Goal: Transaction & Acquisition: Book appointment/travel/reservation

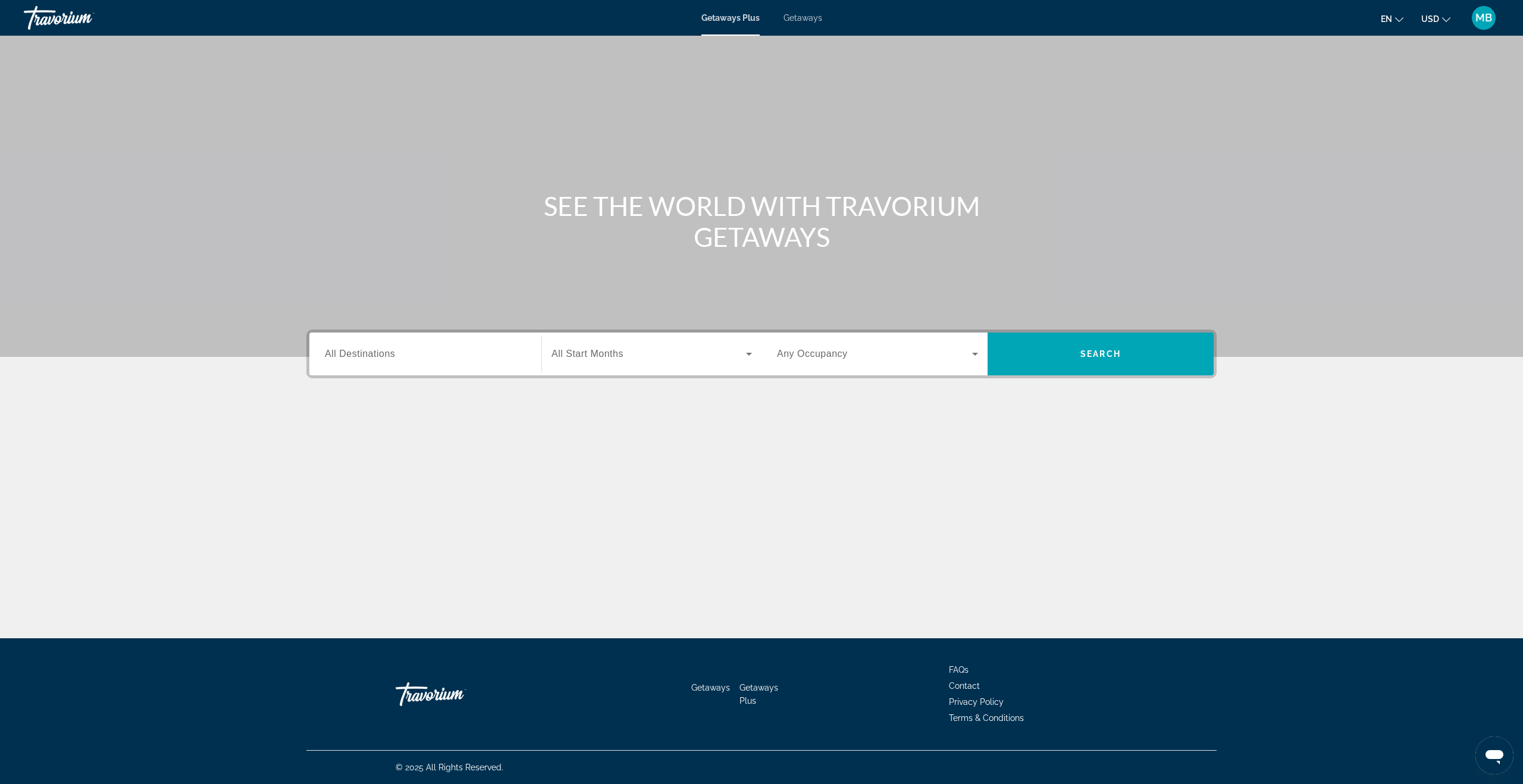
click at [372, 352] on span "All Destinations" at bounding box center [360, 353] width 70 height 10
click at [372, 352] on input "Destination All Destinations" at bounding box center [425, 354] width 201 height 14
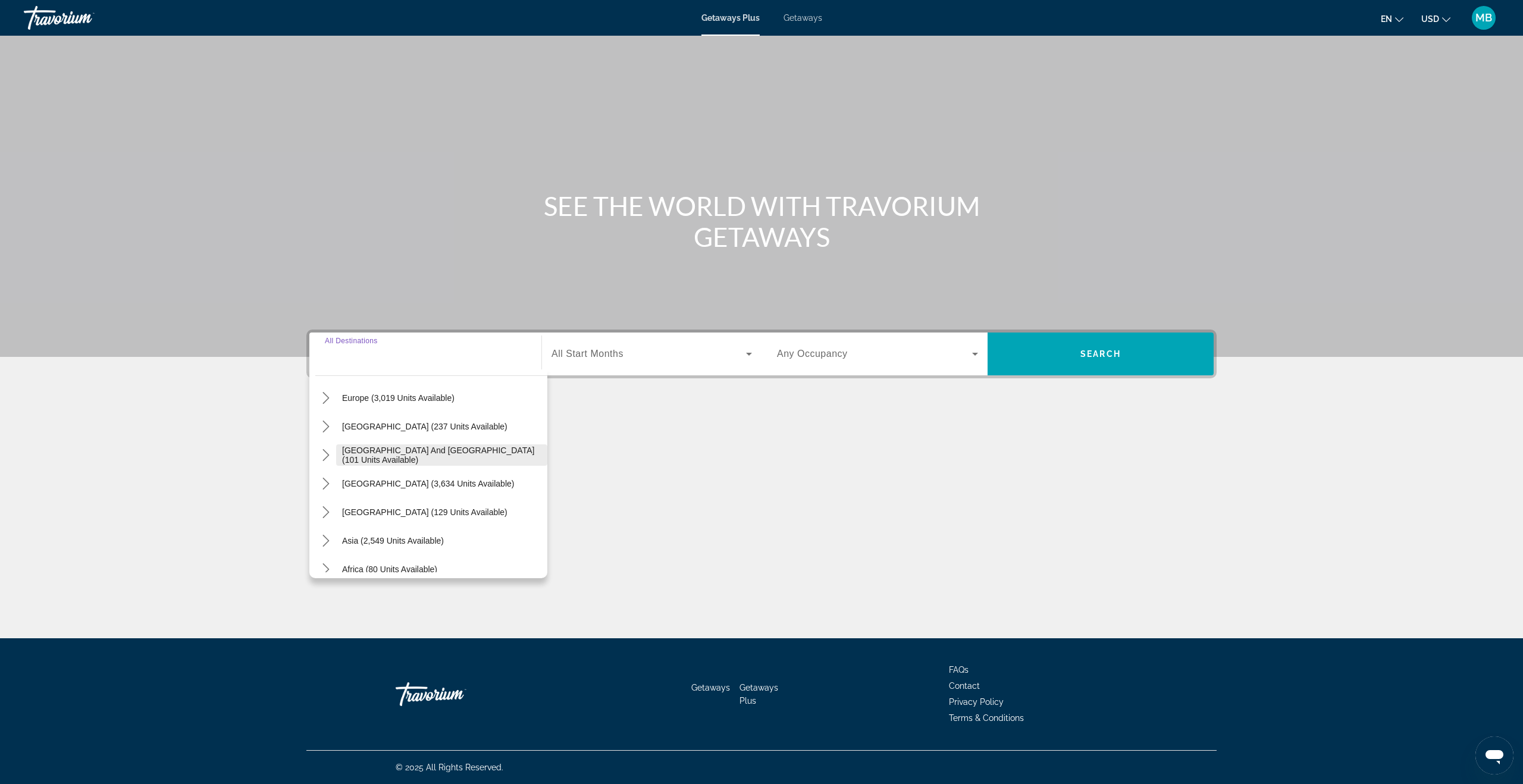
scroll to position [193, 0]
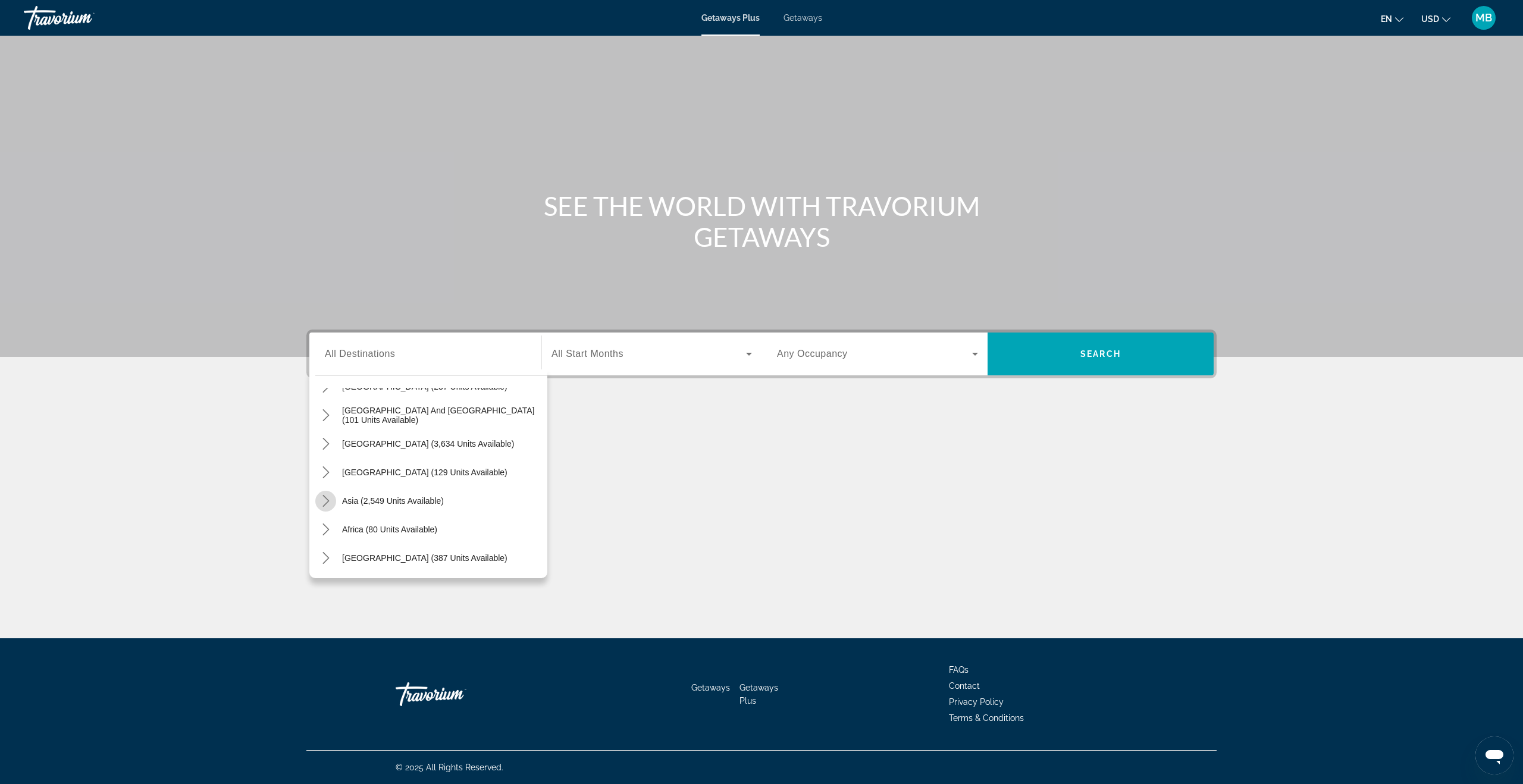
click at [327, 505] on icon "Toggle Asia (2,549 units available) submenu" at bounding box center [326, 501] width 12 height 12
click at [786, 15] on span "Getaways" at bounding box center [803, 17] width 39 height 9
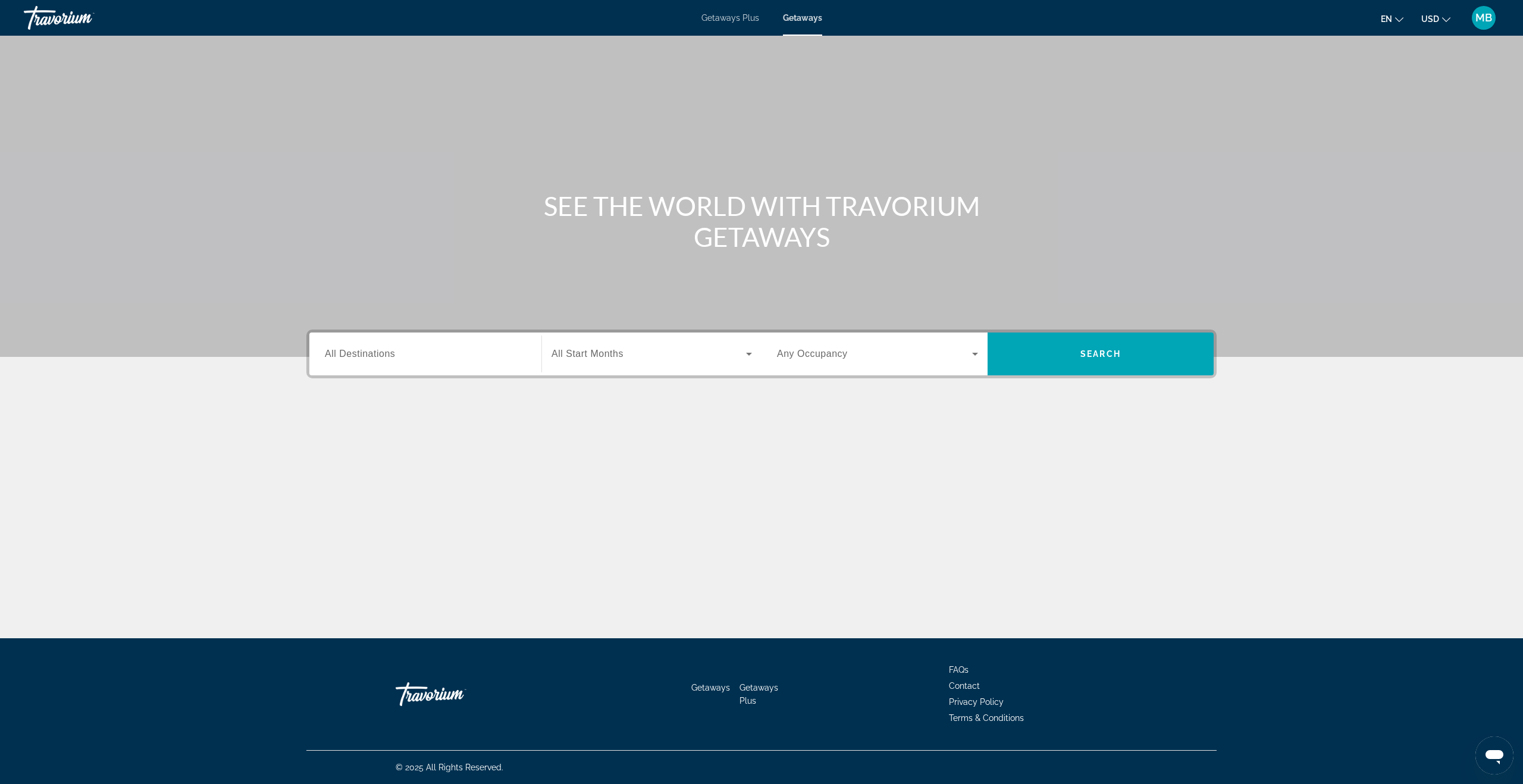
click at [397, 334] on div "Destination All Destinations" at bounding box center [425, 354] width 220 height 43
click at [399, 360] on input "Destination All Destinations" at bounding box center [425, 354] width 201 height 14
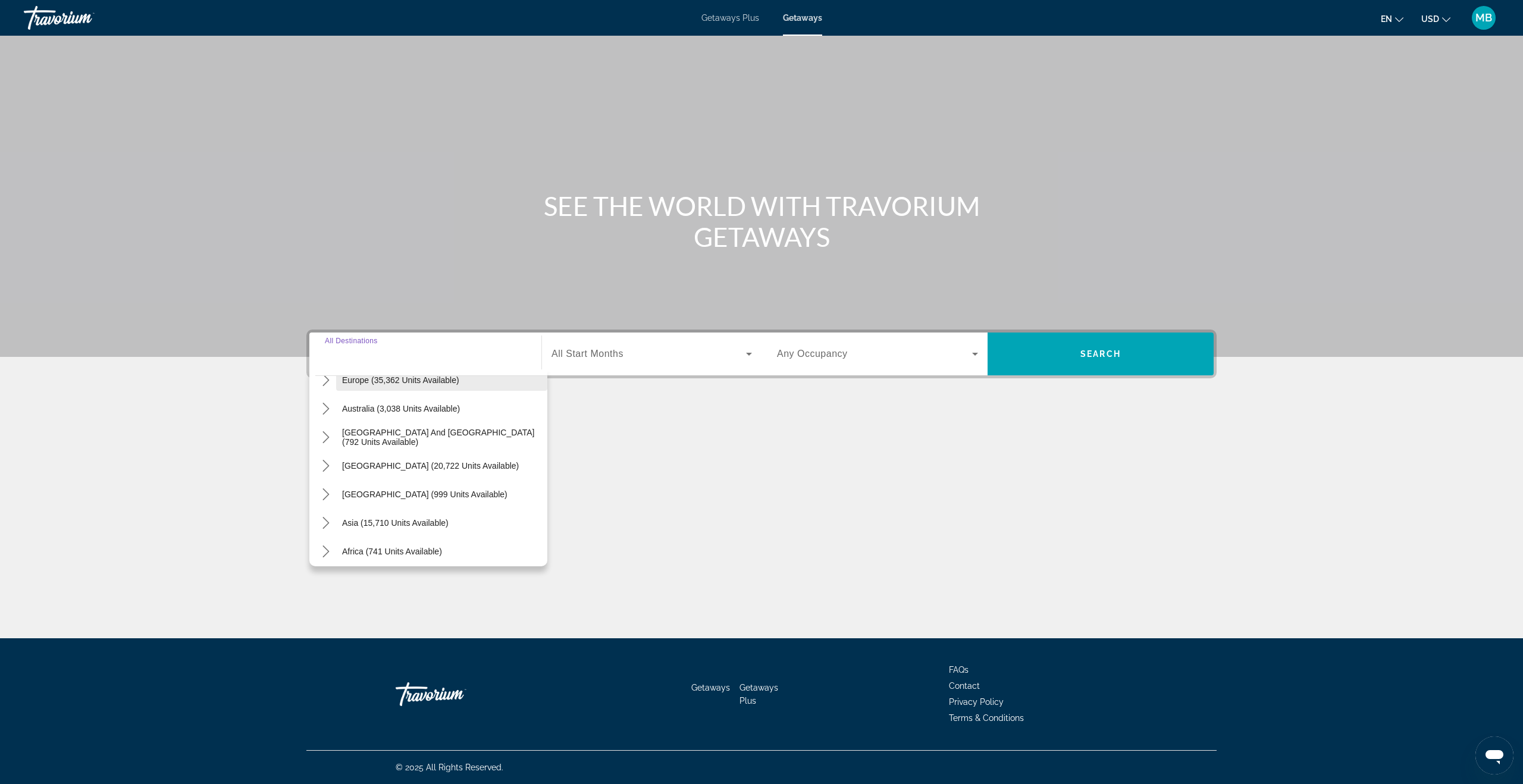
scroll to position [162, 0]
click at [329, 515] on icon "Toggle Asia (15,710 units available) submenu" at bounding box center [326, 520] width 12 height 12
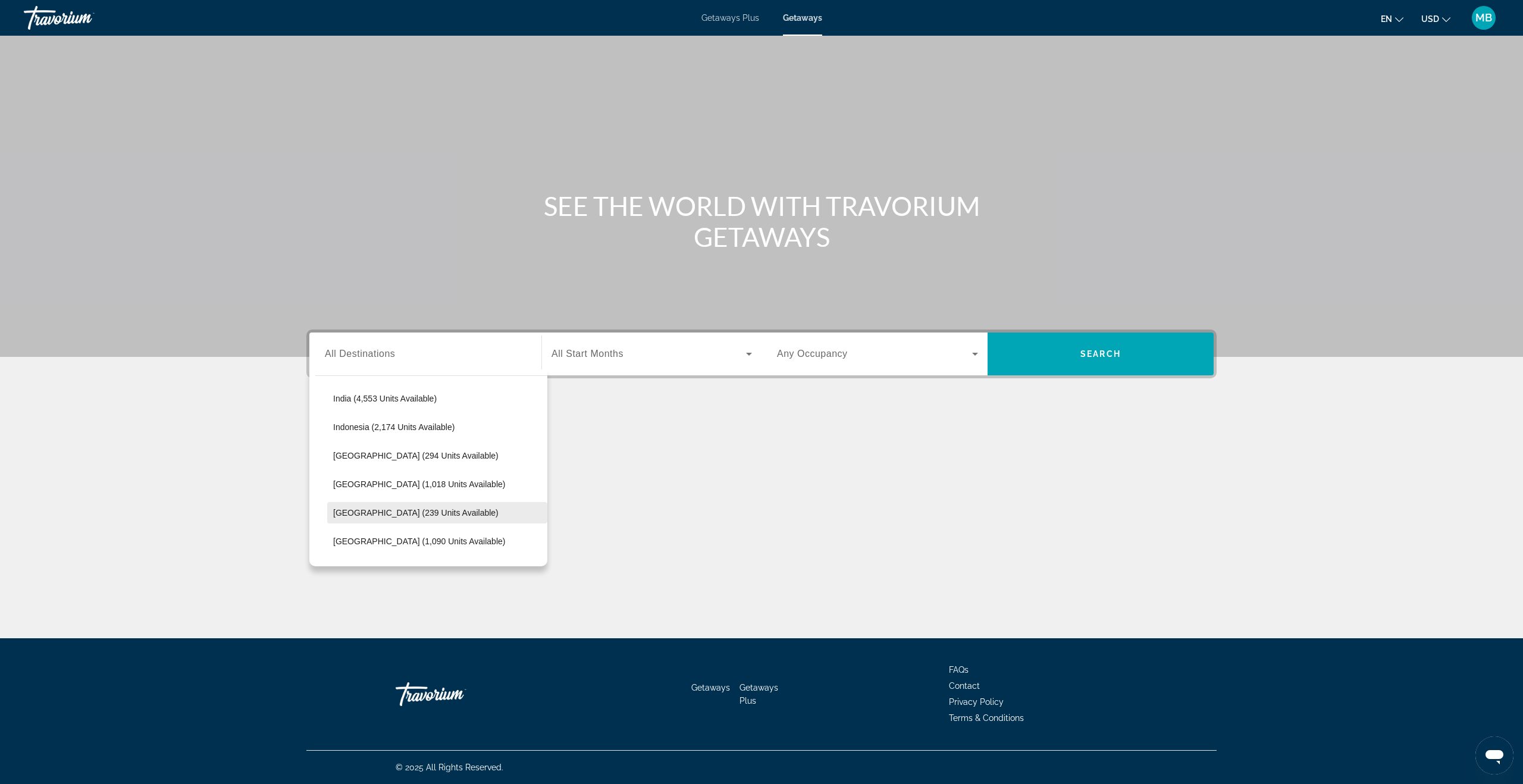
scroll to position [398, 0]
click at [356, 455] on span "Japan (294 units available)" at bounding box center [416, 454] width 165 height 9
type input "**********"
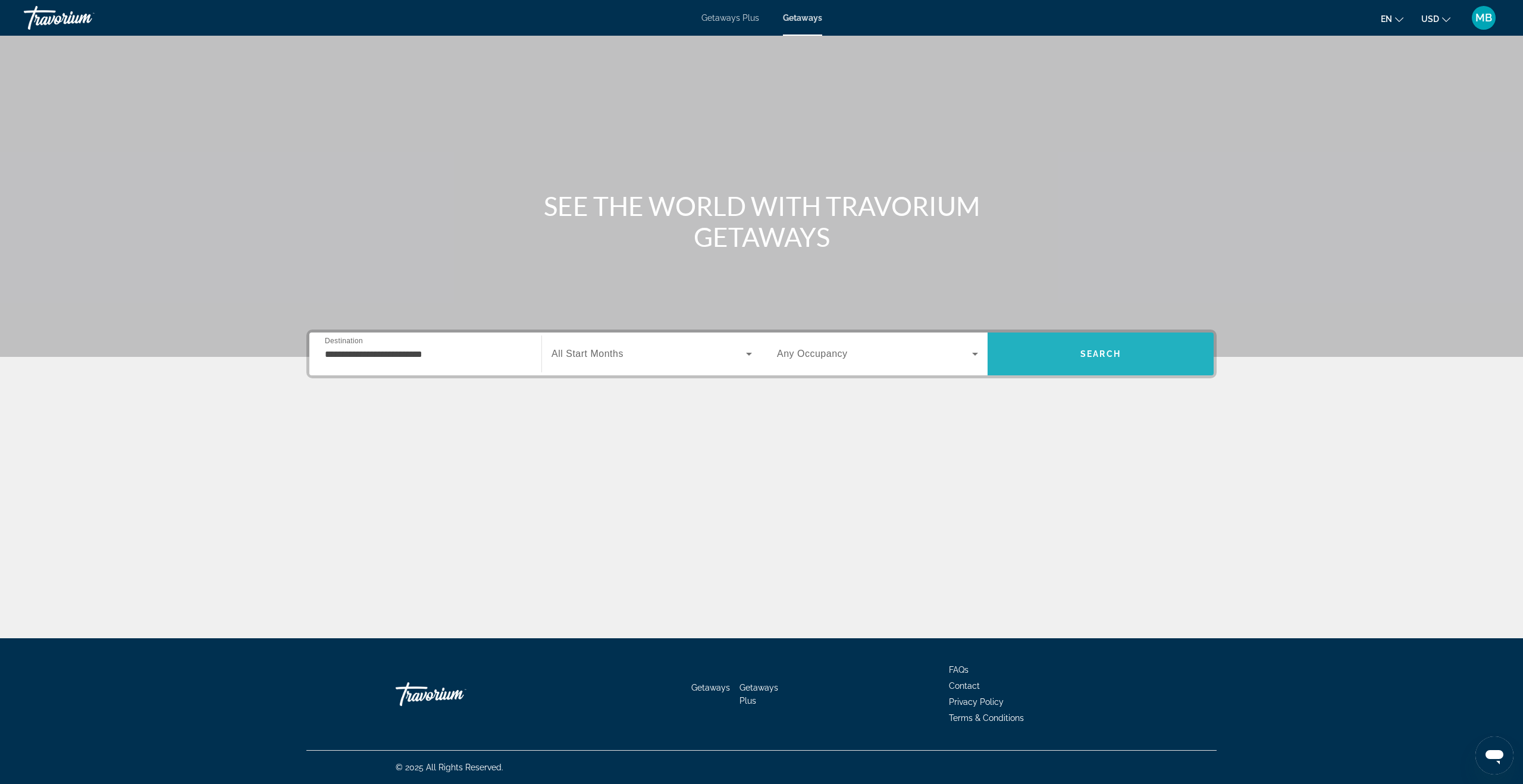
click at [1048, 355] on span "Search" at bounding box center [1101, 354] width 226 height 28
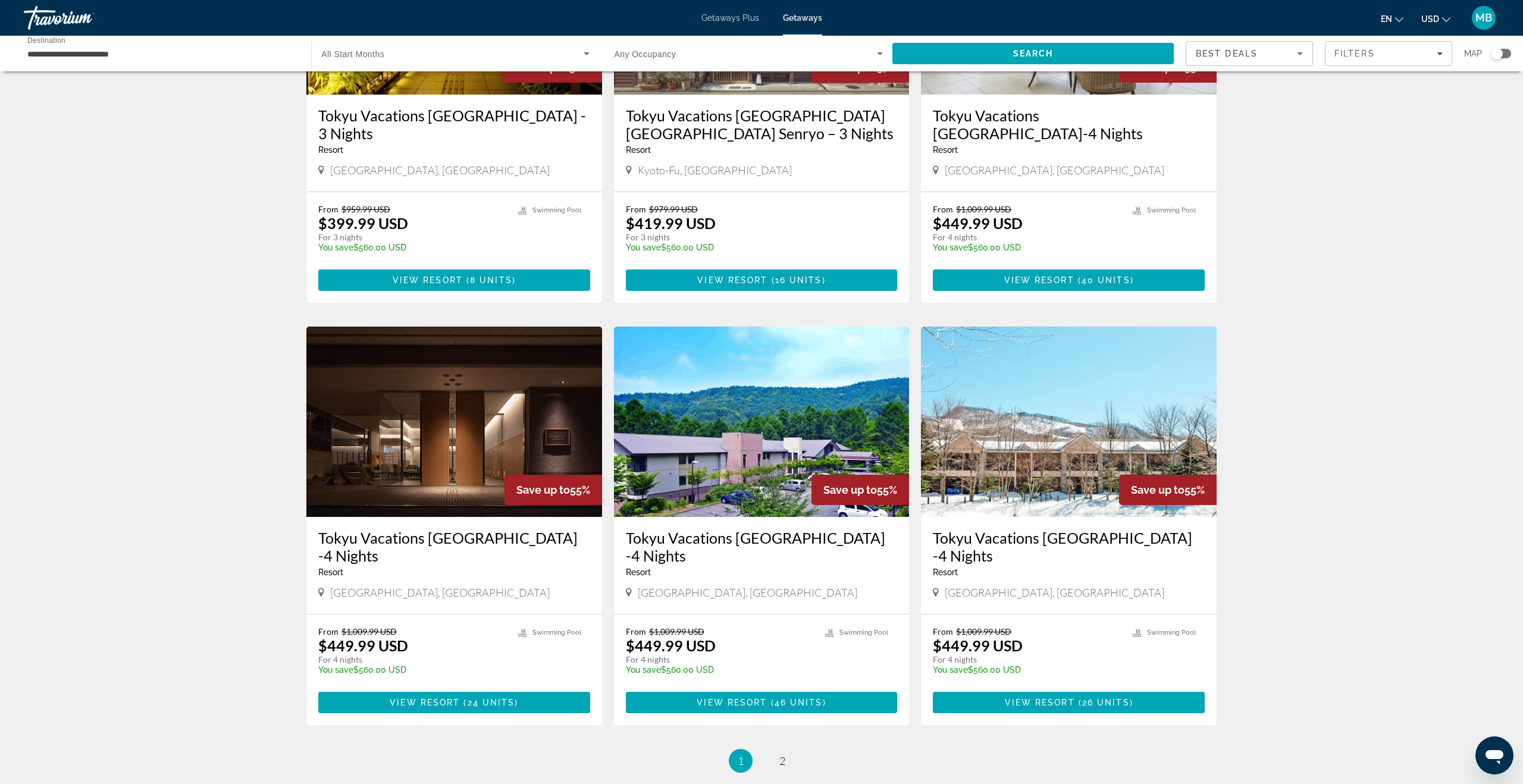
scroll to position [1061, 0]
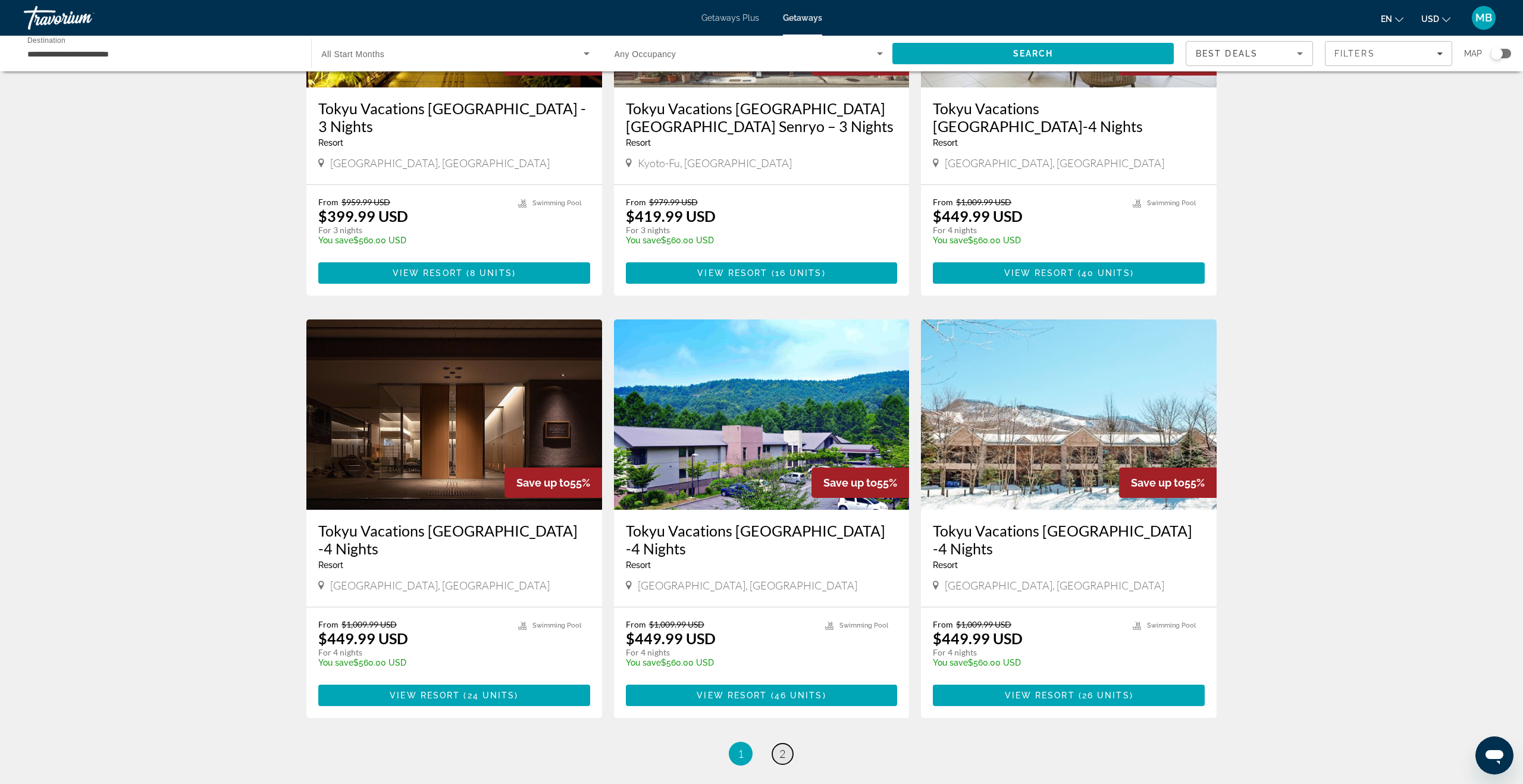
click at [776, 744] on link "page 2" at bounding box center [782, 754] width 21 height 21
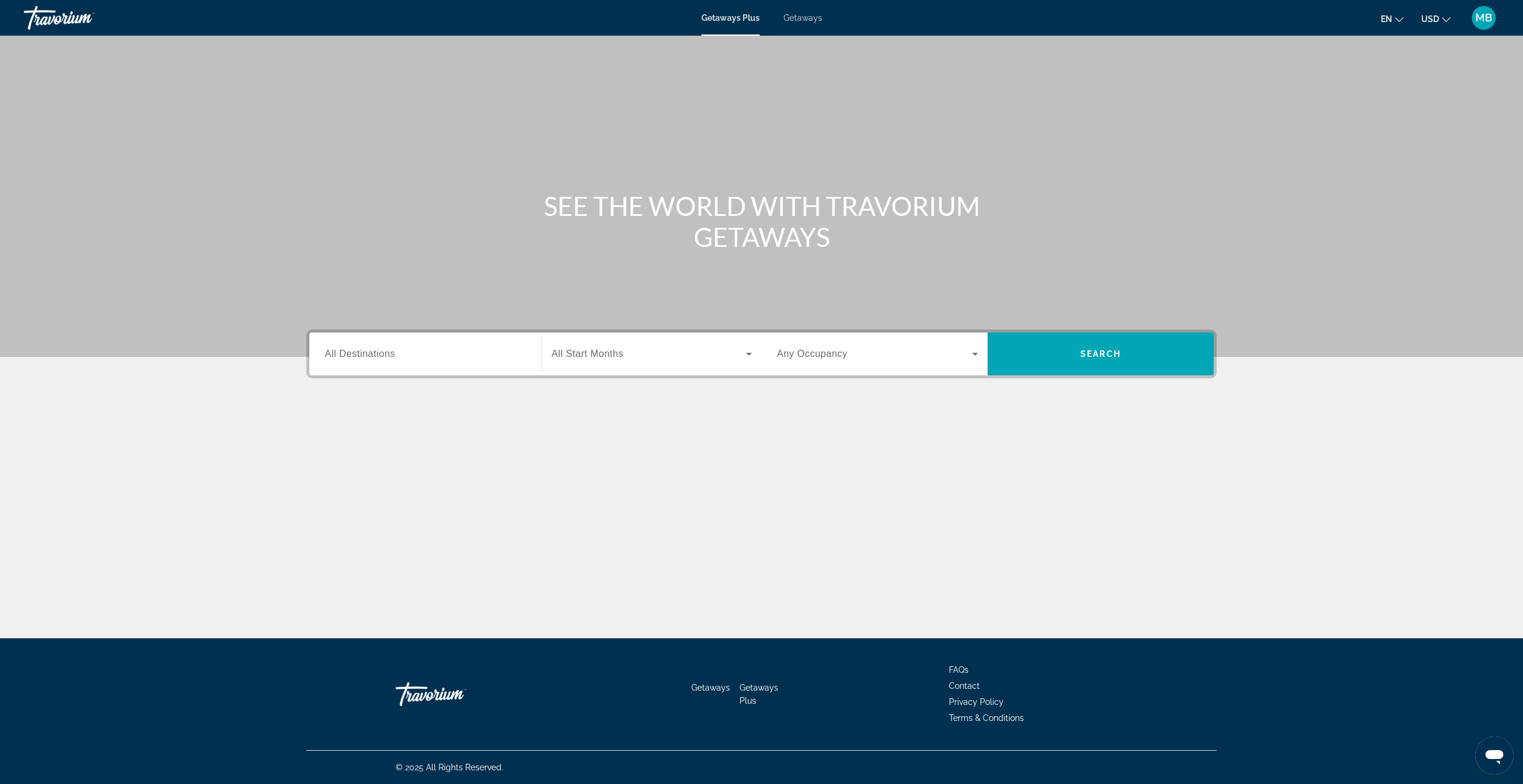
click at [801, 20] on span "Getaways" at bounding box center [803, 17] width 39 height 9
click at [492, 349] on input "Destination All Destinations" at bounding box center [425, 354] width 201 height 14
click at [436, 364] on div "Search widget" at bounding box center [425, 354] width 201 height 34
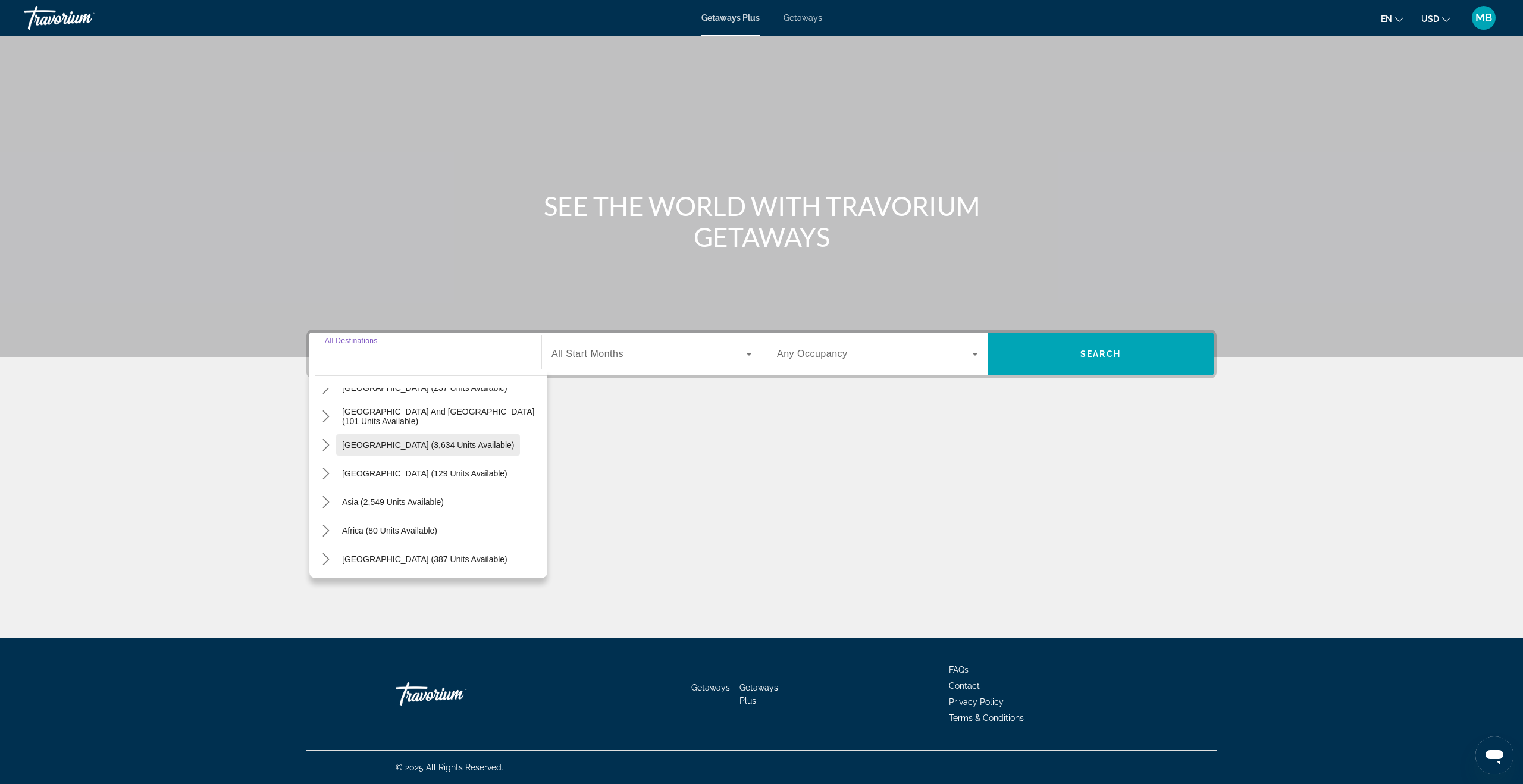
scroll to position [192, 0]
click at [328, 500] on icon "Toggle Asia (2,549 units available) submenu" at bounding box center [326, 501] width 7 height 12
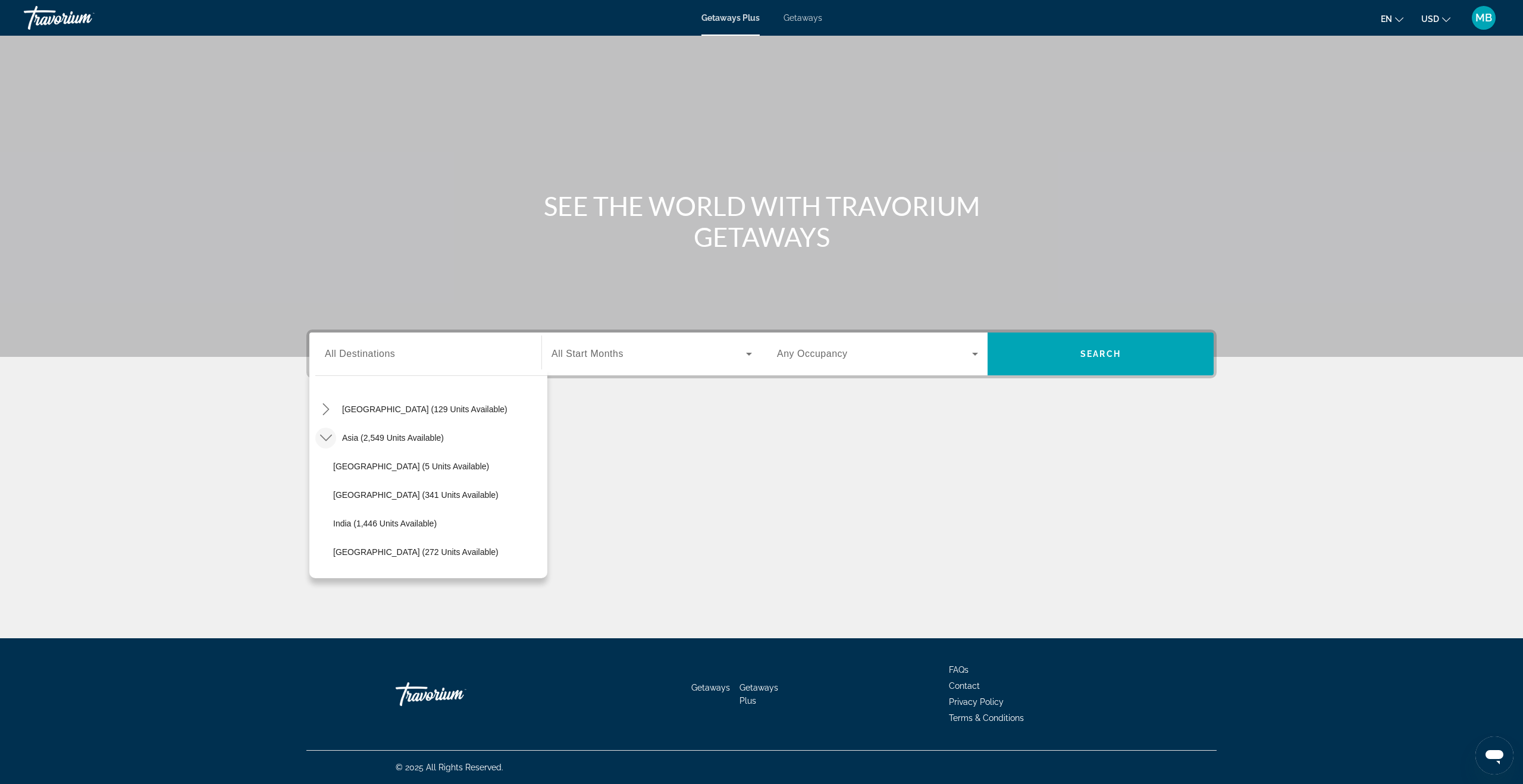
click at [808, 24] on div "Getaways Plus Getaways en English Español Français Italiano Português русский U…" at bounding box center [762, 18] width 1523 height 31
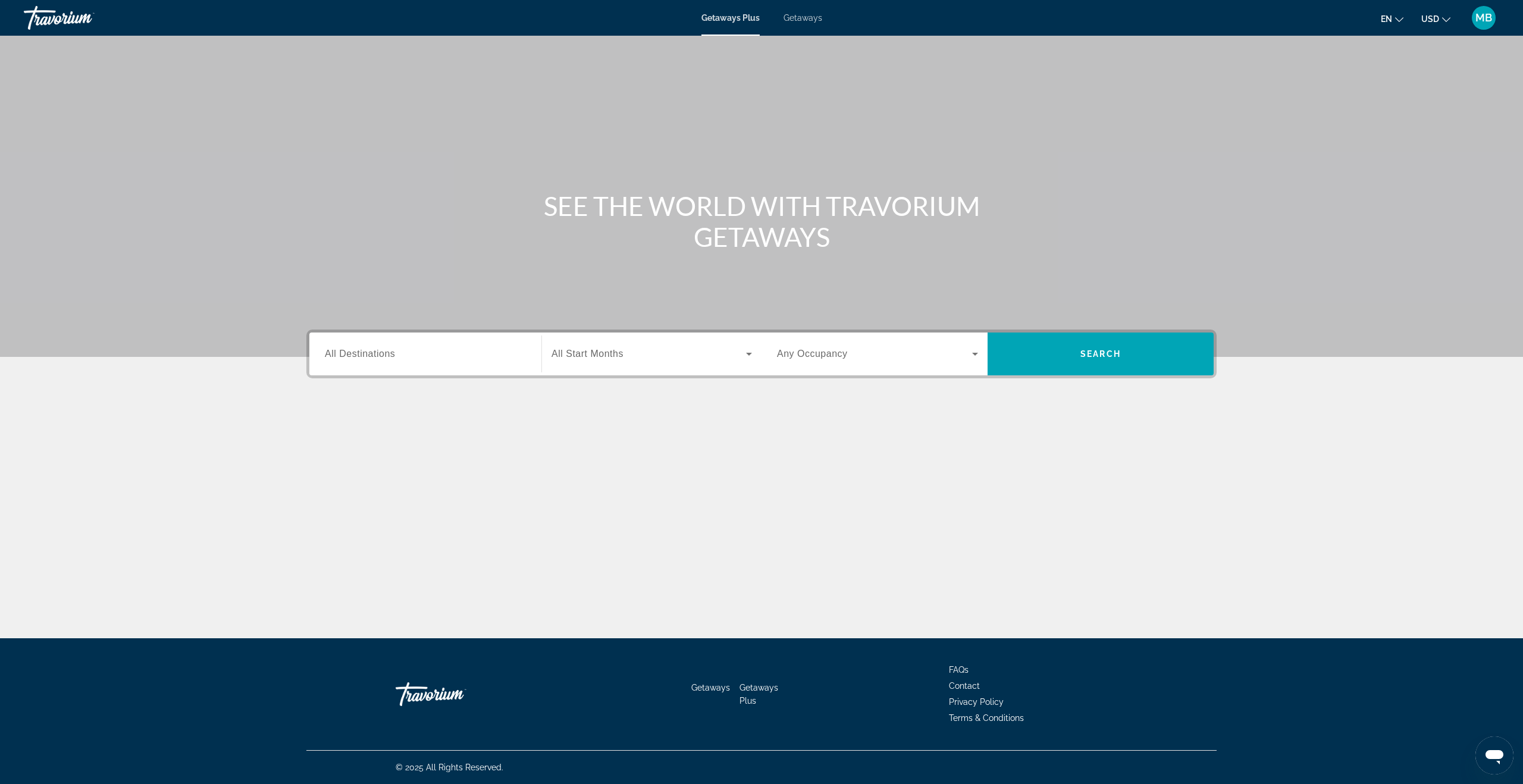
drag, startPoint x: 813, startPoint y: 15, endPoint x: 800, endPoint y: 26, distance: 17.0
click at [812, 15] on span "Getaways" at bounding box center [803, 17] width 39 height 9
click at [372, 360] on input "Destination All Destinations" at bounding box center [425, 354] width 201 height 14
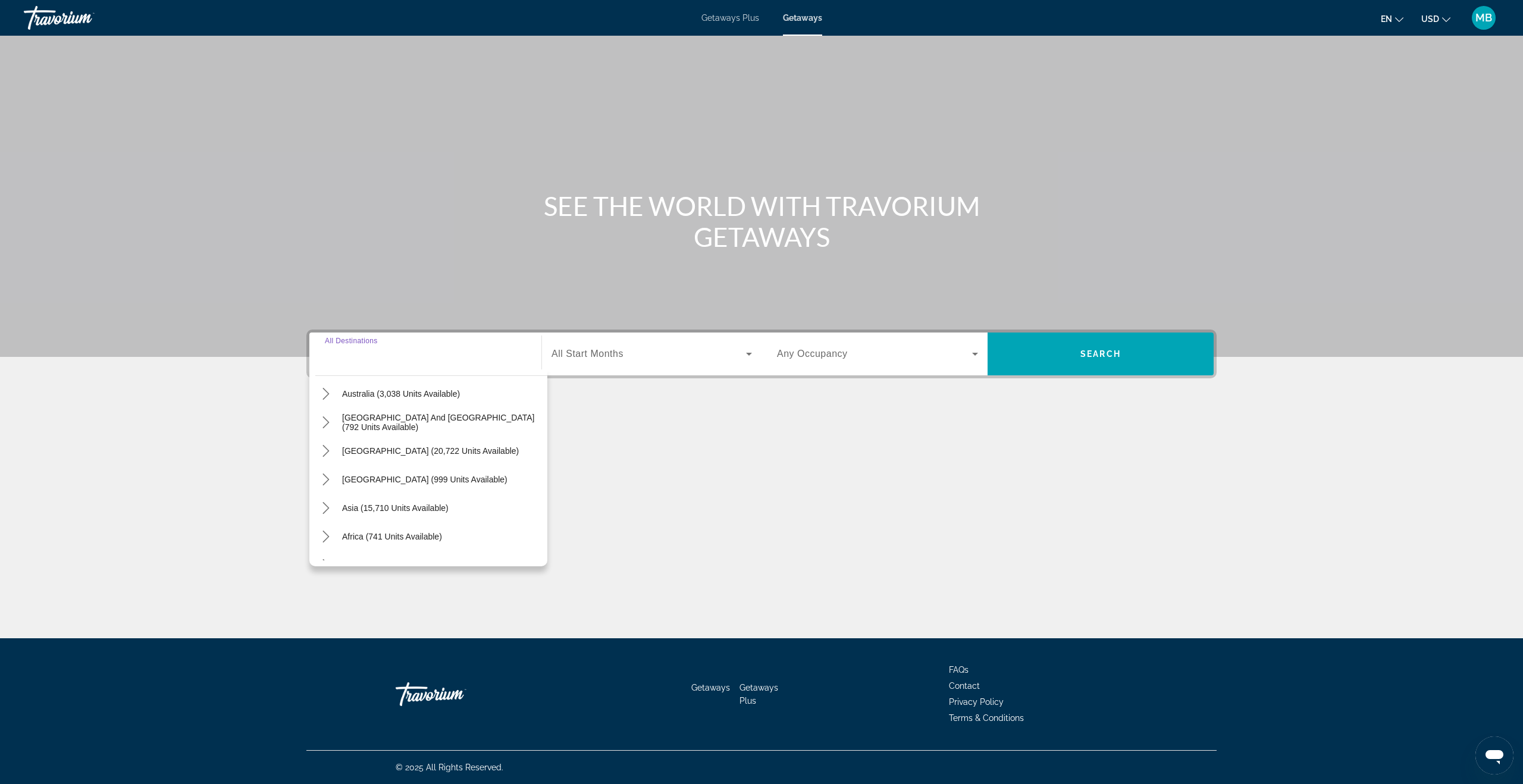
scroll to position [193, 0]
click at [325, 488] on icon "Toggle Asia (15,710 units available) submenu" at bounding box center [326, 489] width 12 height 12
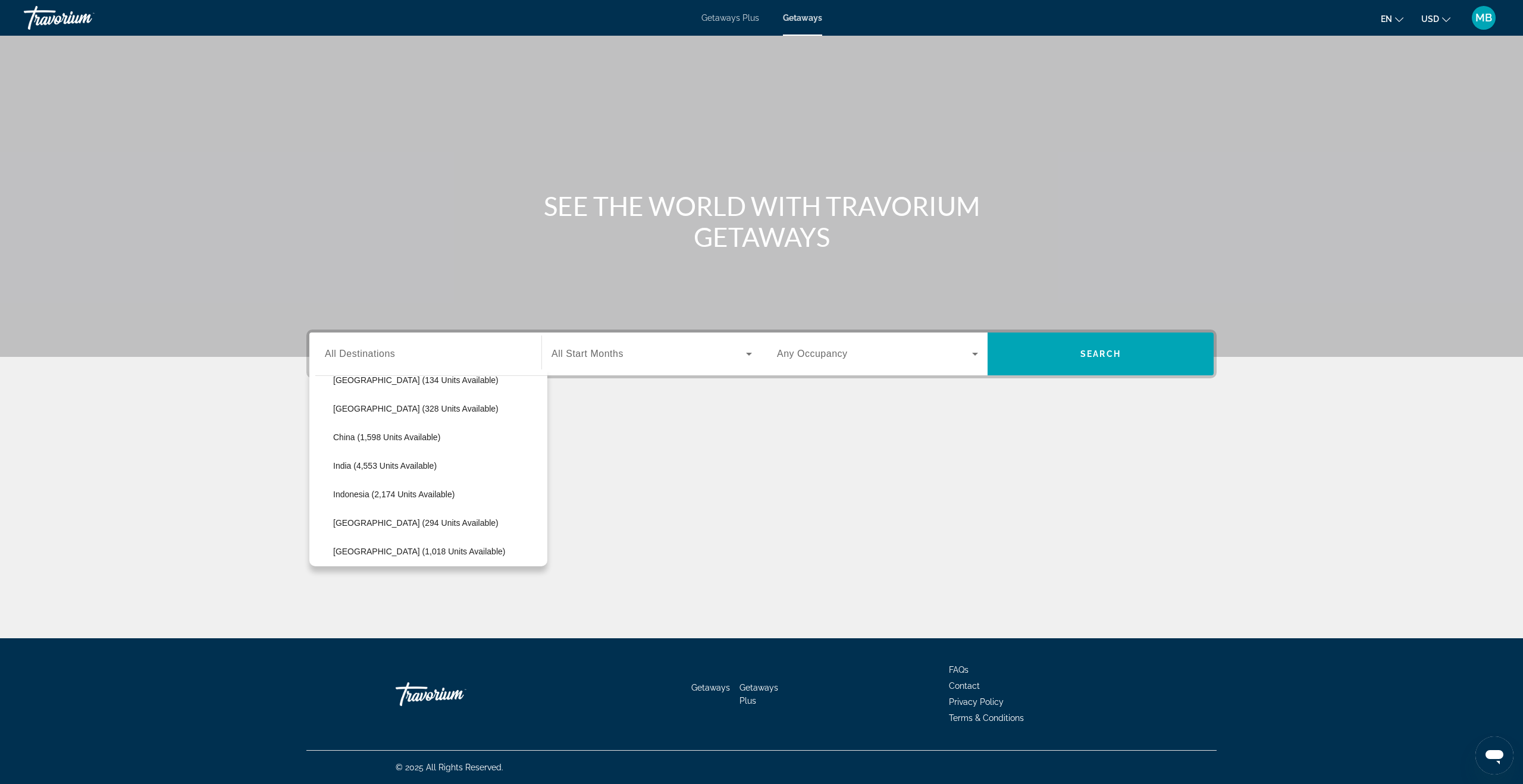
click at [400, 526] on span "Japan (294 units available)" at bounding box center [416, 523] width 165 height 9
type input "**********"
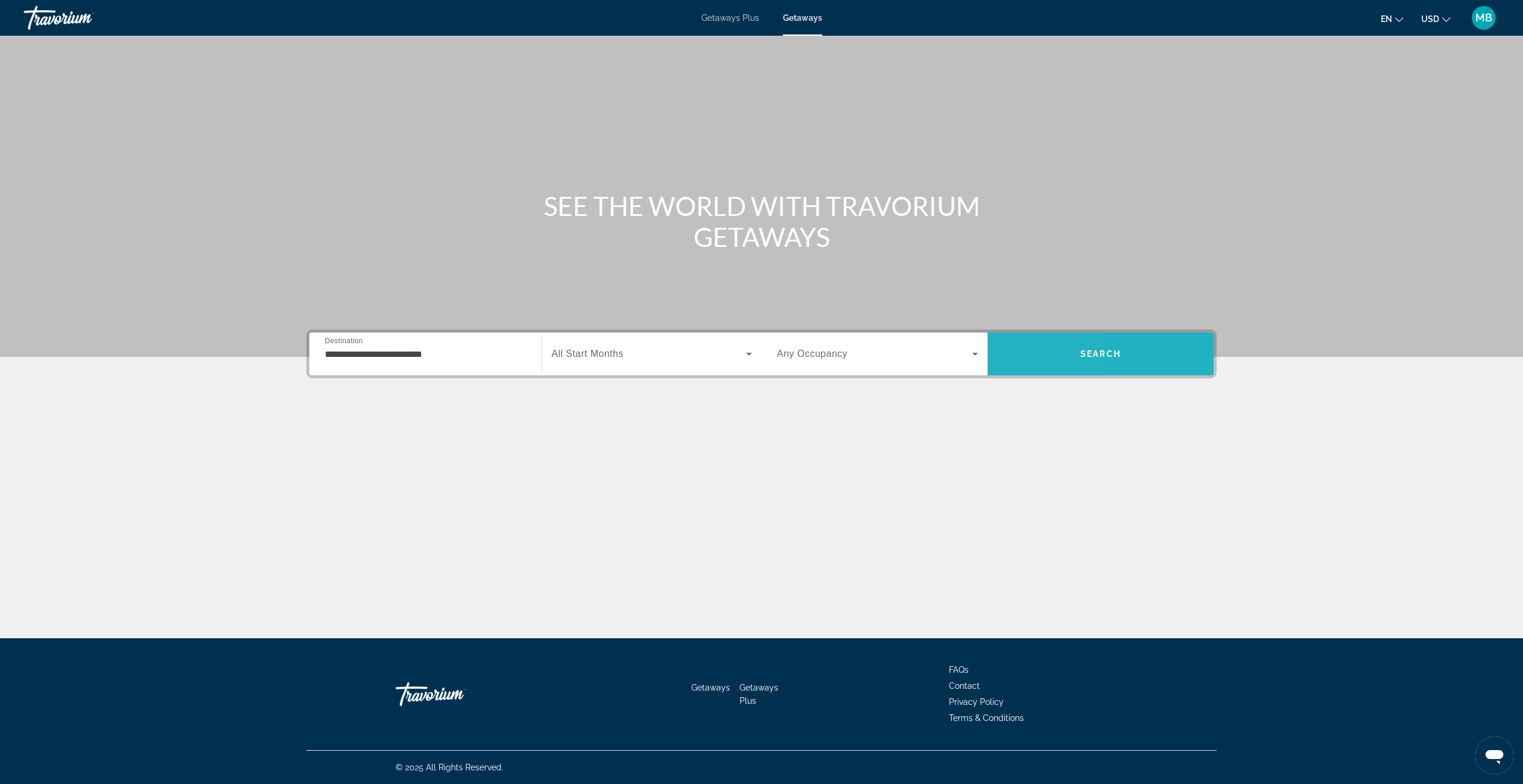
click at [1010, 340] on span "Search" at bounding box center [1101, 354] width 226 height 28
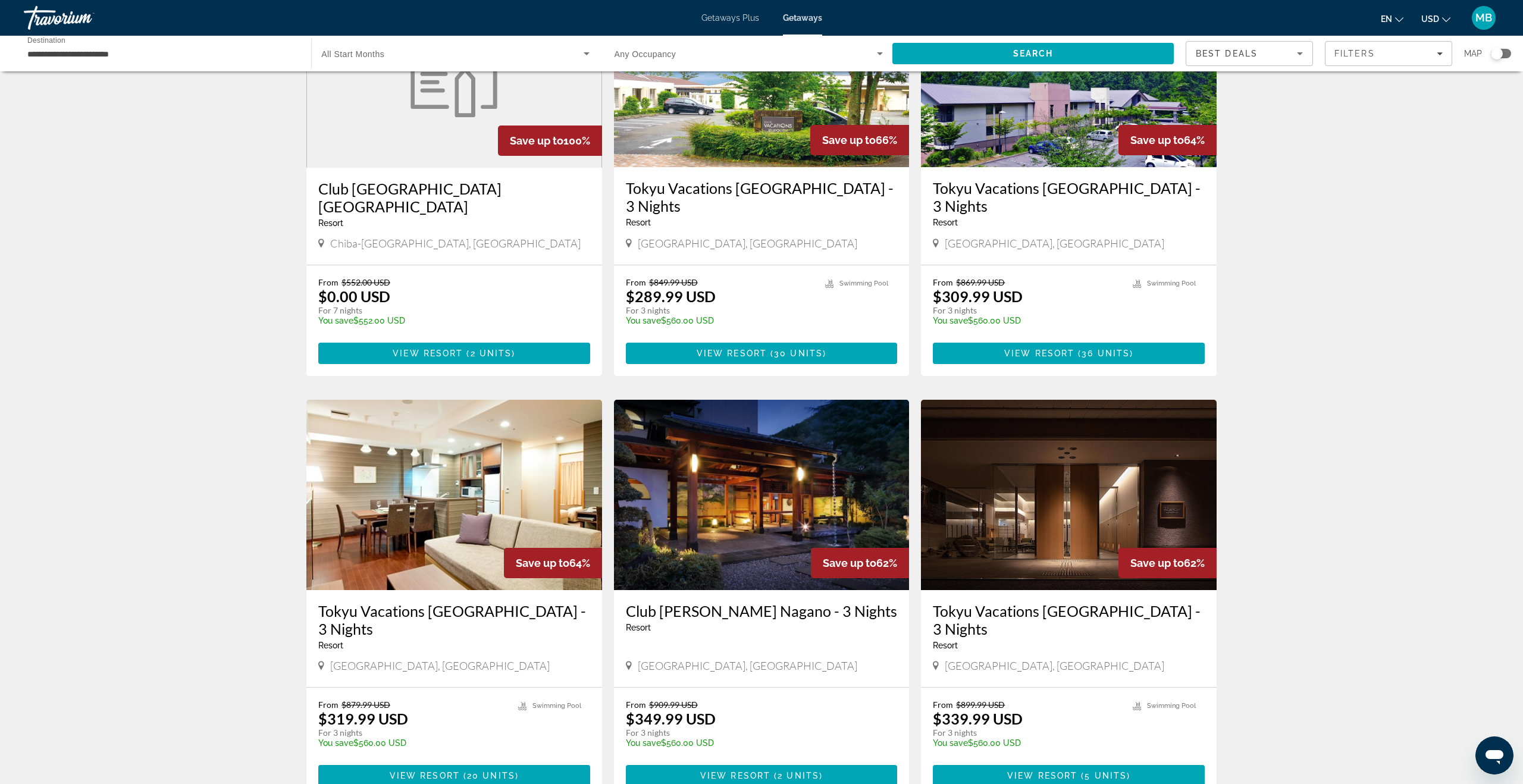
scroll to position [138, 0]
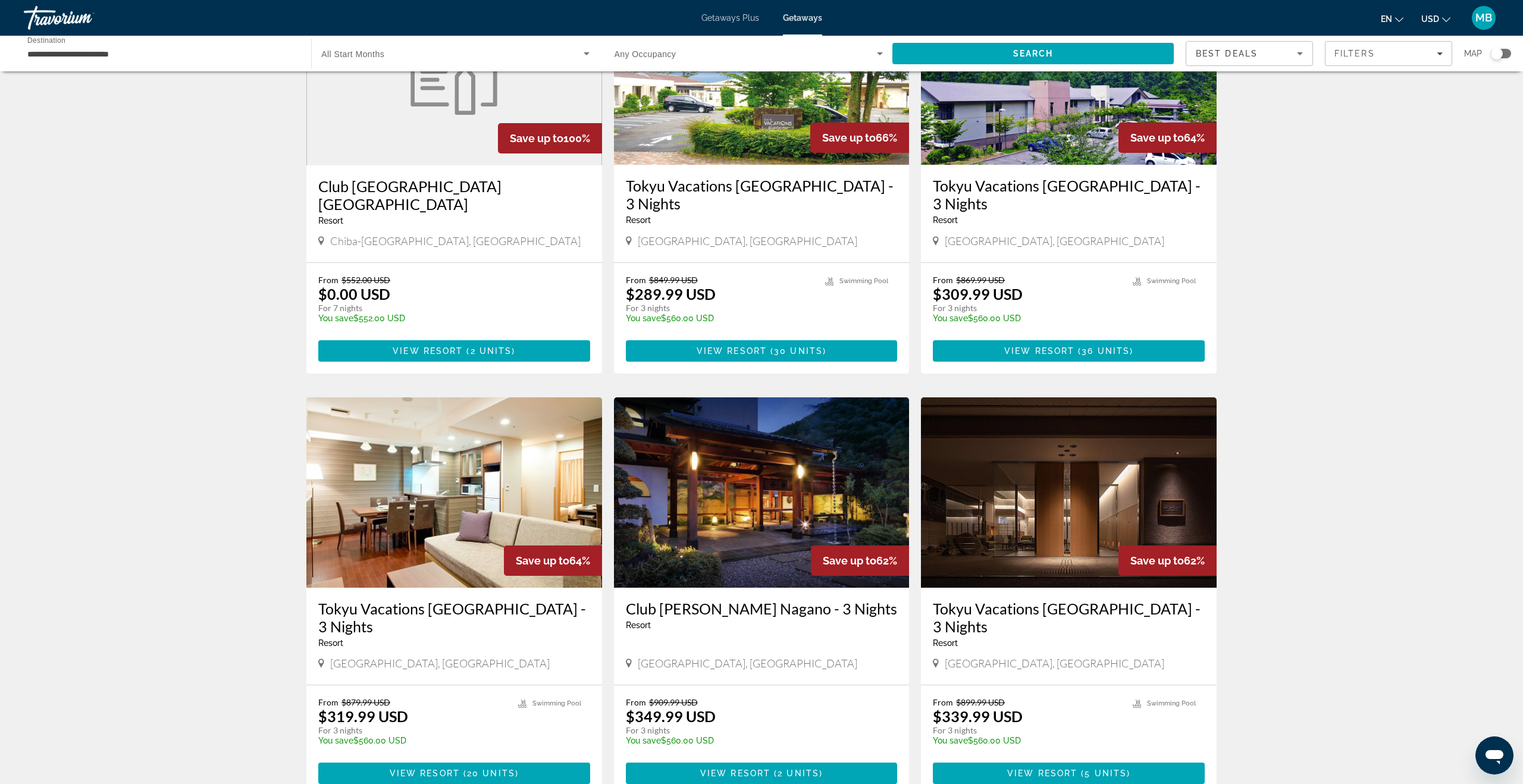
click at [954, 599] on h3 "Tokyu Vacations Hakone Gora - 3 Nights" at bounding box center [1069, 617] width 272 height 36
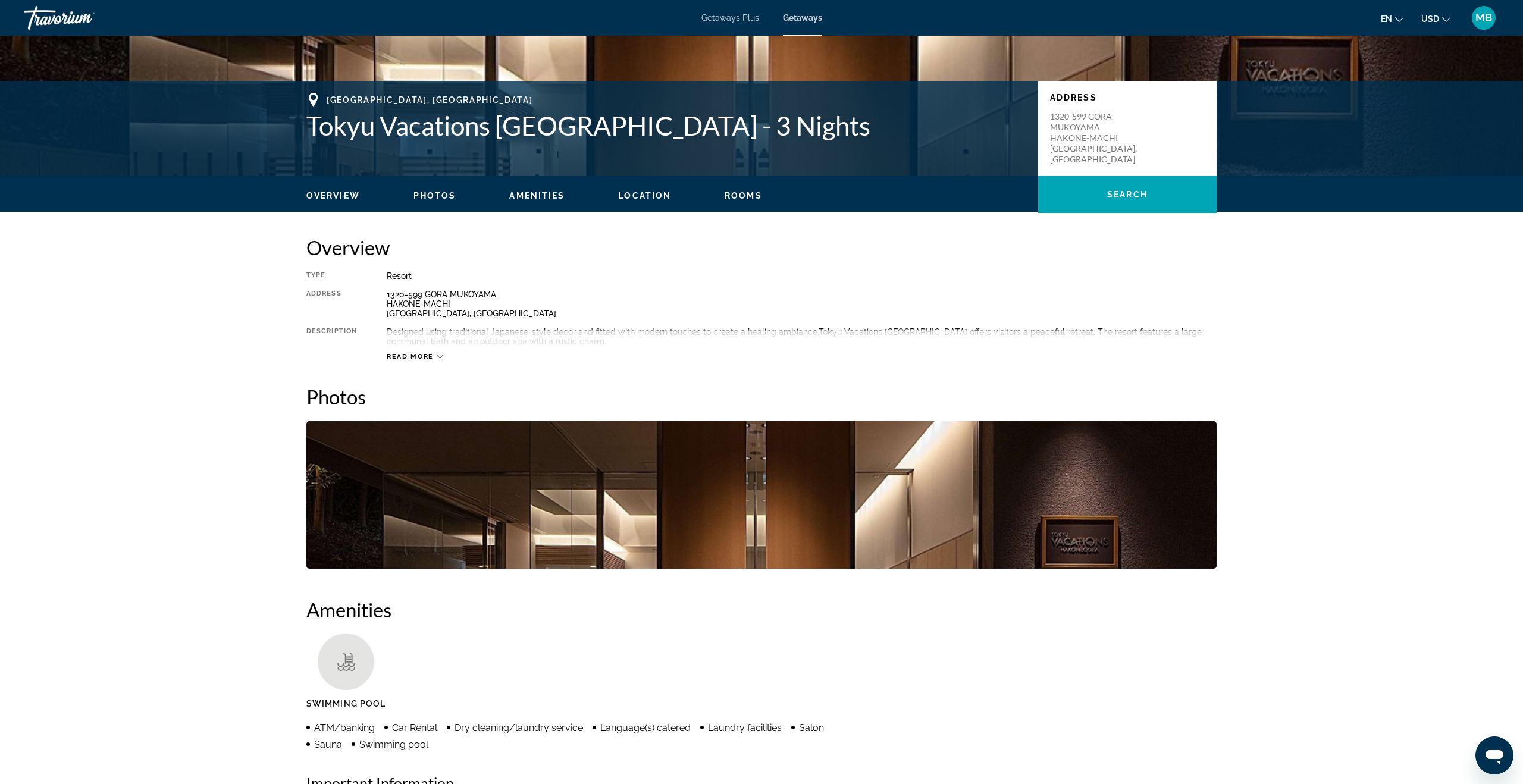
scroll to position [218, 0]
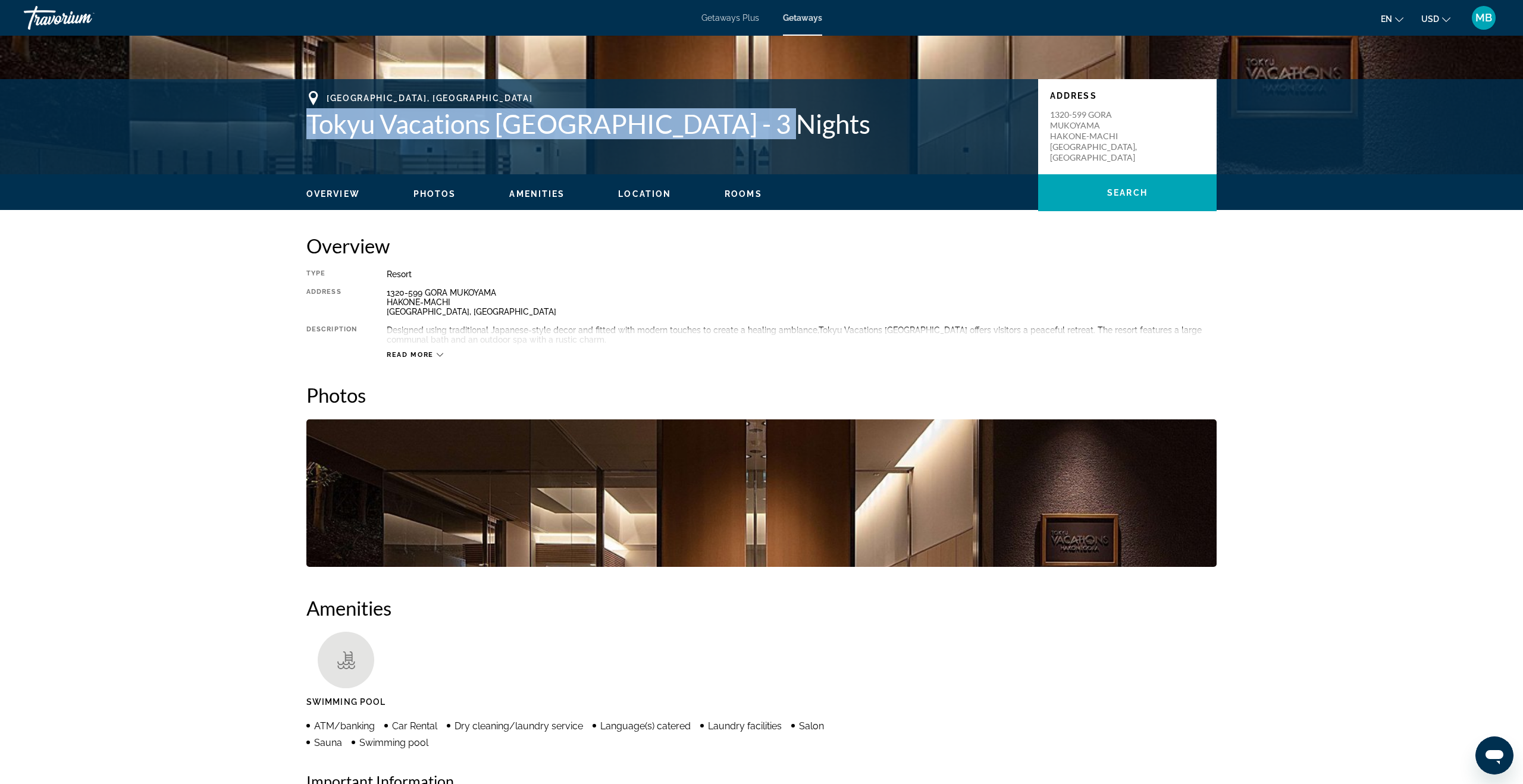
drag, startPoint x: 304, startPoint y: 129, endPoint x: 683, endPoint y: 149, distance: 379.5
click at [683, 149] on div "Kanagawa Prefecture, Japan Tokyu Vacations Hakone Gora - 3 Nights Address 1320-…" at bounding box center [762, 126] width 958 height 71
copy h1 "Tokyu Vacations Hakone Gora - 3 Nights"
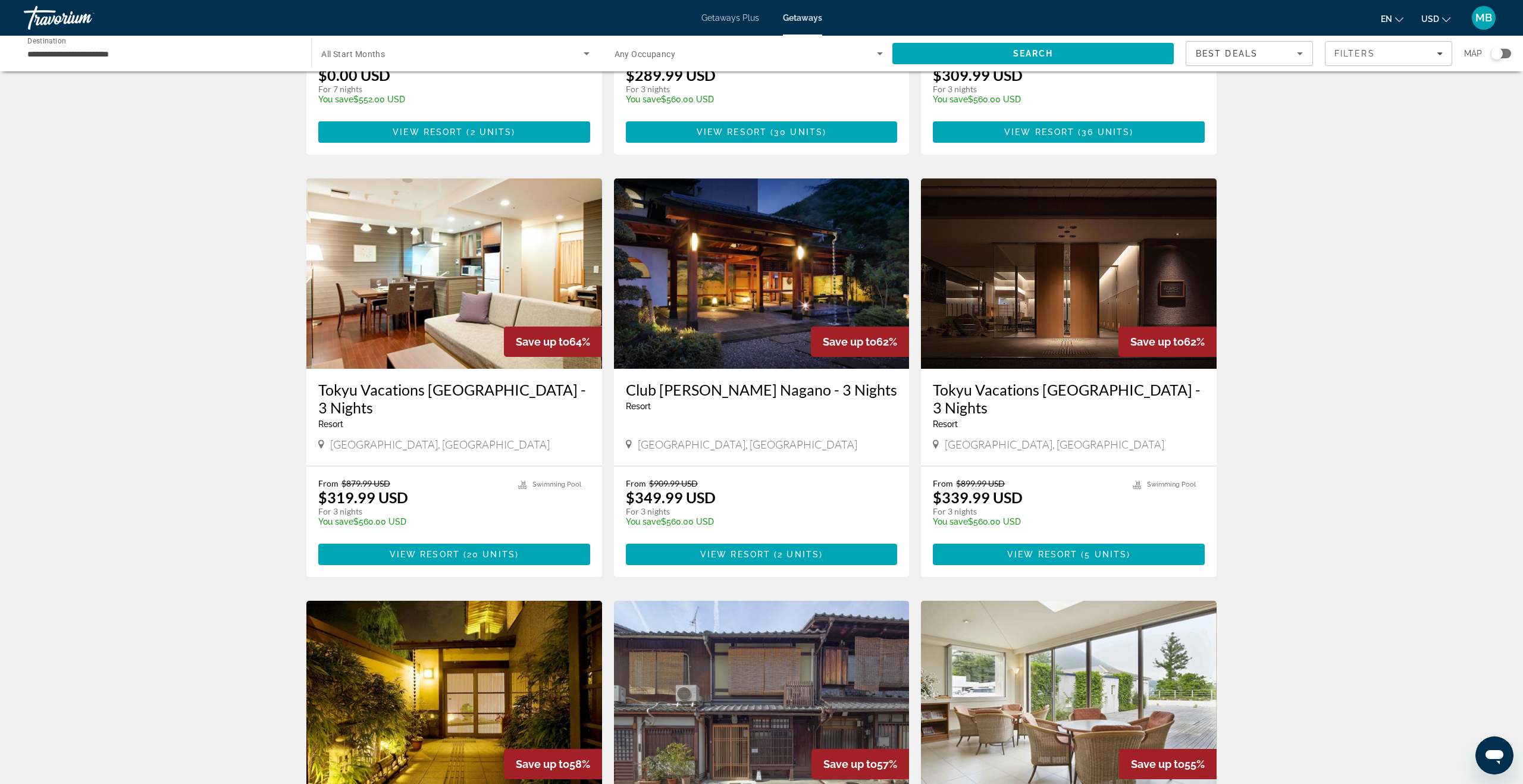
scroll to position [361, 0]
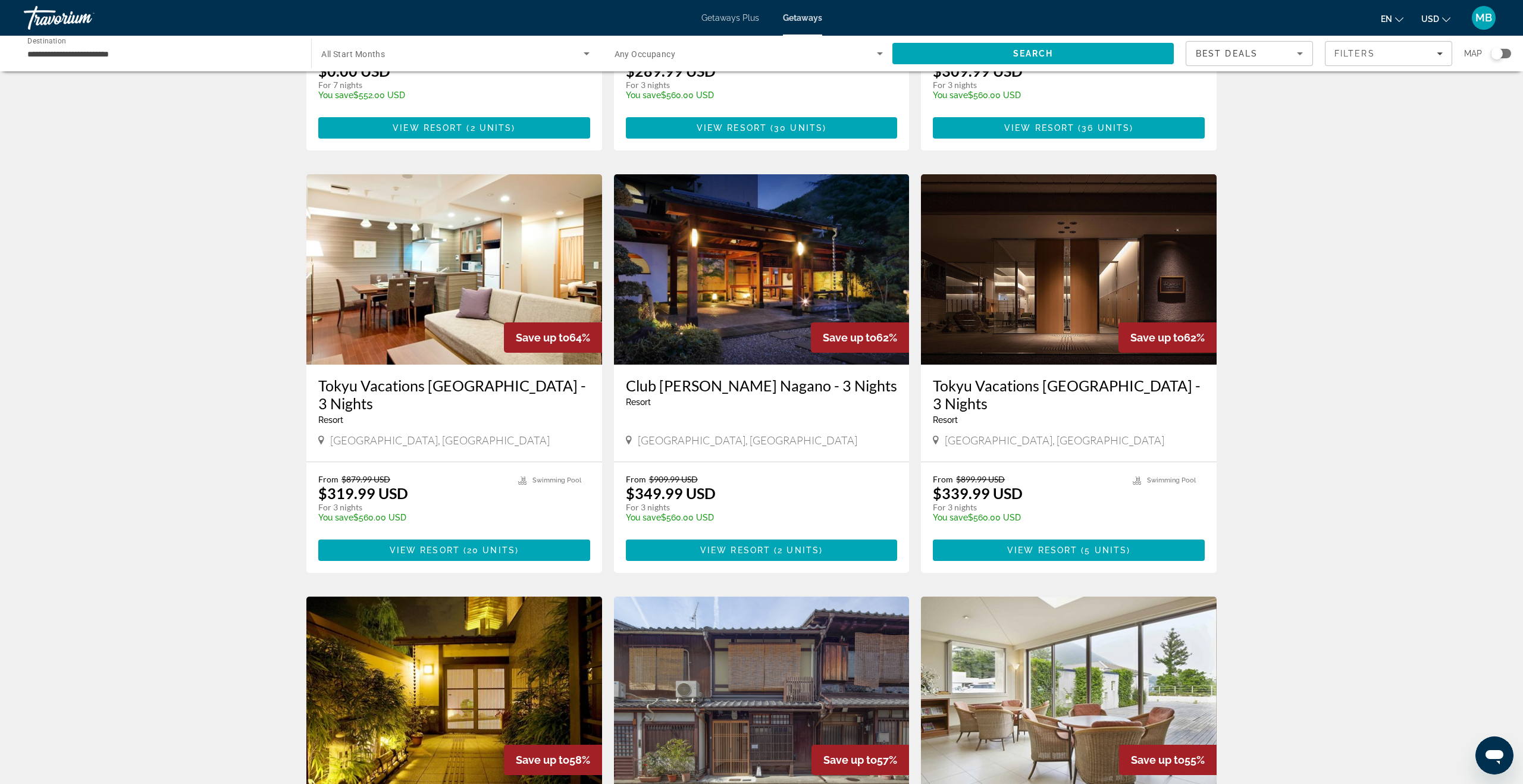
click at [723, 251] on img "Main content" at bounding box center [762, 269] width 296 height 190
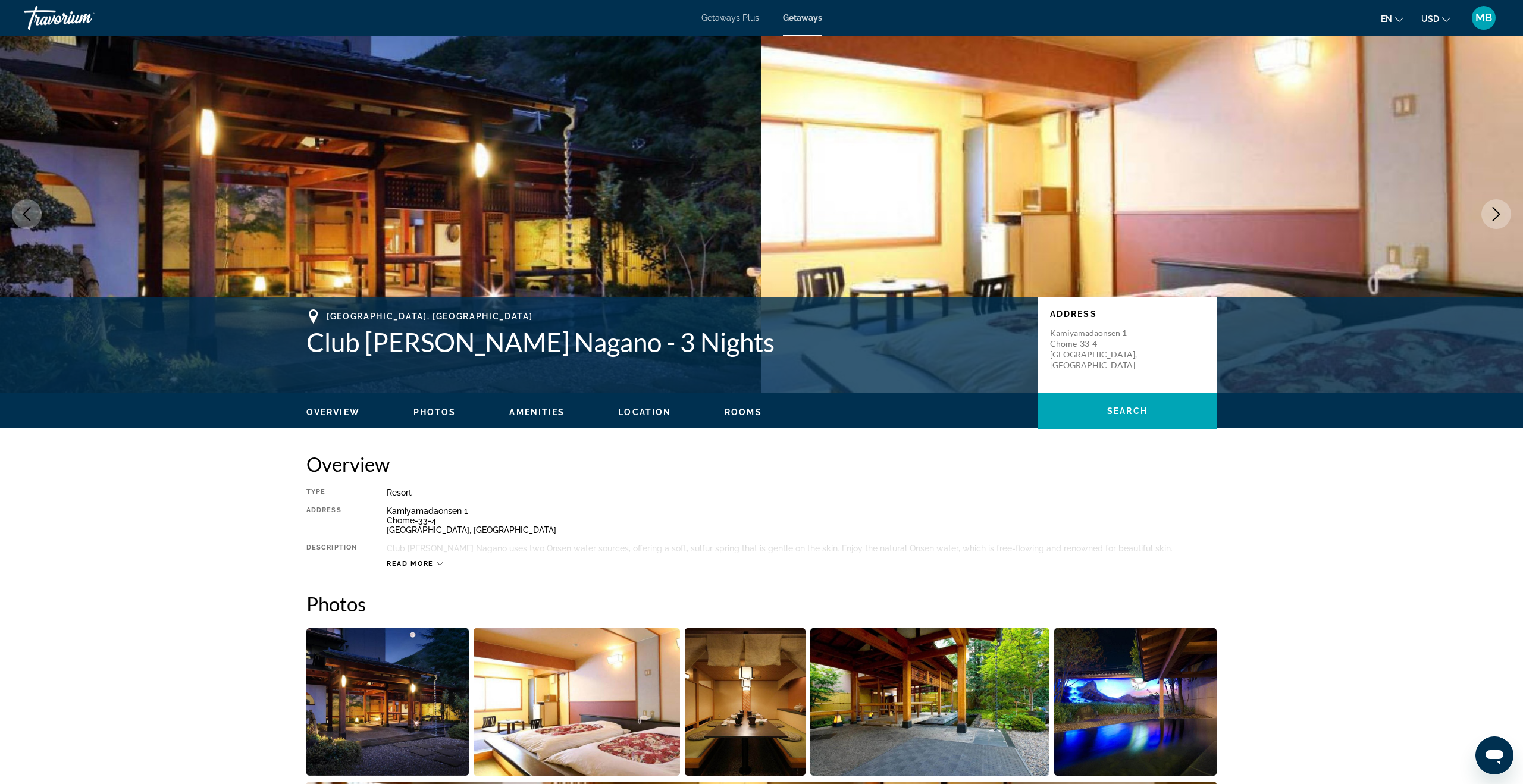
click at [1489, 208] on icon "Next image" at bounding box center [1496, 214] width 14 height 14
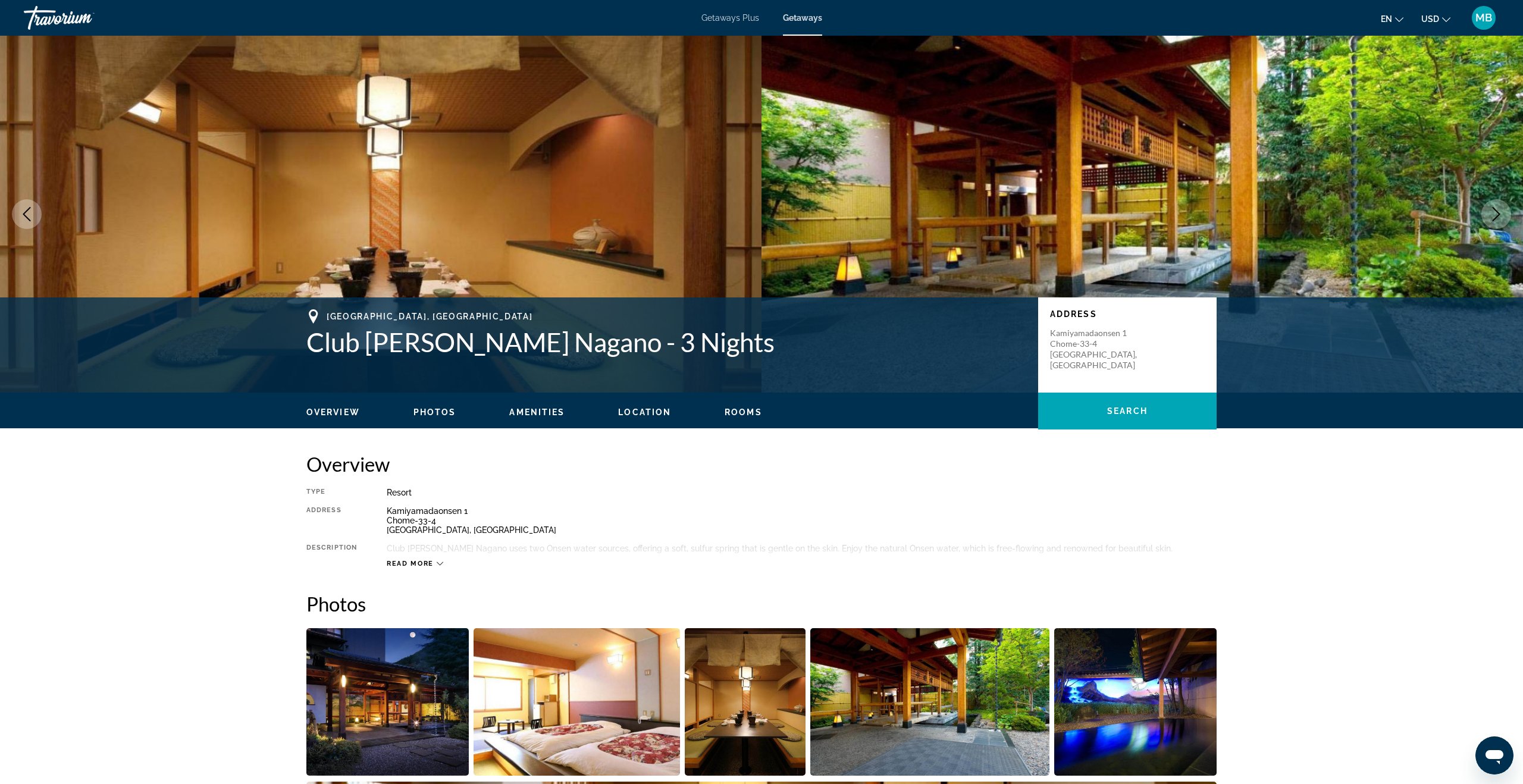
click at [1489, 208] on icon "Next image" at bounding box center [1496, 214] width 14 height 14
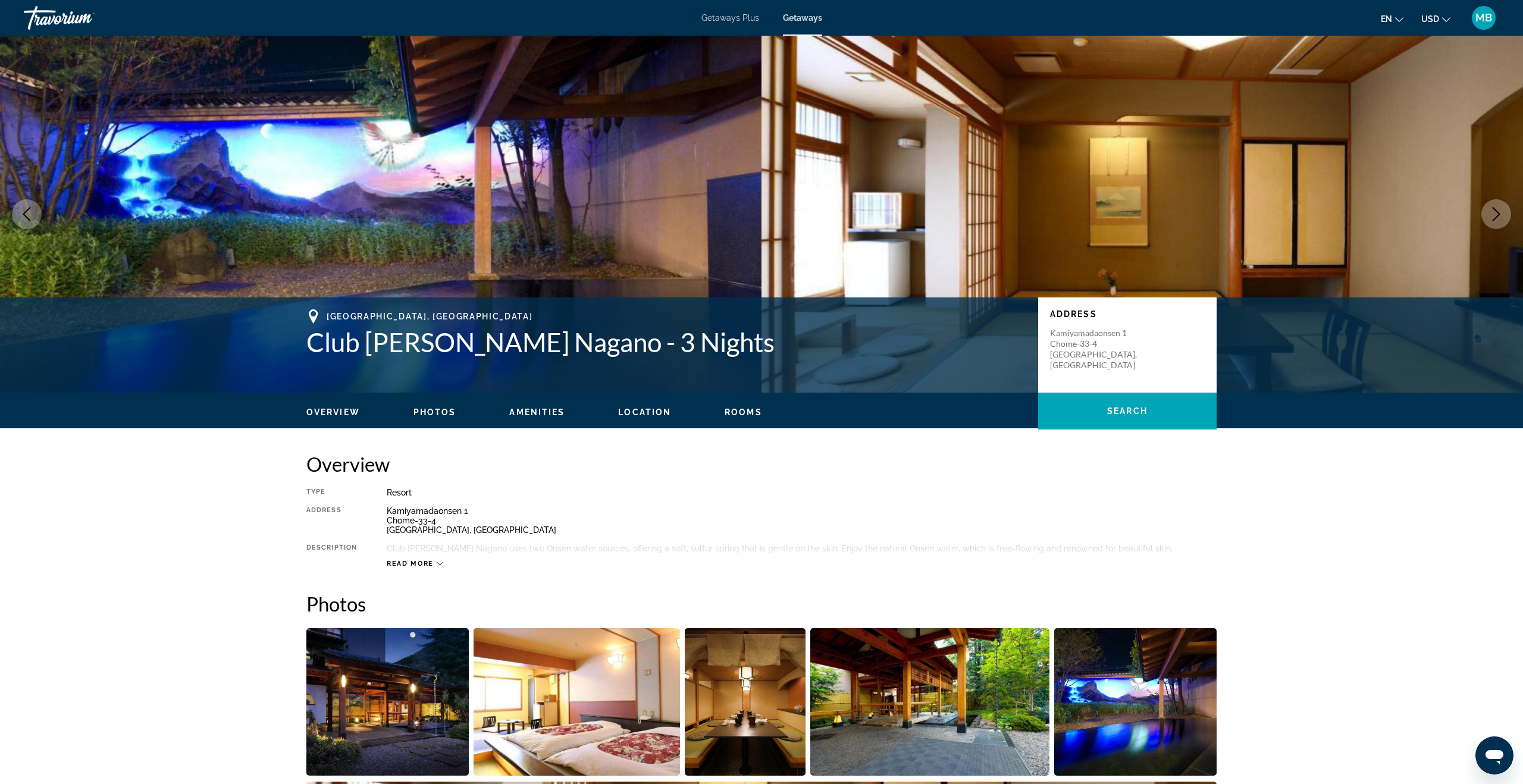
click at [1489, 208] on icon "Next image" at bounding box center [1496, 214] width 14 height 14
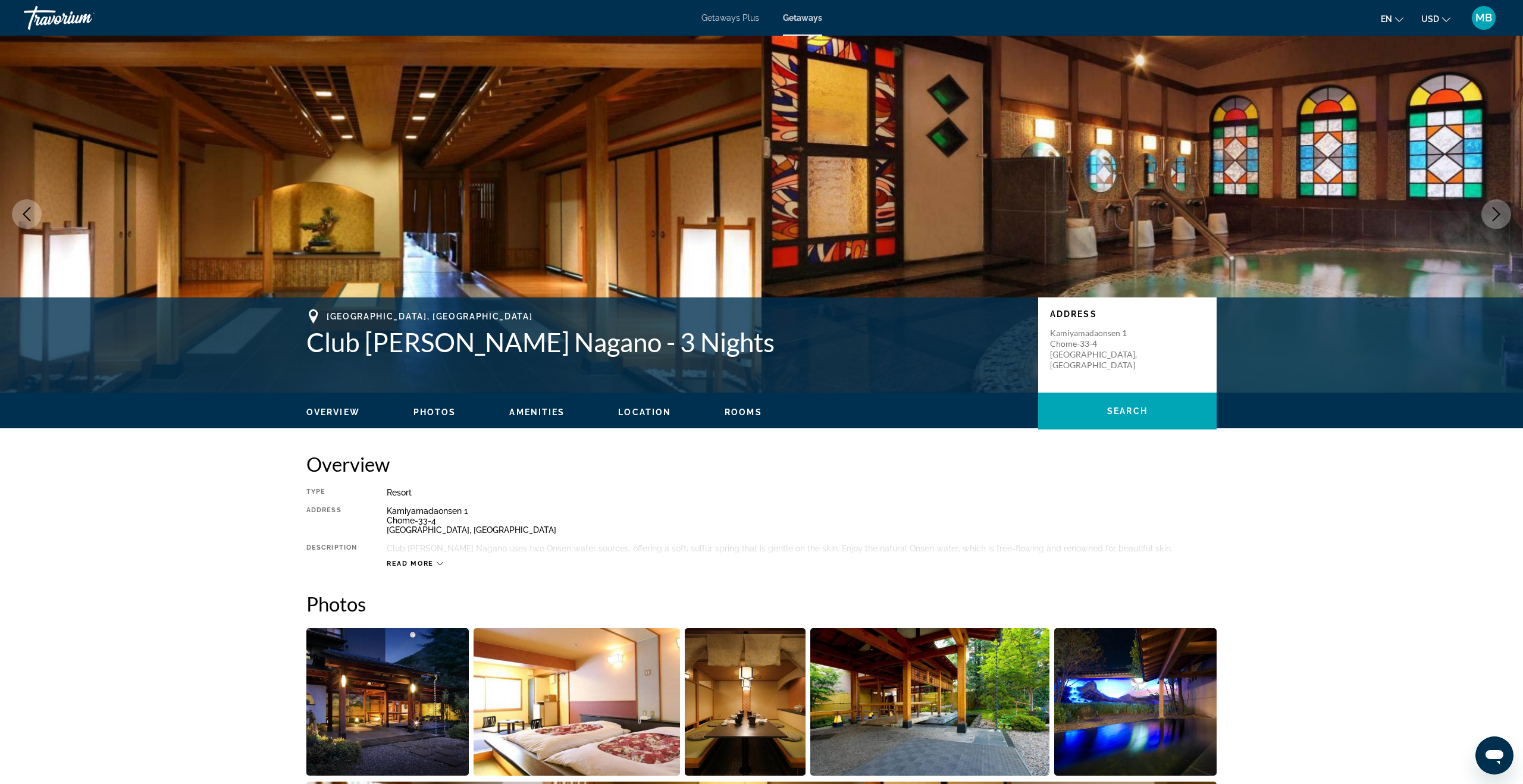
click at [1489, 208] on icon "Next image" at bounding box center [1496, 214] width 14 height 14
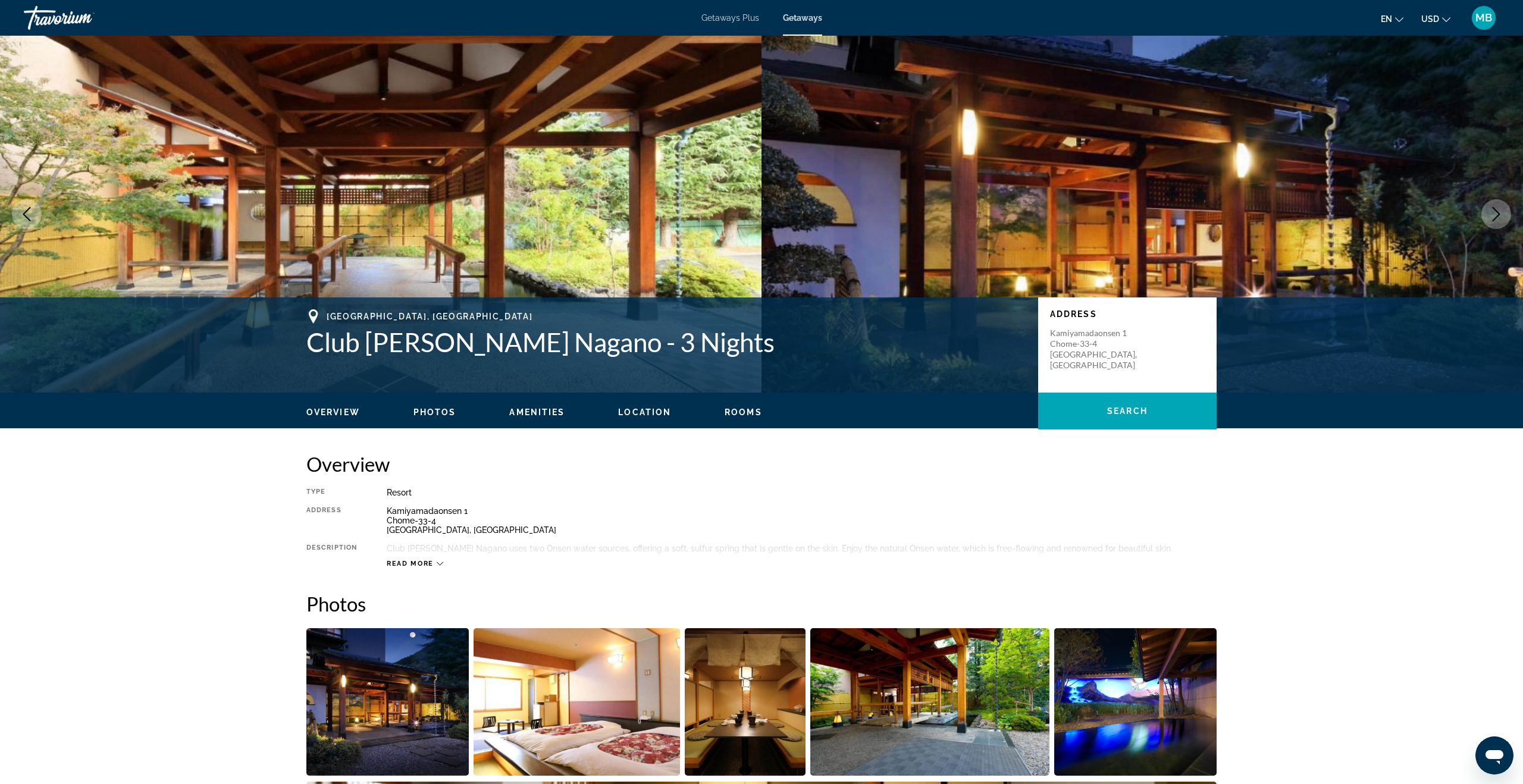
click at [1489, 208] on icon "Next image" at bounding box center [1496, 214] width 14 height 14
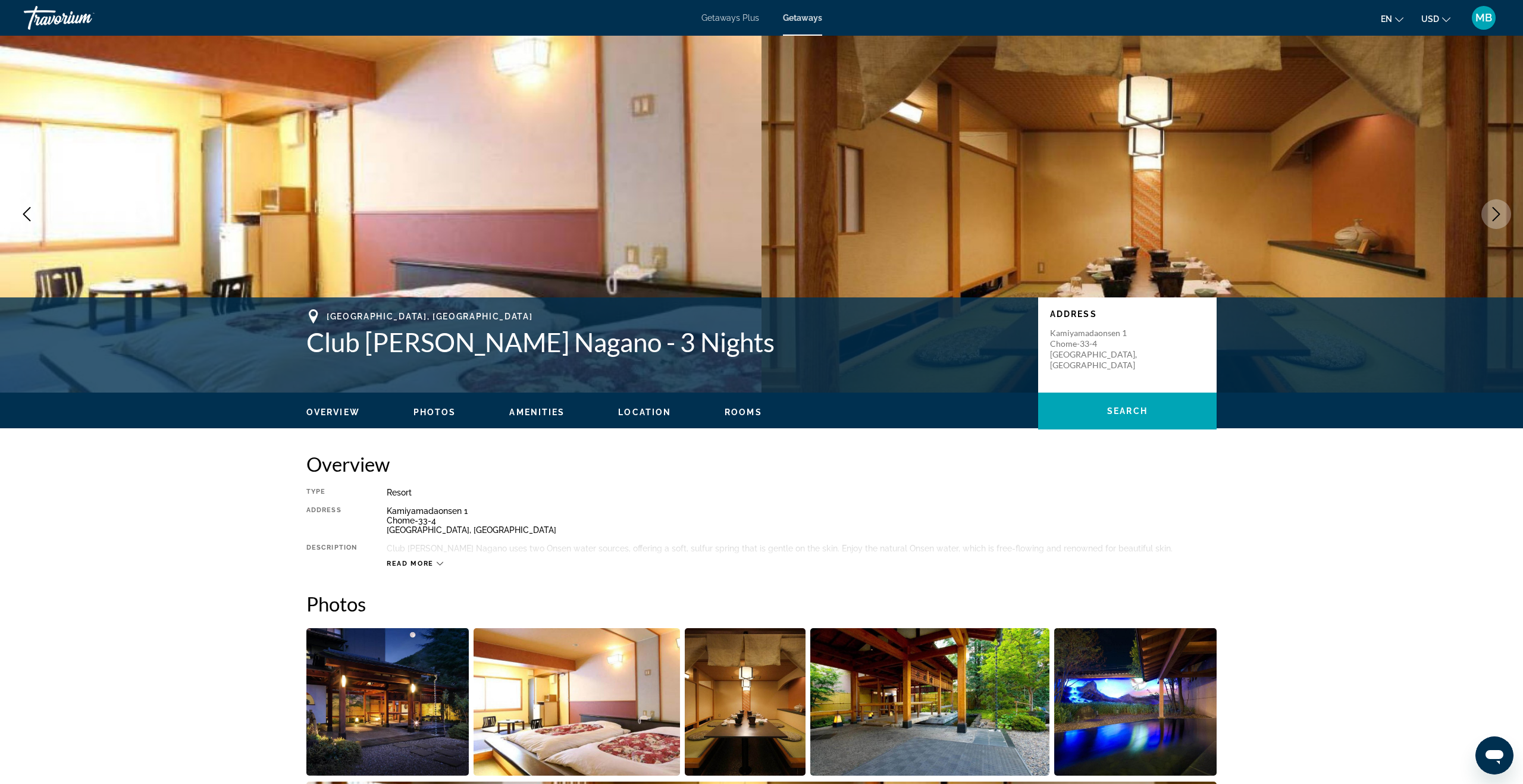
click at [1489, 208] on icon "Next image" at bounding box center [1496, 214] width 14 height 14
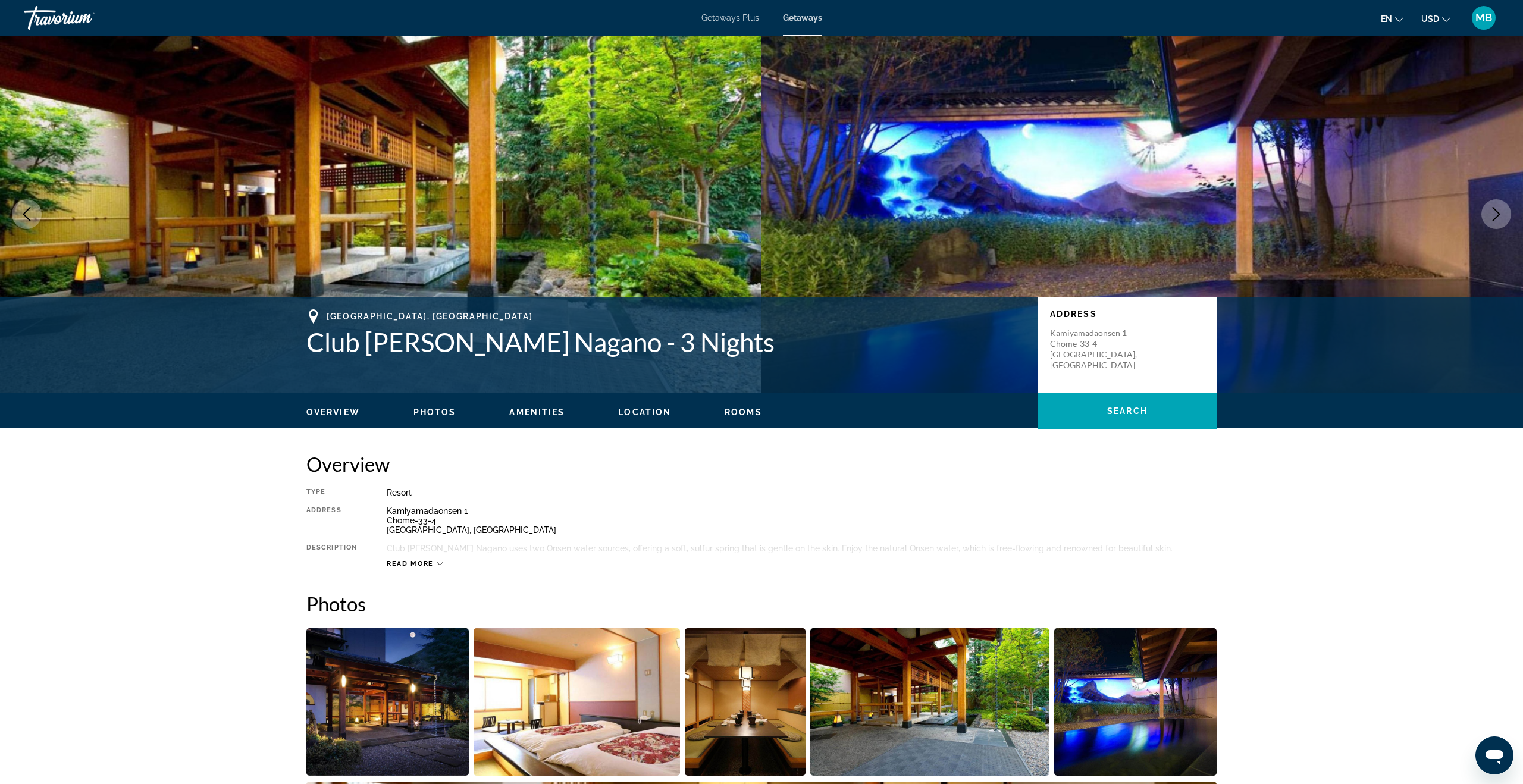
click at [1489, 208] on icon "Next image" at bounding box center [1496, 214] width 14 height 14
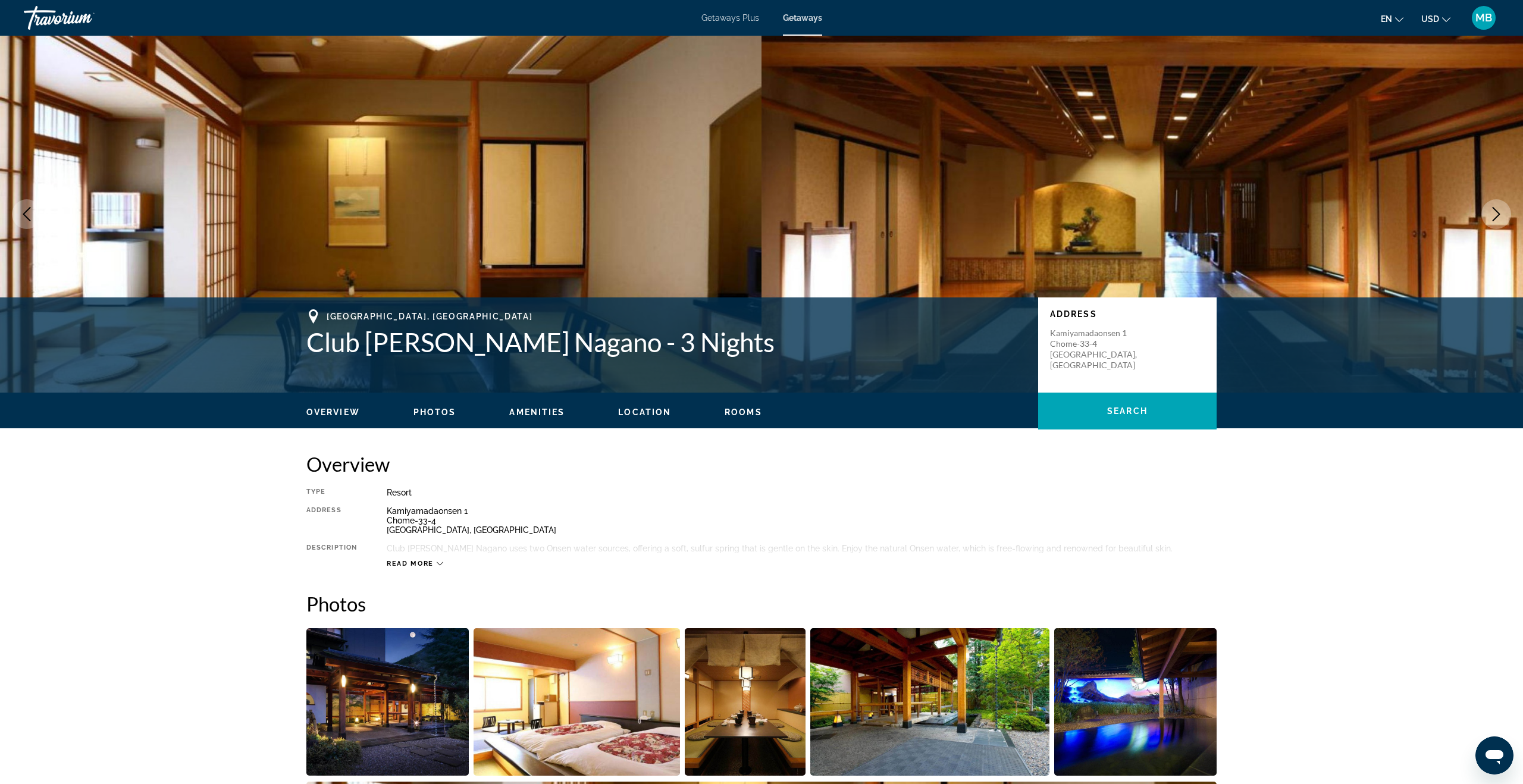
click at [1489, 208] on icon "Next image" at bounding box center [1496, 214] width 14 height 14
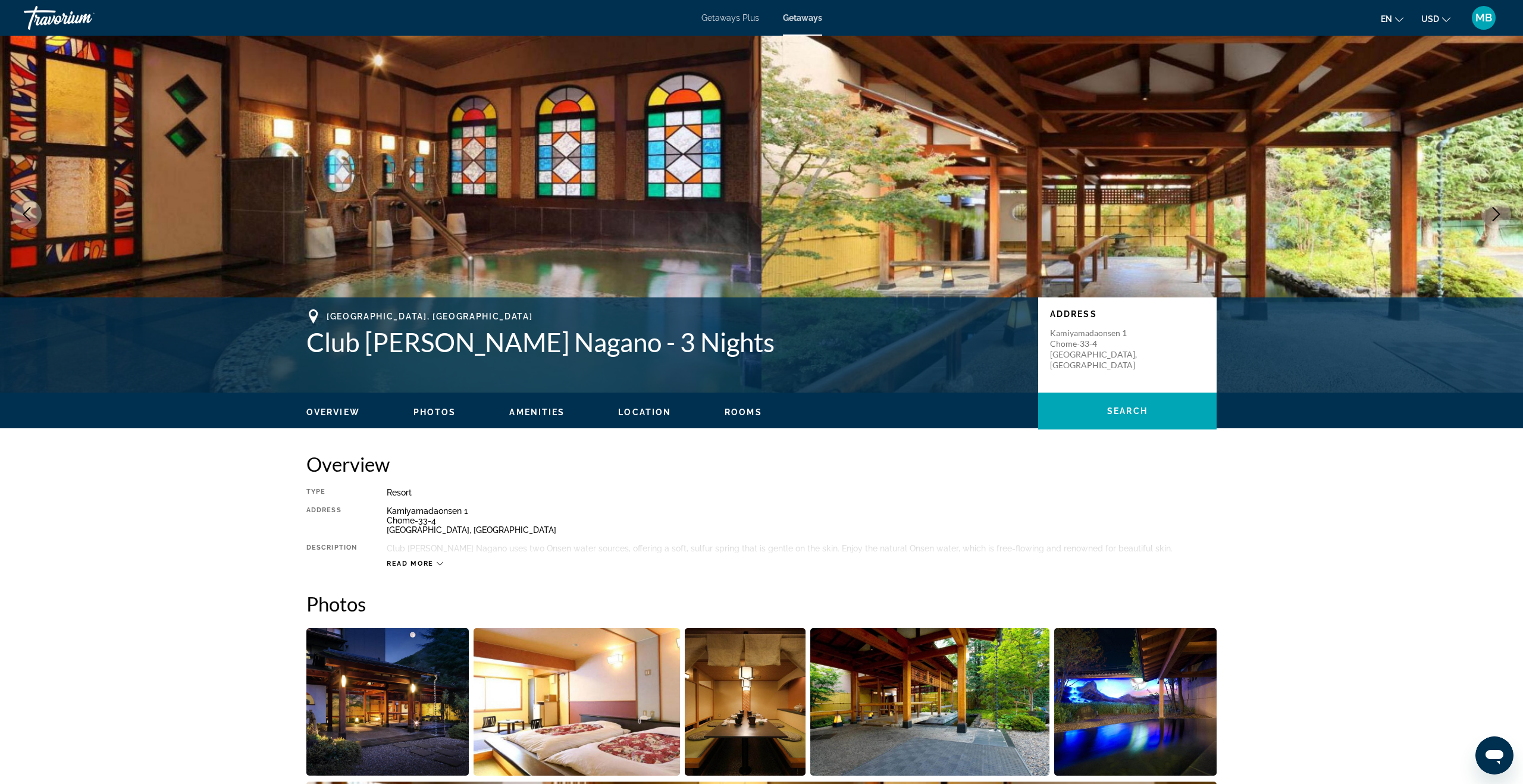
click at [1489, 208] on icon "Next image" at bounding box center [1496, 214] width 14 height 14
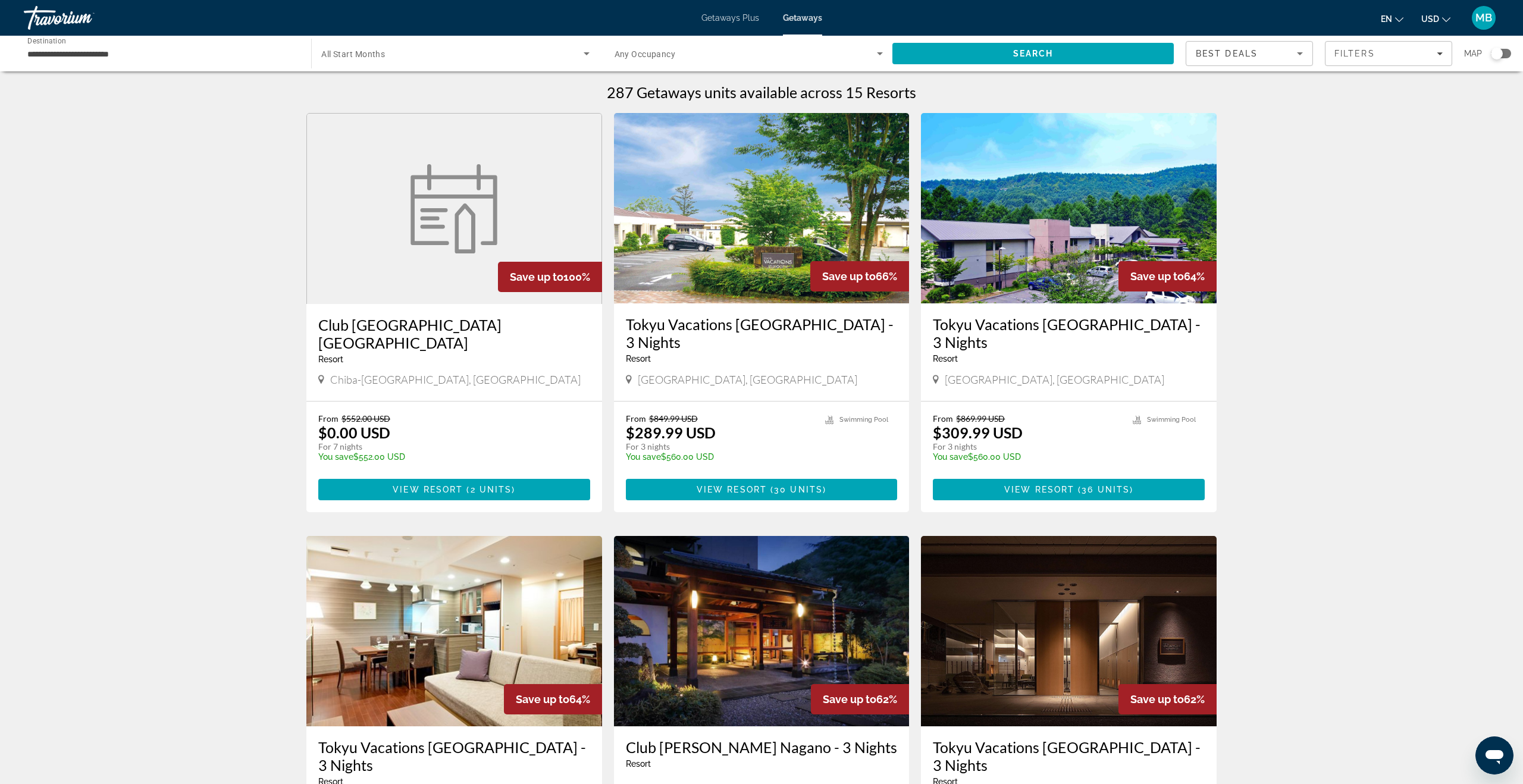
click at [139, 44] on div "**********" at bounding box center [161, 54] width 268 height 34
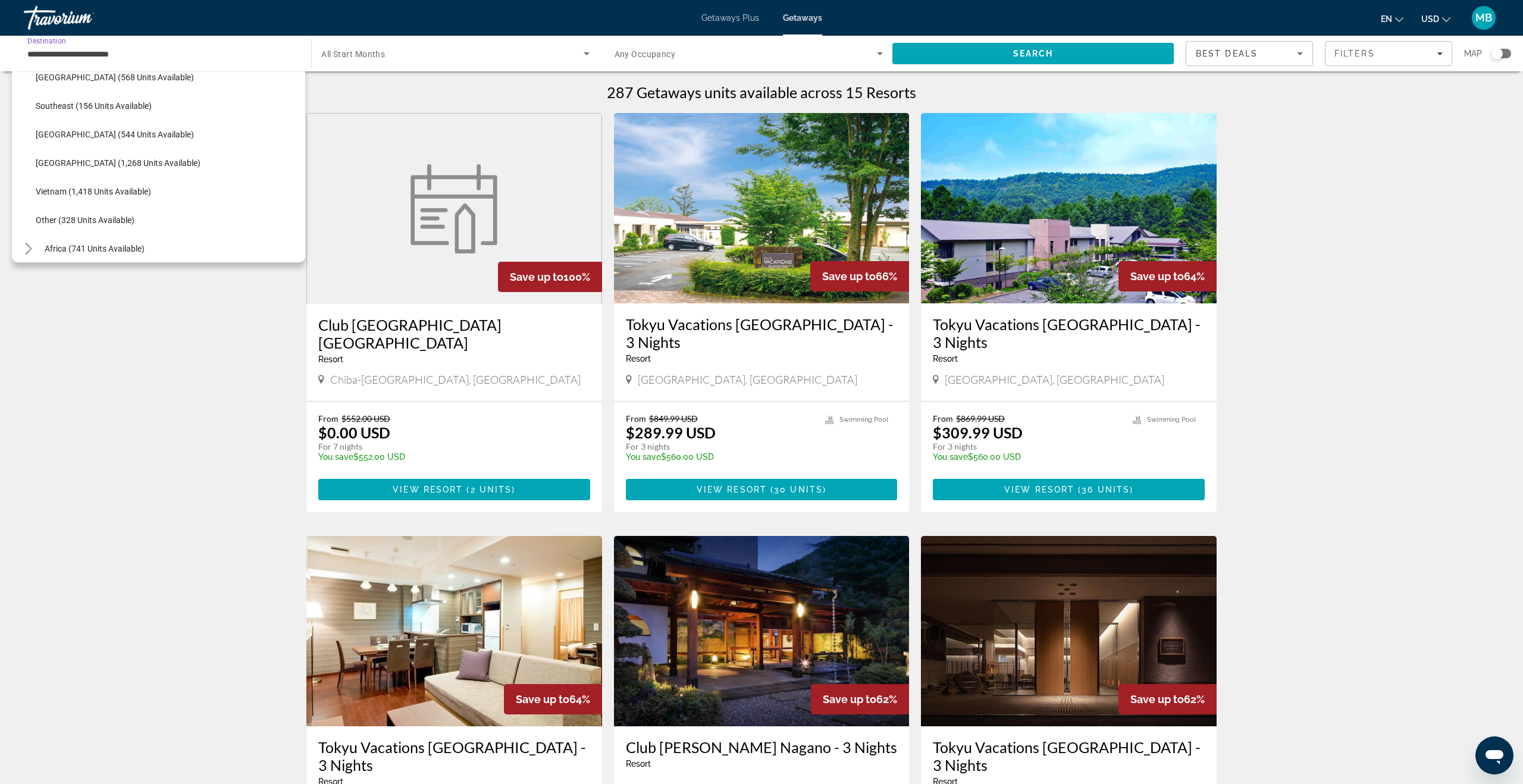
scroll to position [621, 0]
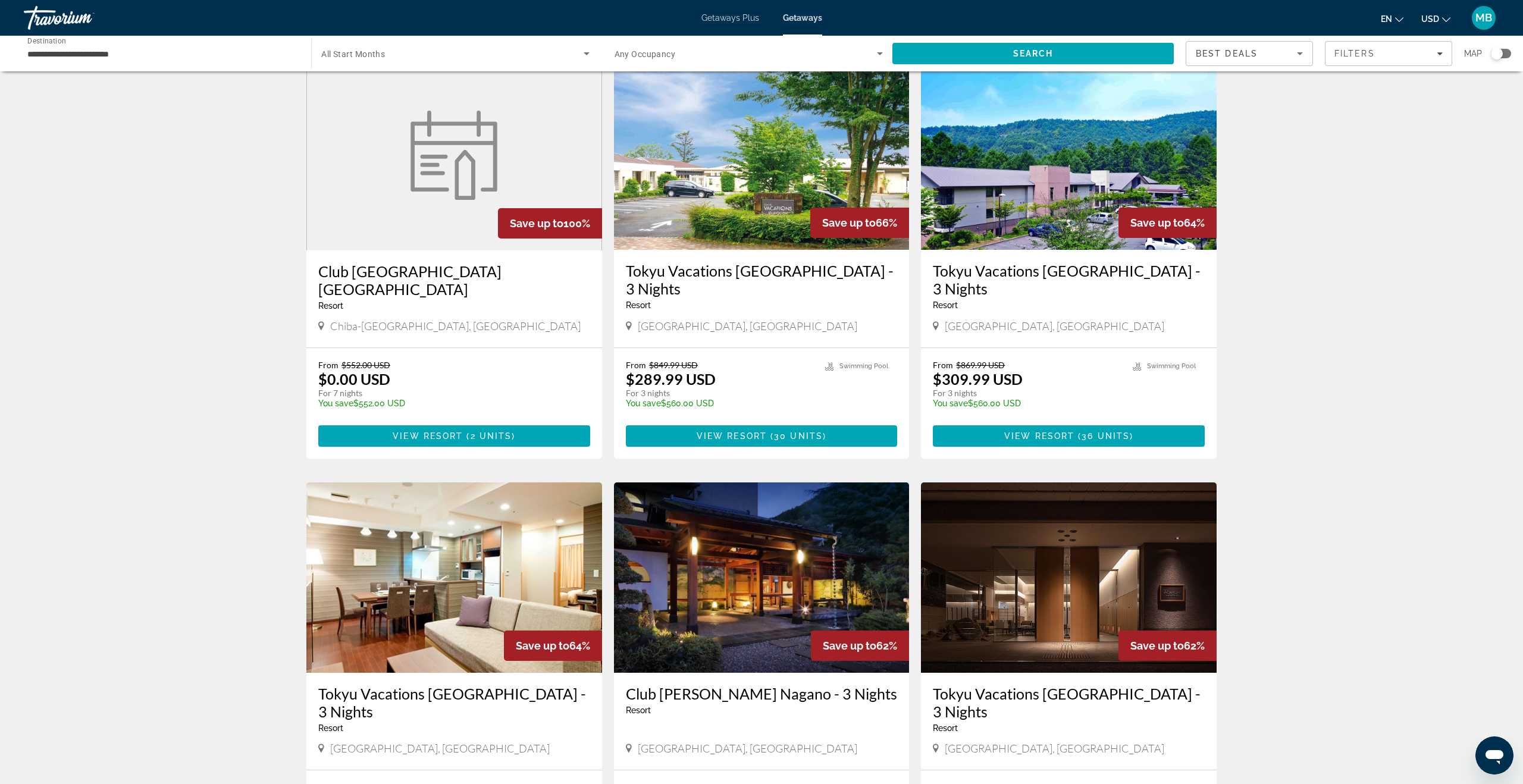
scroll to position [54, 0]
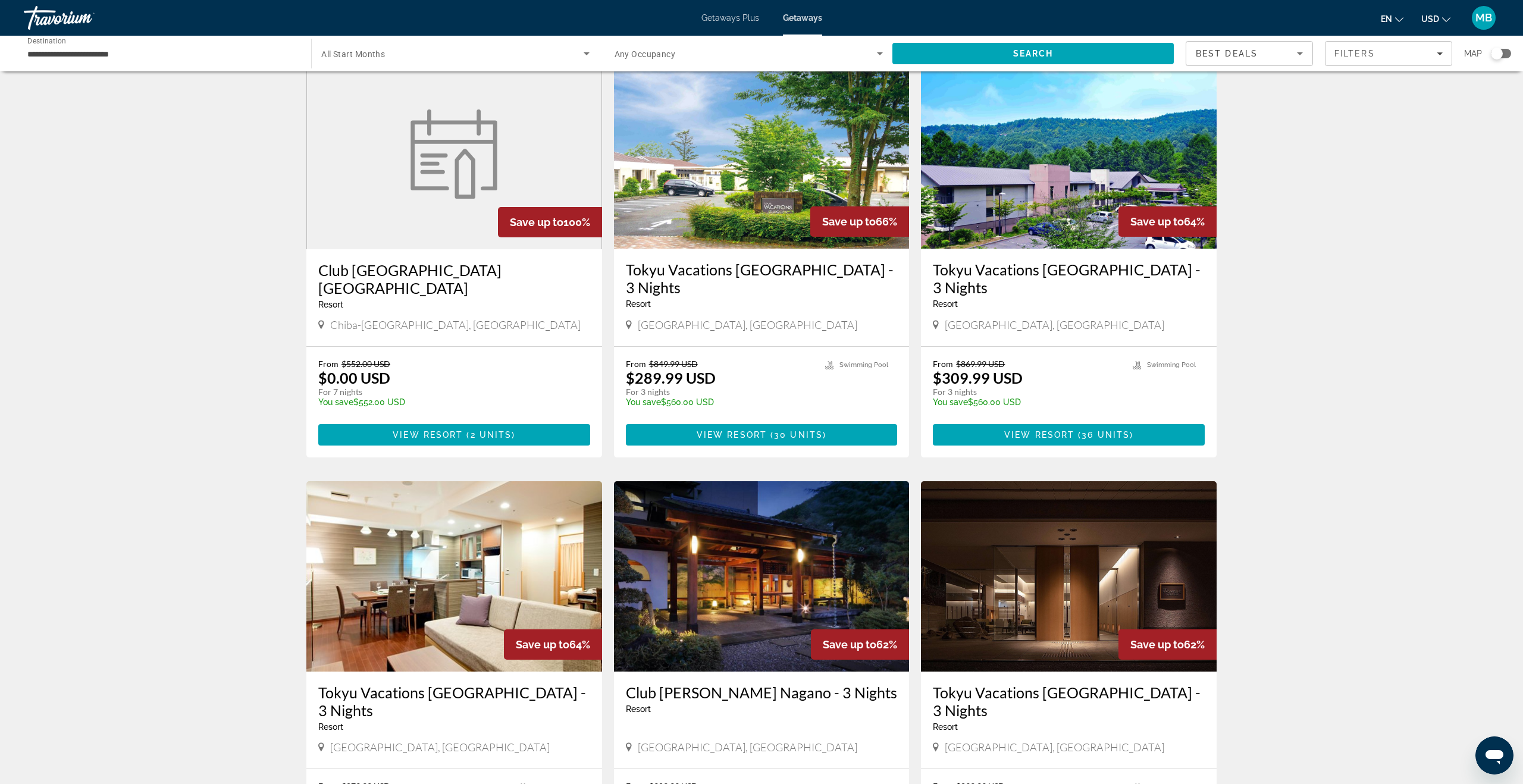
click at [461, 530] on img "Main content" at bounding box center [454, 576] width 296 height 190
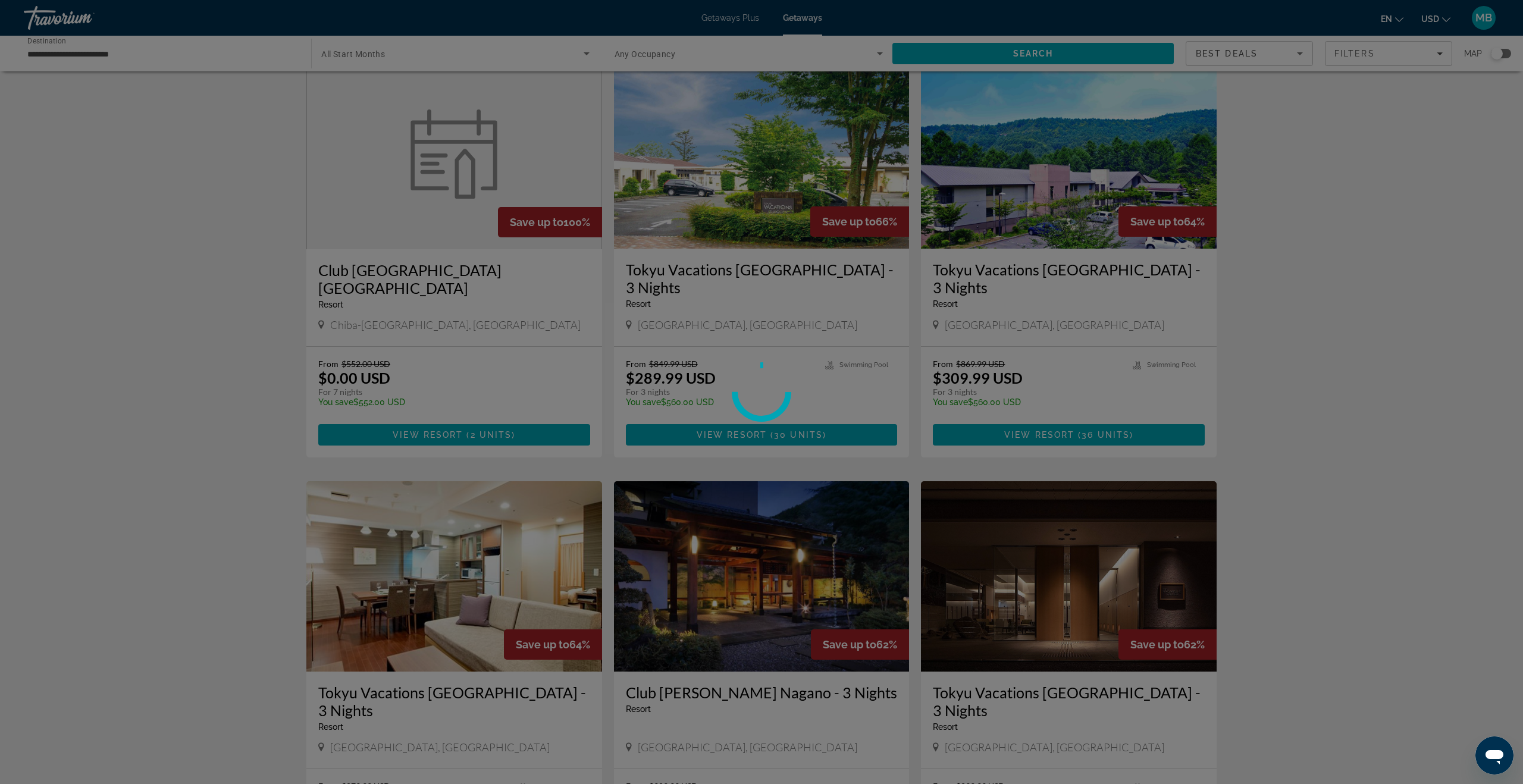
click at [651, 537] on div "**********" at bounding box center [762, 337] width 1523 height 784
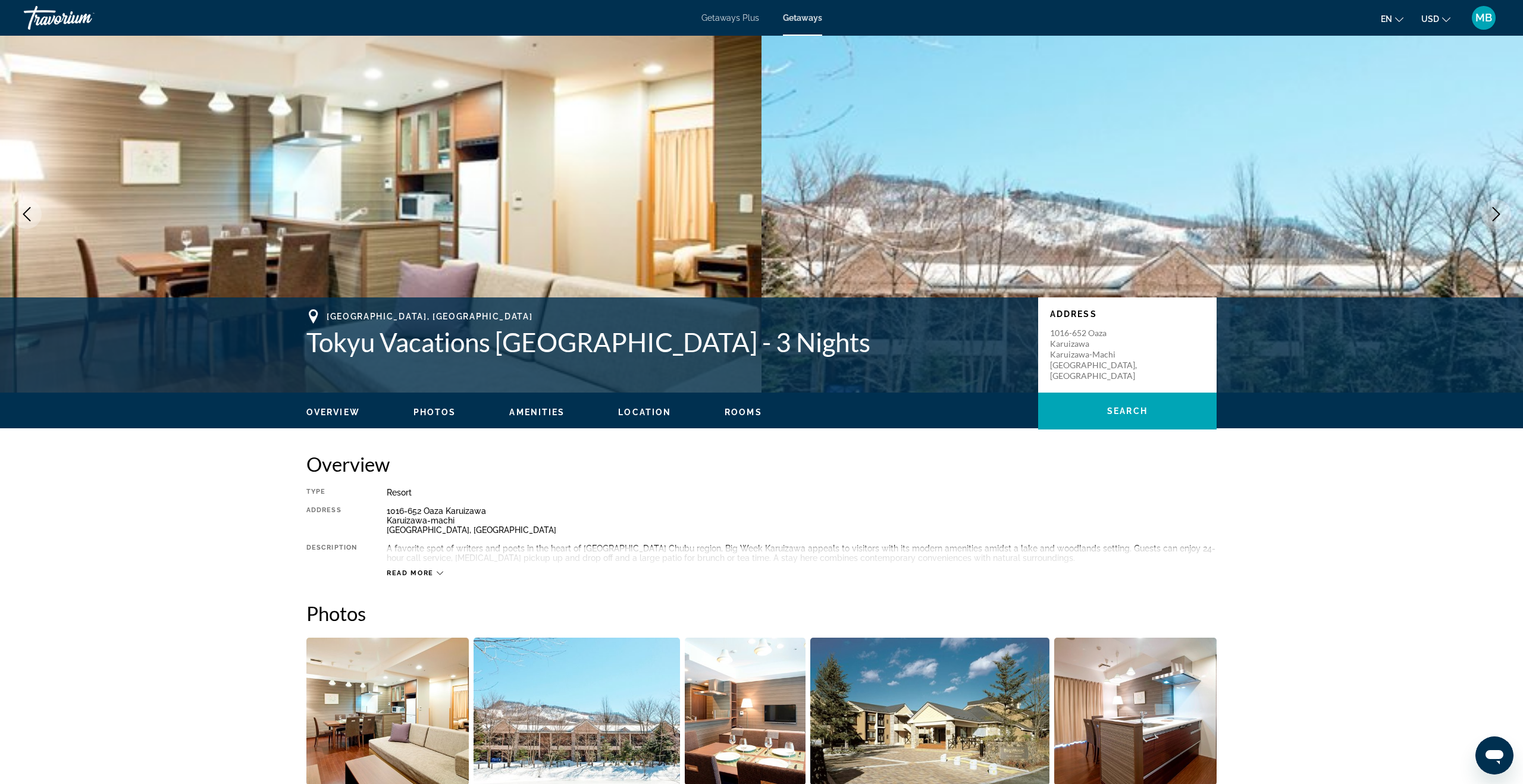
click at [1489, 215] on icon "Next image" at bounding box center [1496, 214] width 14 height 14
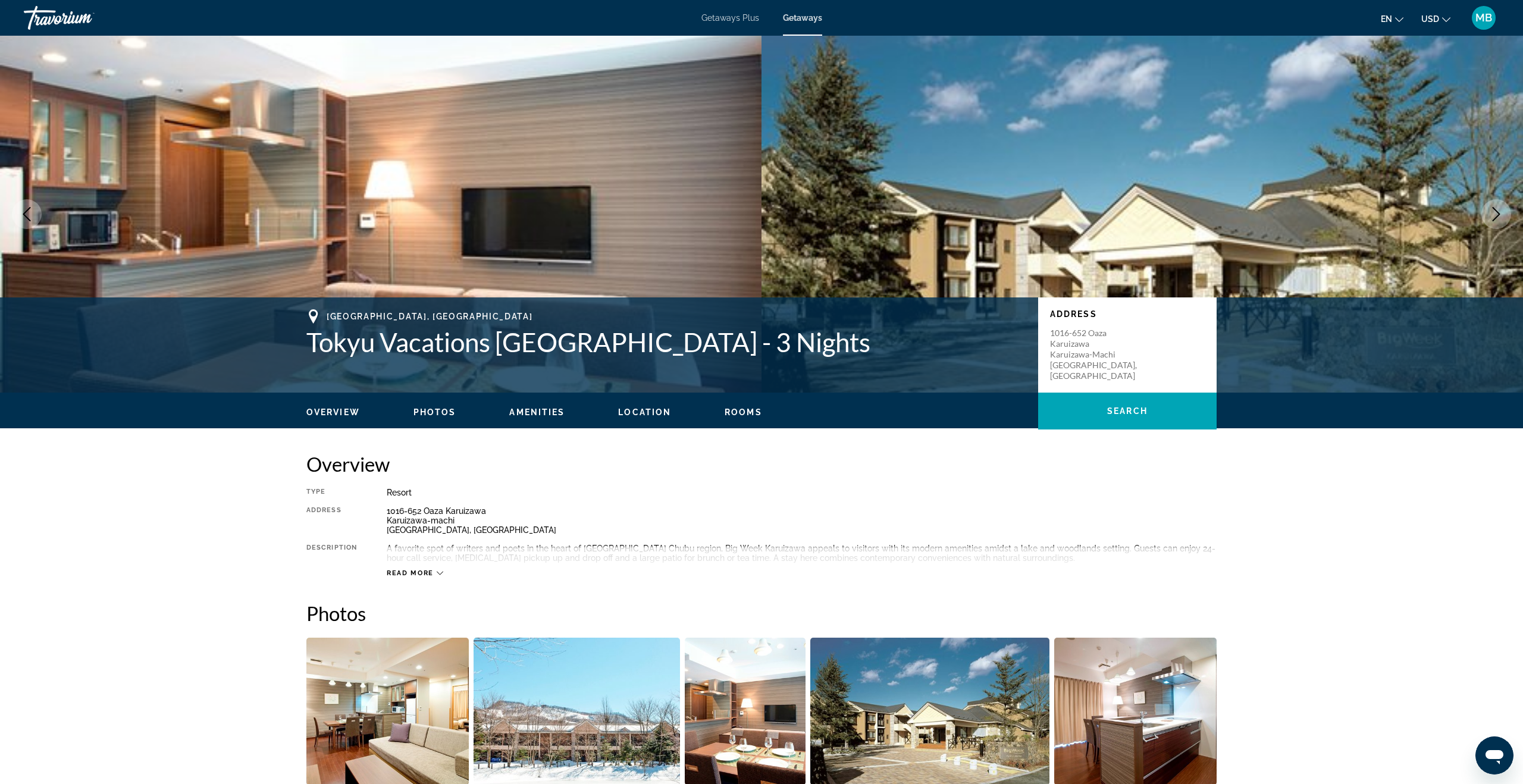
click at [1489, 215] on icon "Next image" at bounding box center [1496, 214] width 14 height 14
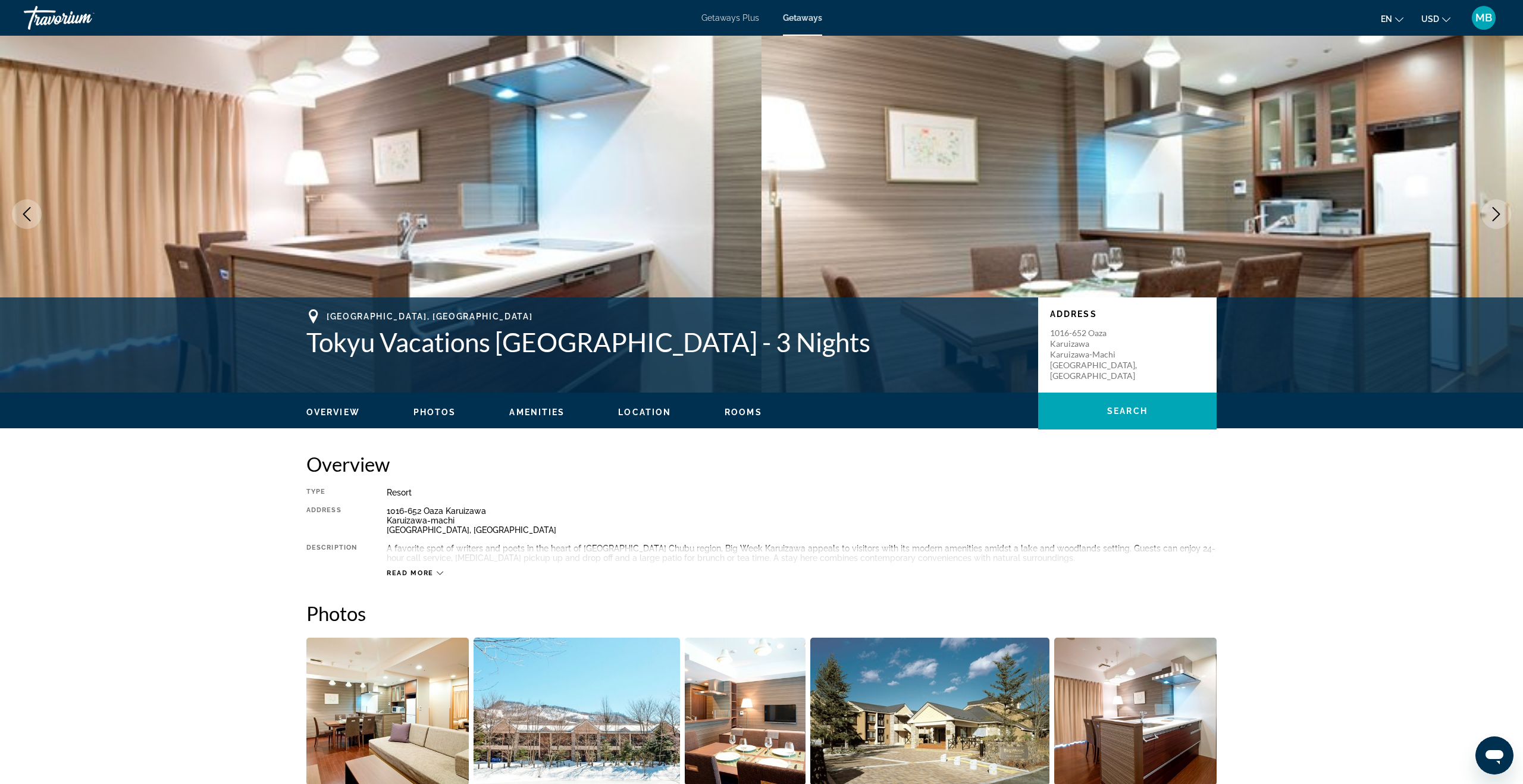
click at [1489, 215] on icon "Next image" at bounding box center [1496, 214] width 14 height 14
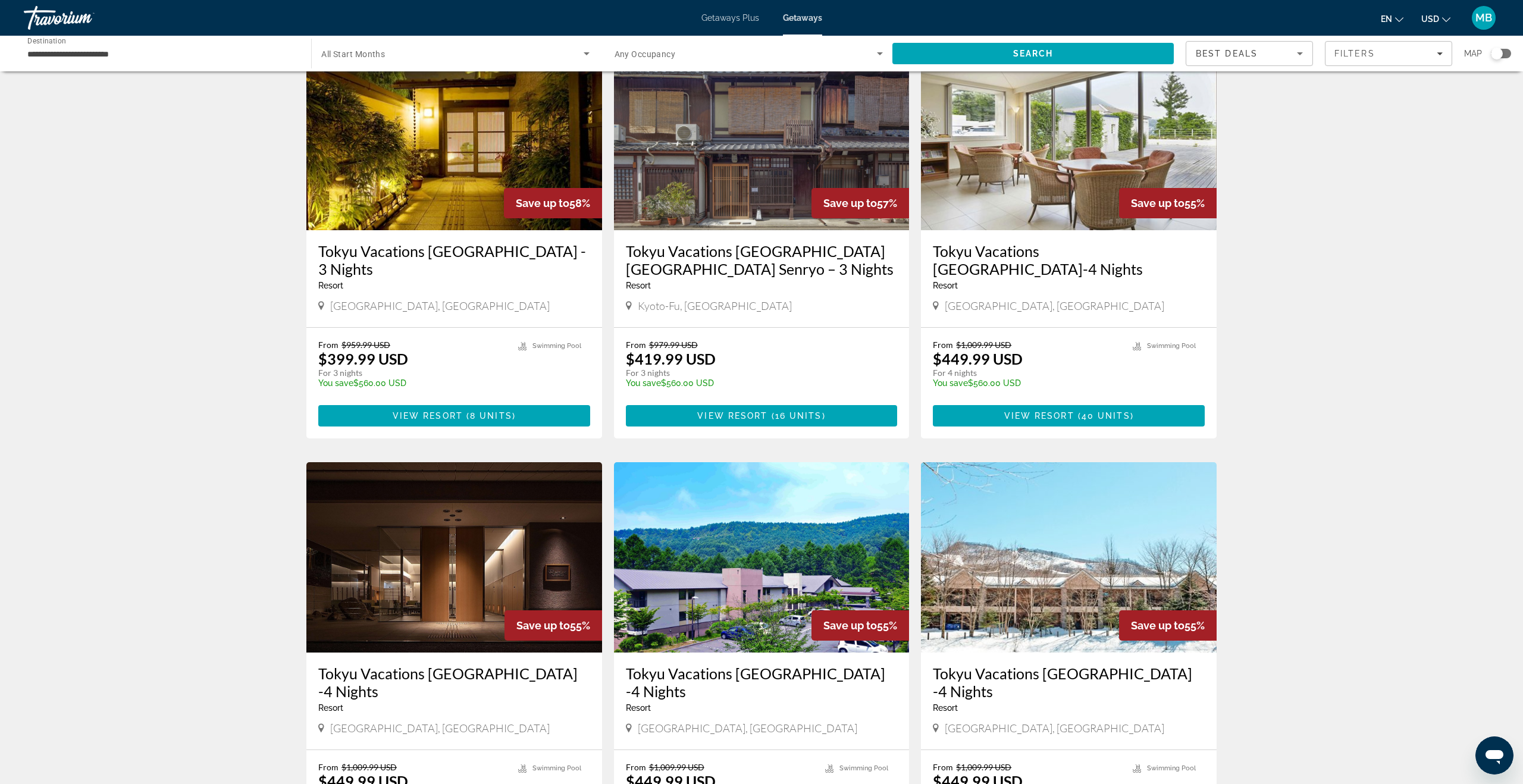
scroll to position [739, 0]
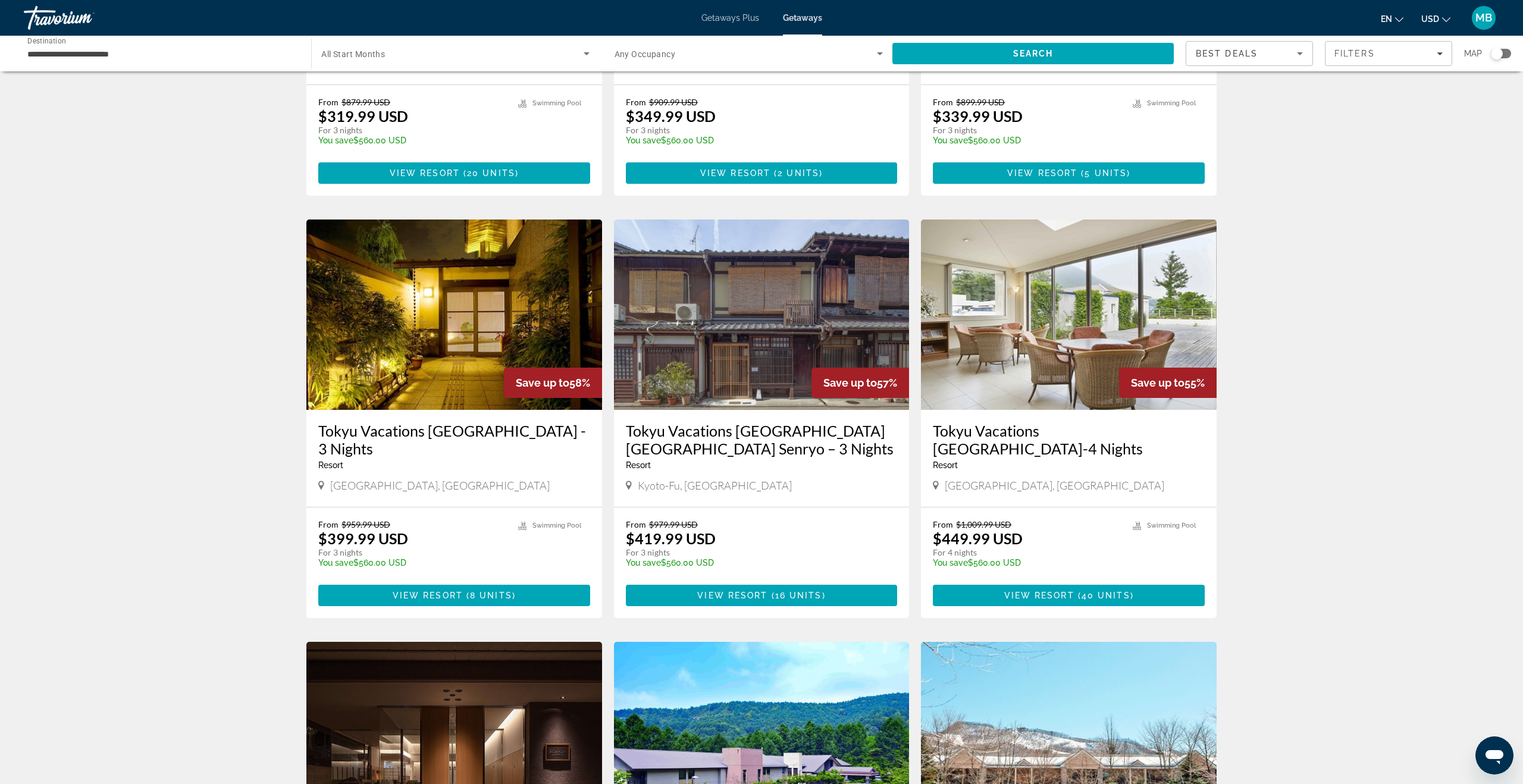
click at [499, 243] on img "Main content" at bounding box center [454, 314] width 296 height 190
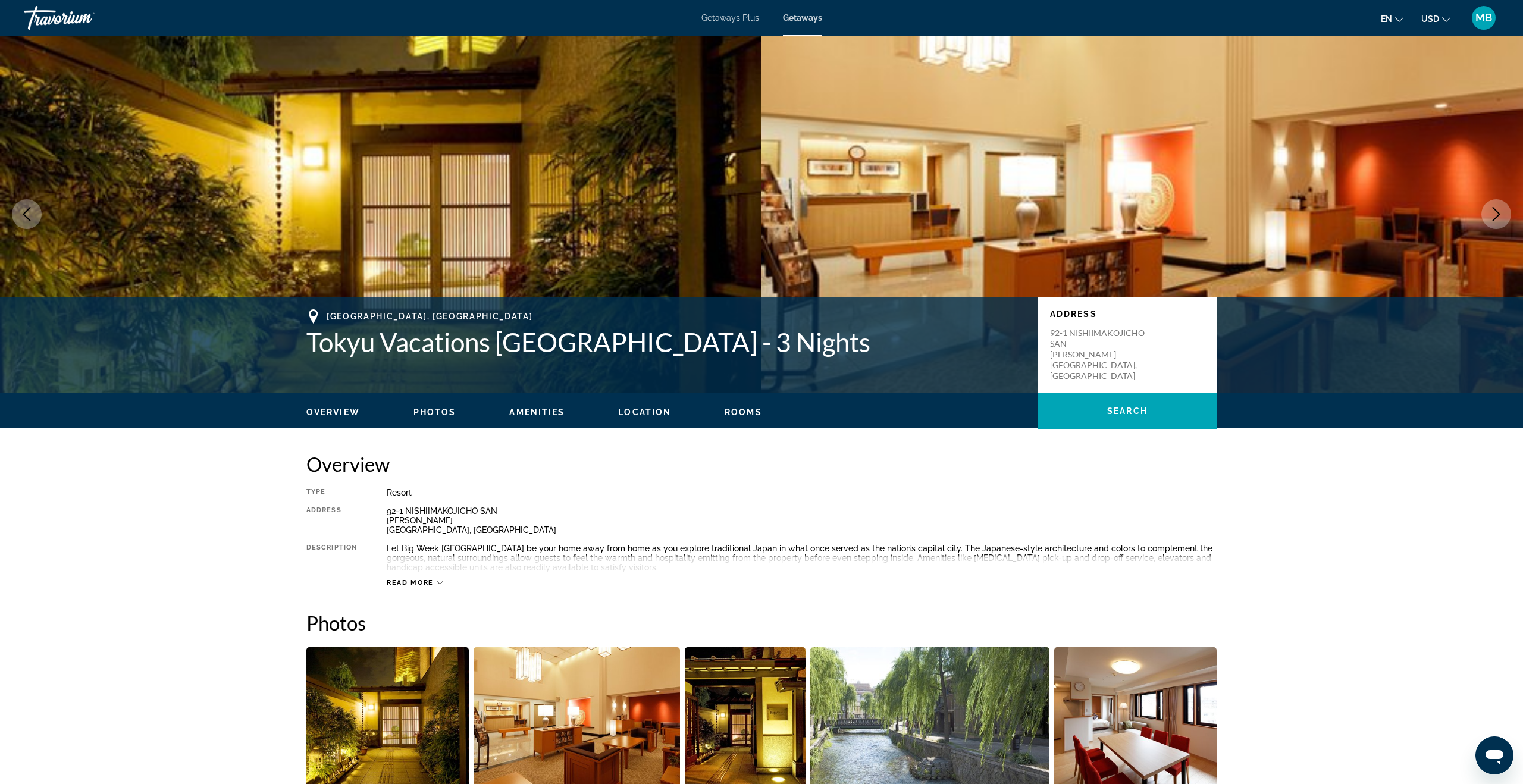
click at [1486, 218] on button "Next image" at bounding box center [1496, 214] width 30 height 30
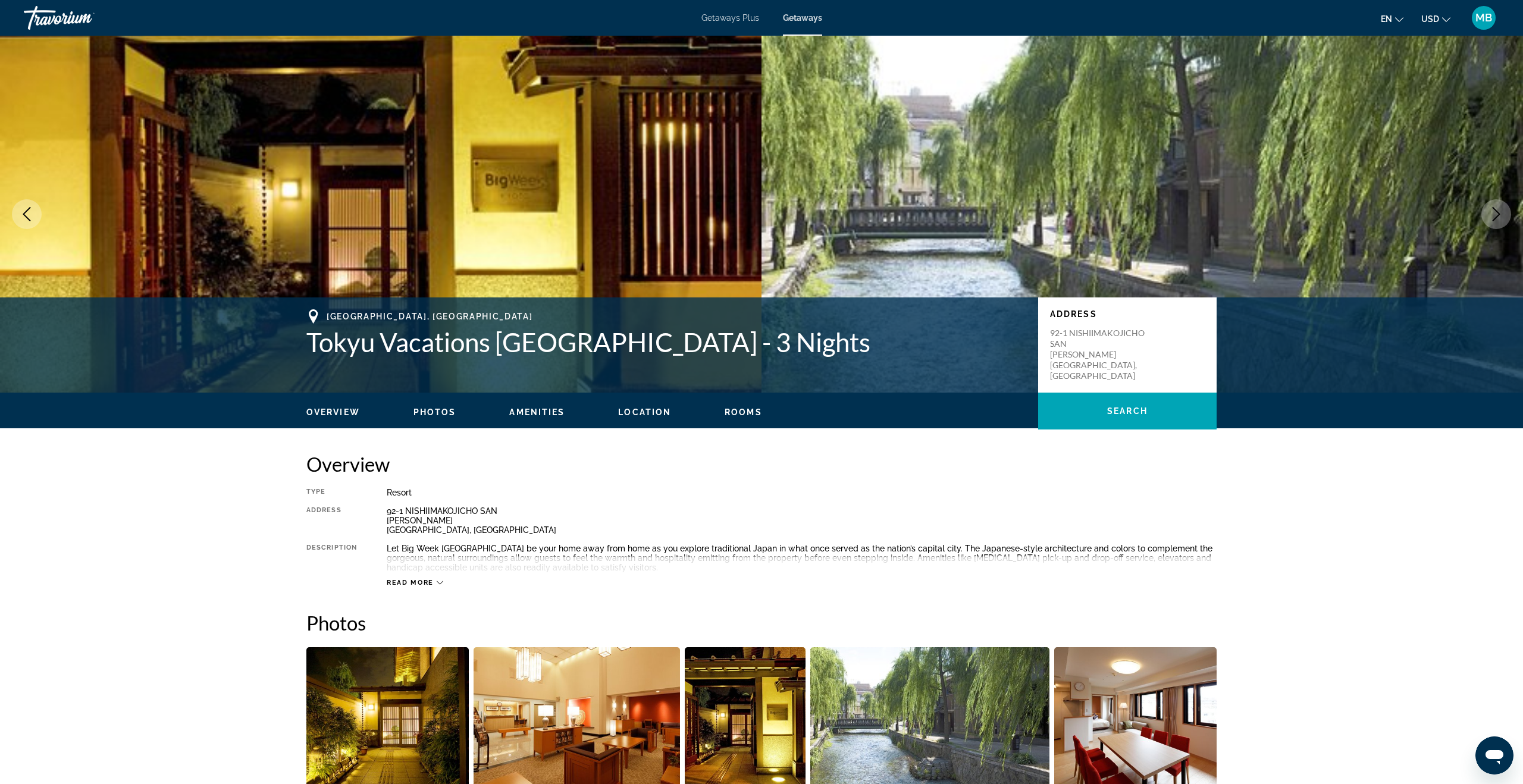
scroll to position [3, 0]
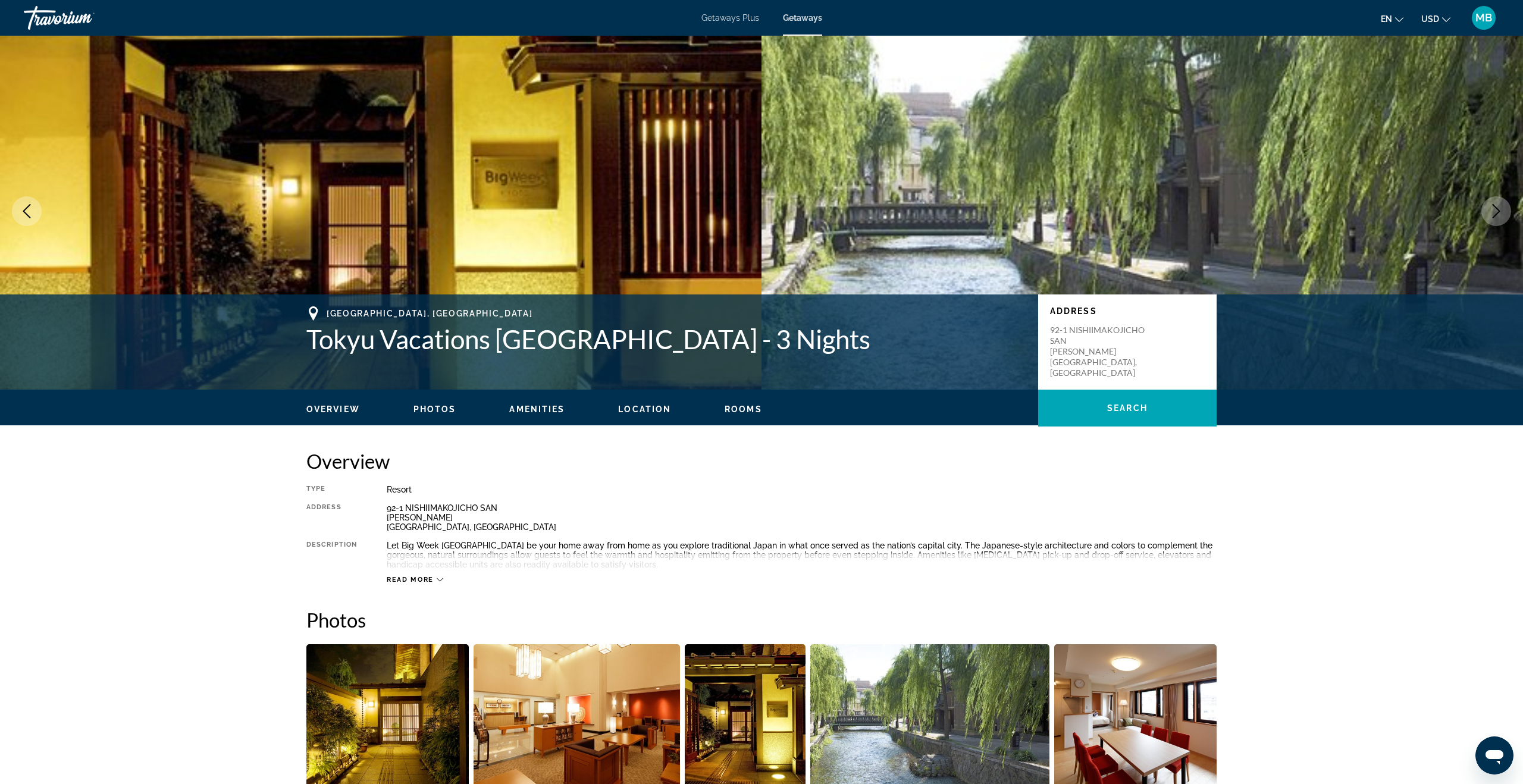
click at [1486, 218] on button "Next image" at bounding box center [1496, 211] width 30 height 30
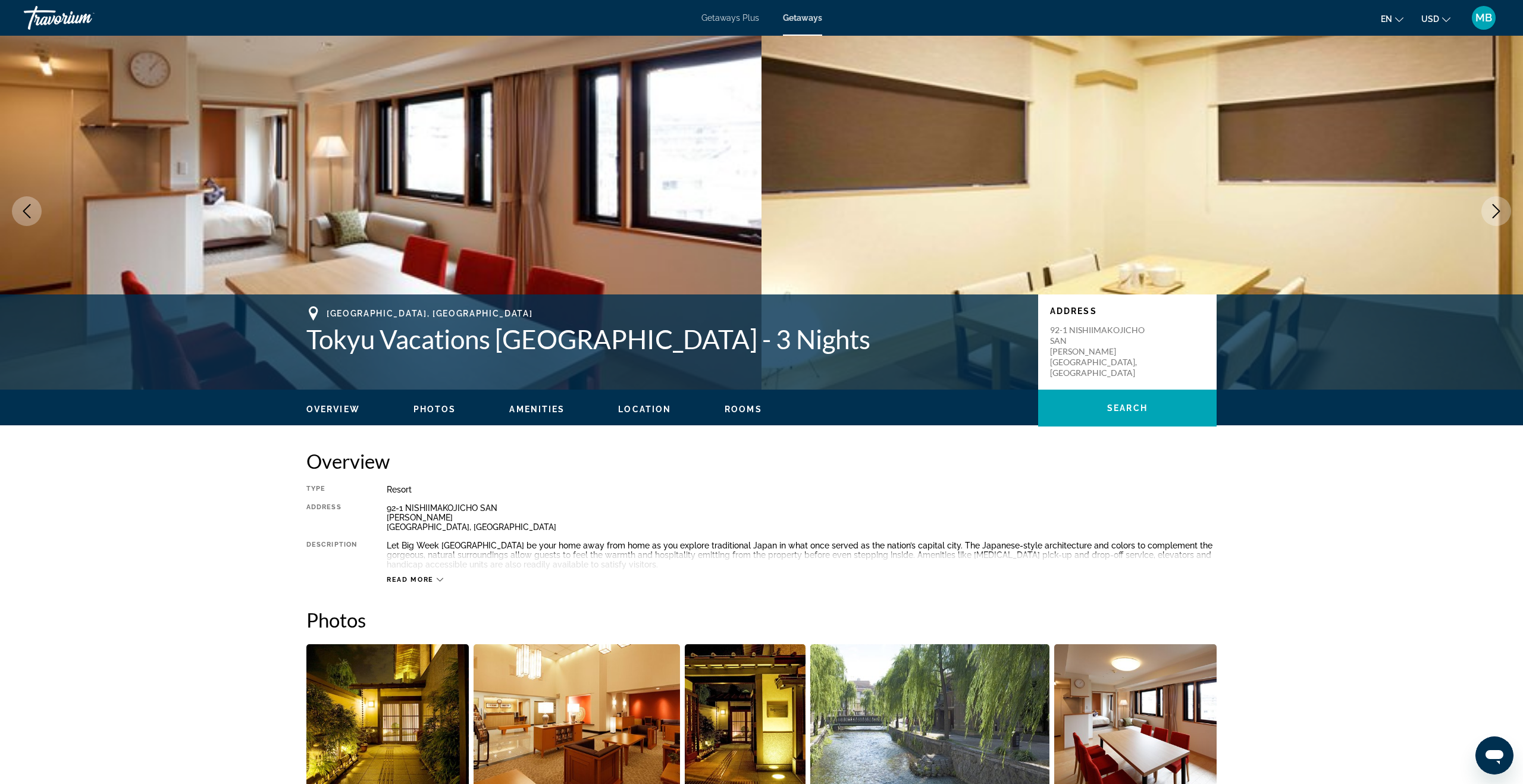
click at [1486, 218] on button "Next image" at bounding box center [1496, 211] width 30 height 30
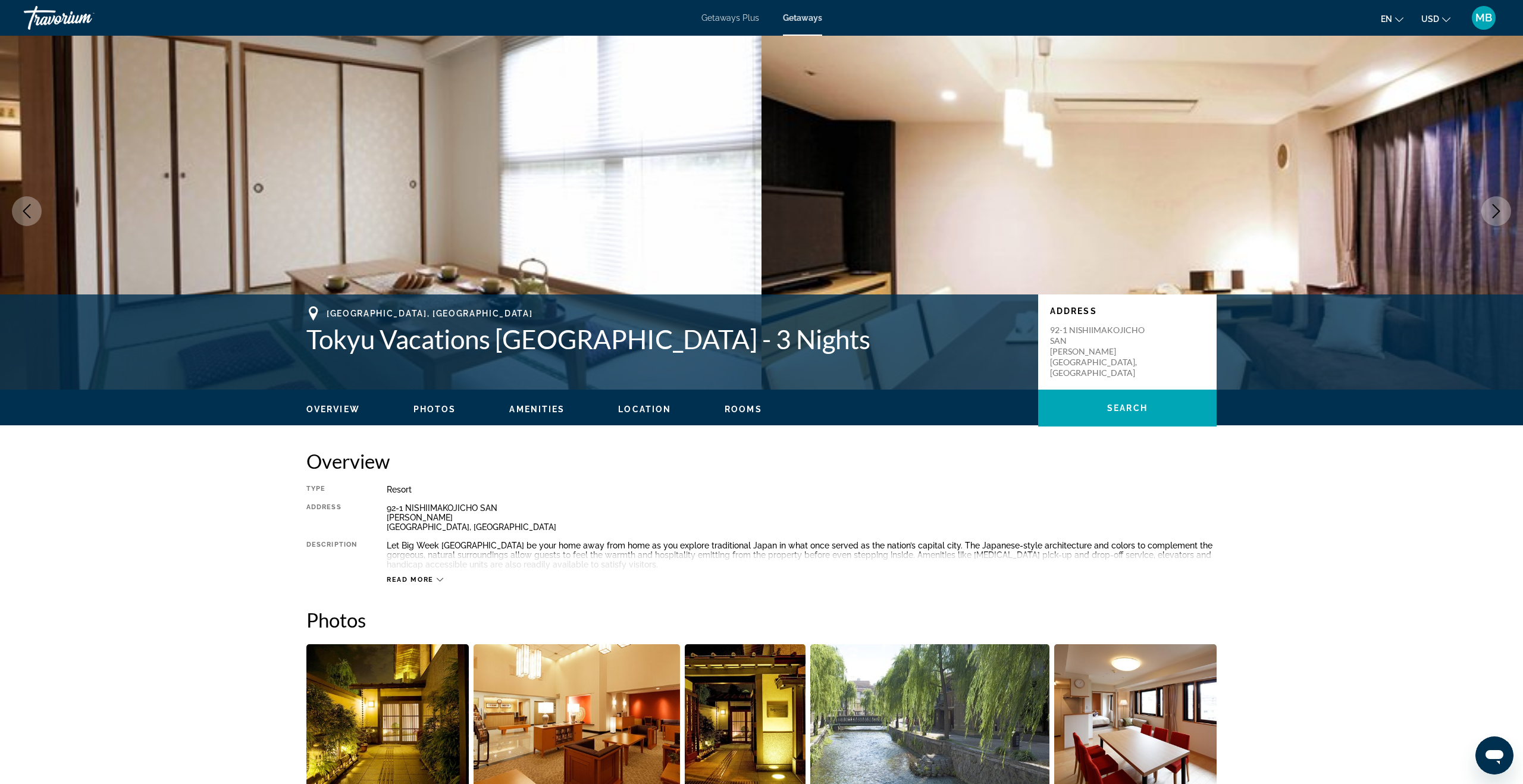
click at [1486, 218] on button "Next image" at bounding box center [1496, 211] width 30 height 30
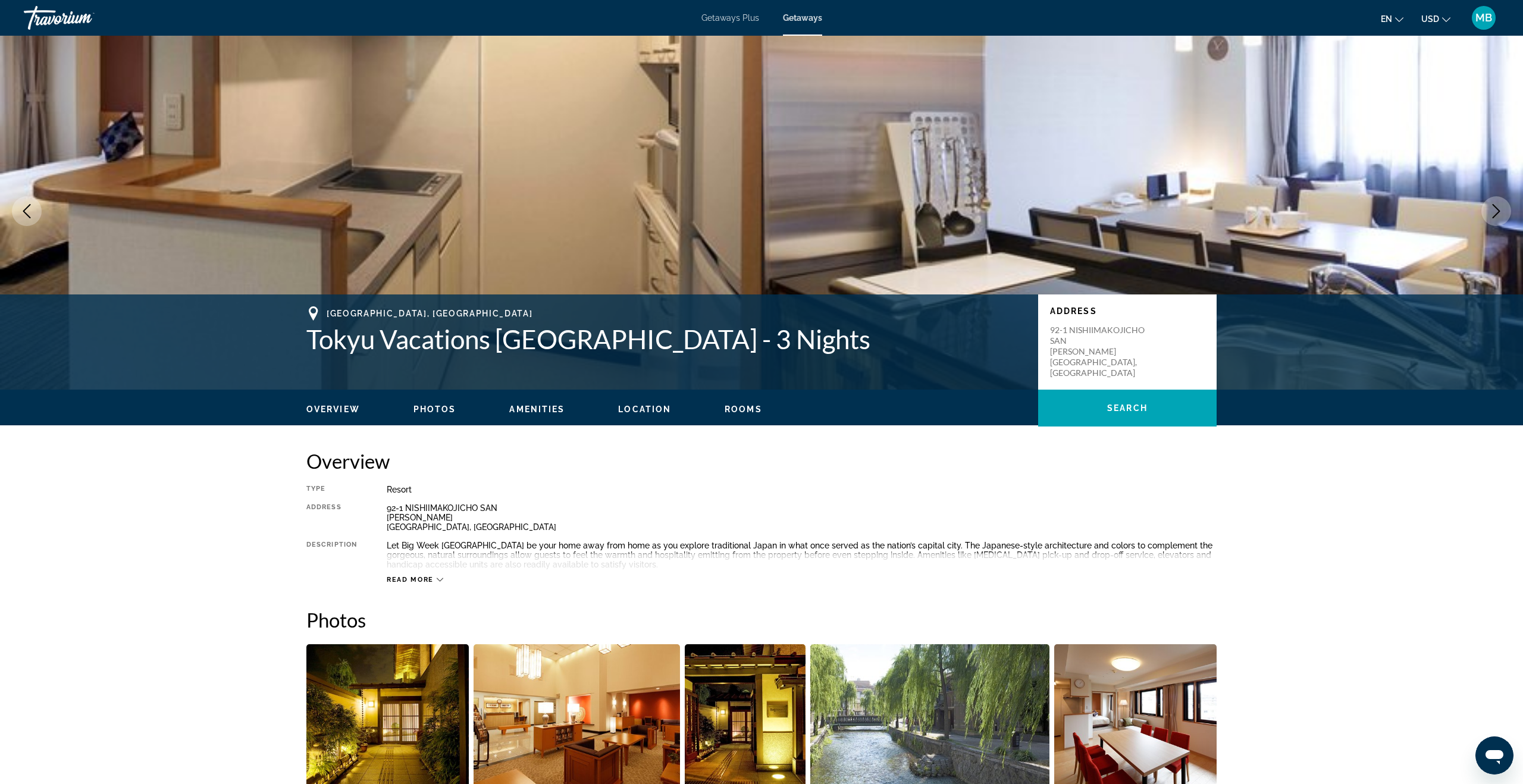
click at [1486, 218] on button "Next image" at bounding box center [1496, 211] width 30 height 30
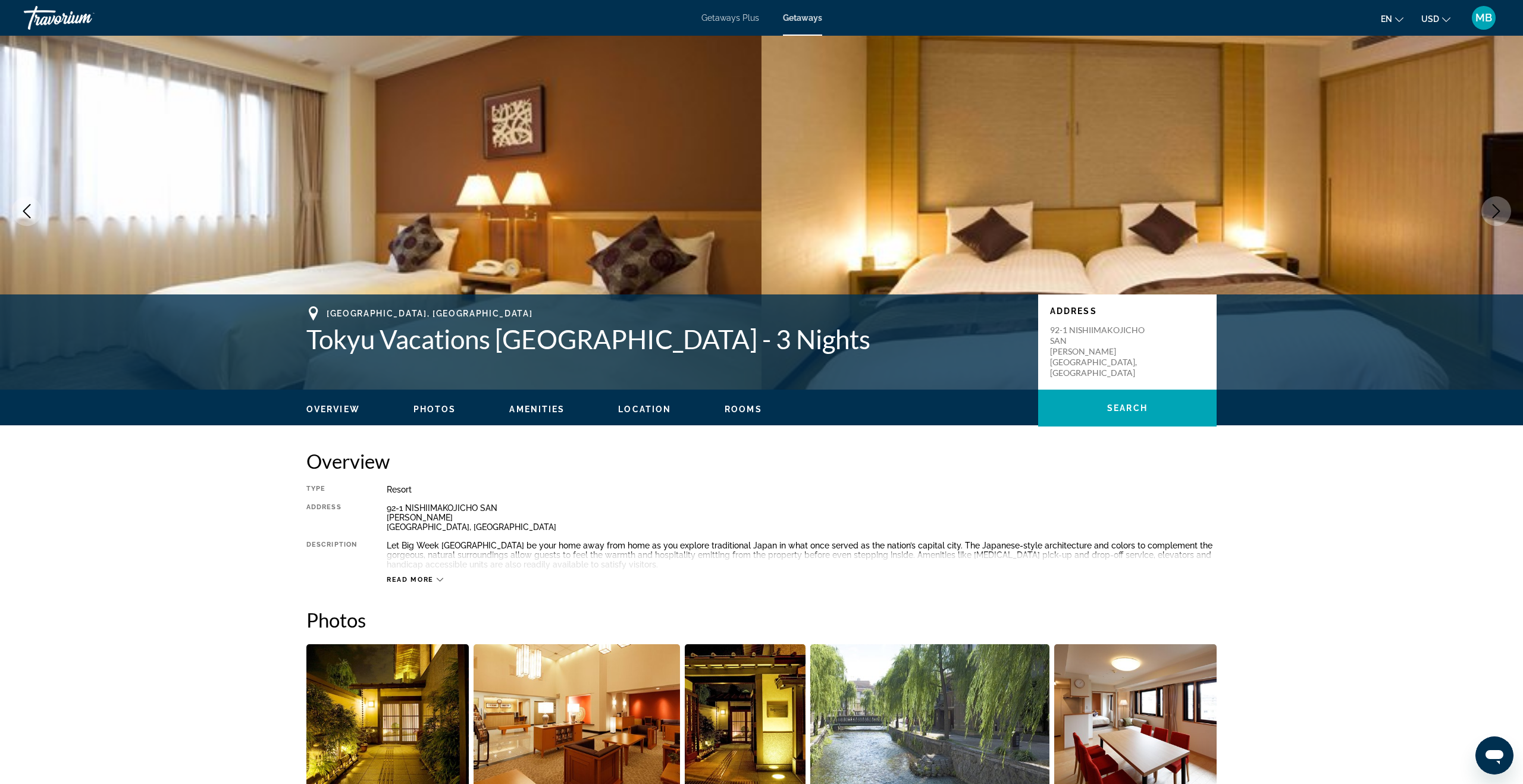
click at [1486, 218] on button "Next image" at bounding box center [1496, 211] width 30 height 30
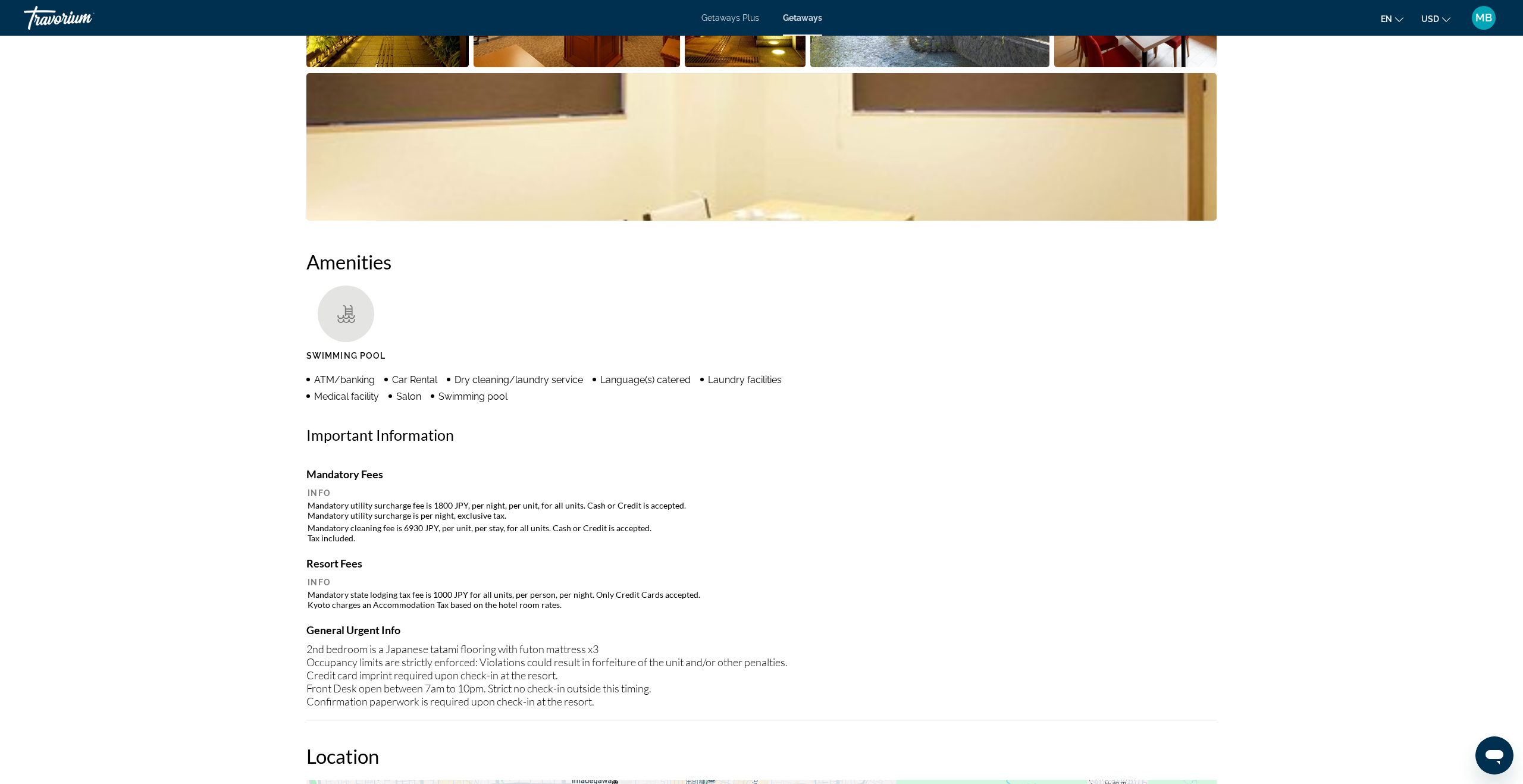
scroll to position [764, 0]
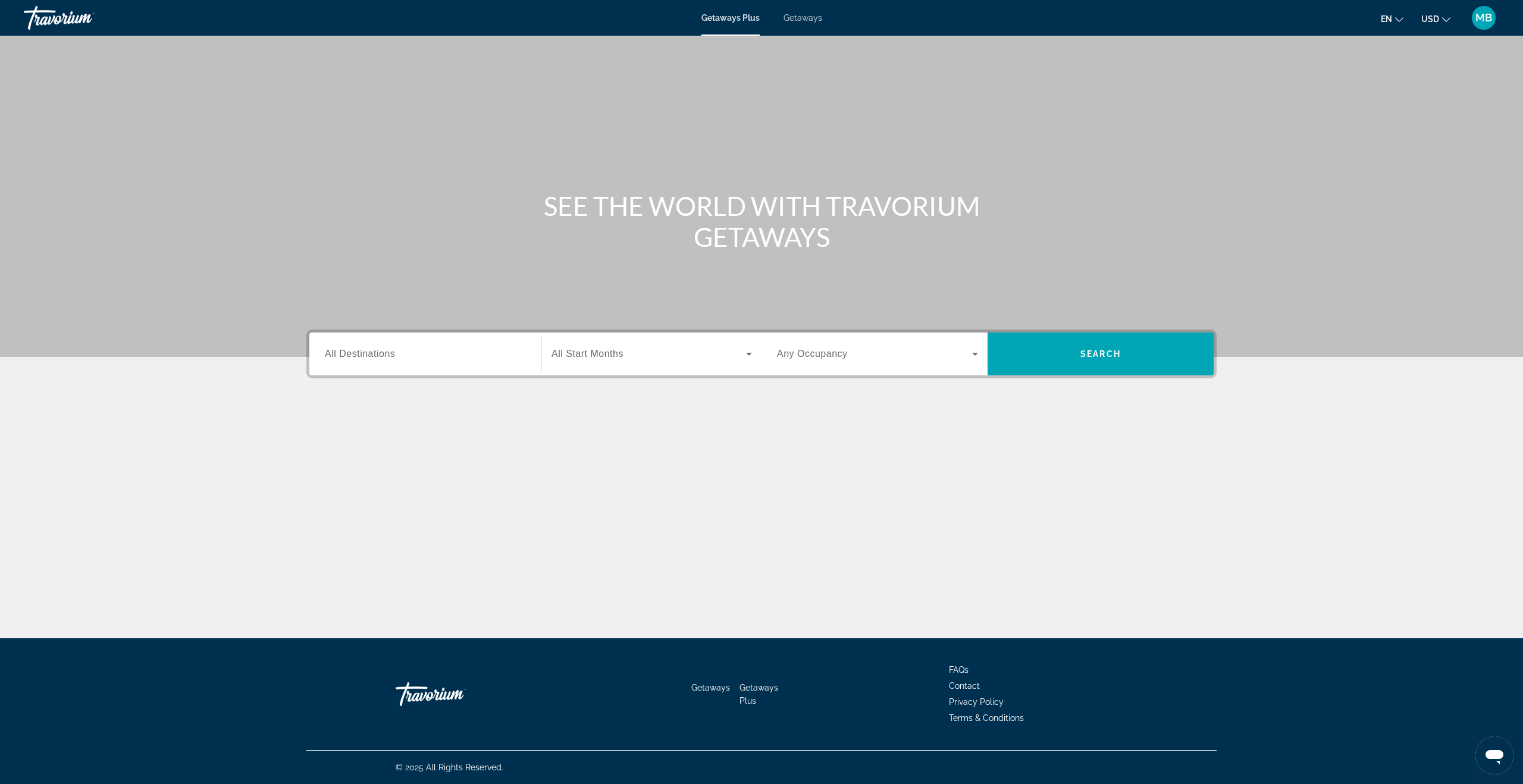
click at [411, 347] on input "Destination All Destinations" at bounding box center [425, 354] width 201 height 14
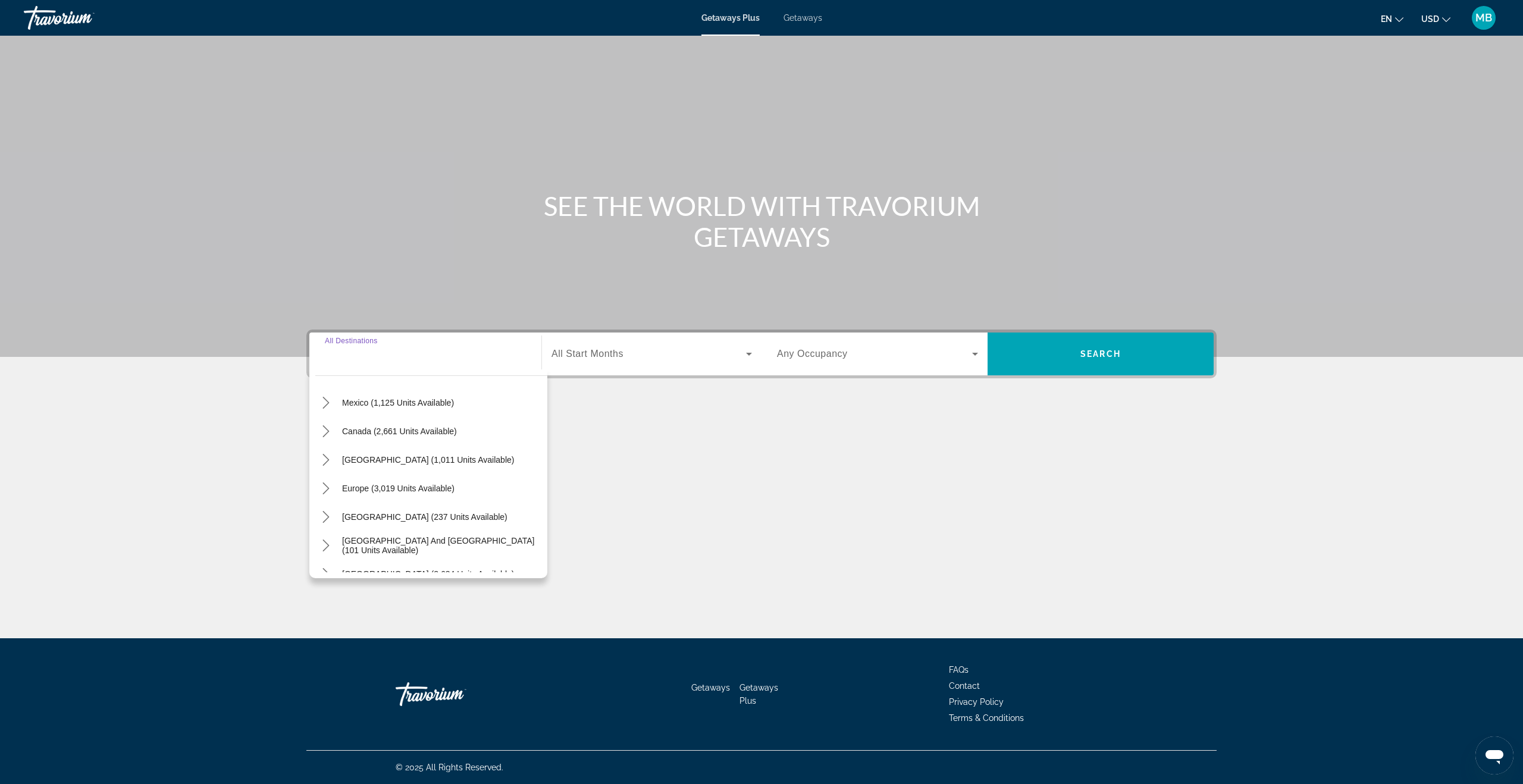
scroll to position [63, 0]
click at [802, 21] on span "Getaways" at bounding box center [803, 17] width 39 height 9
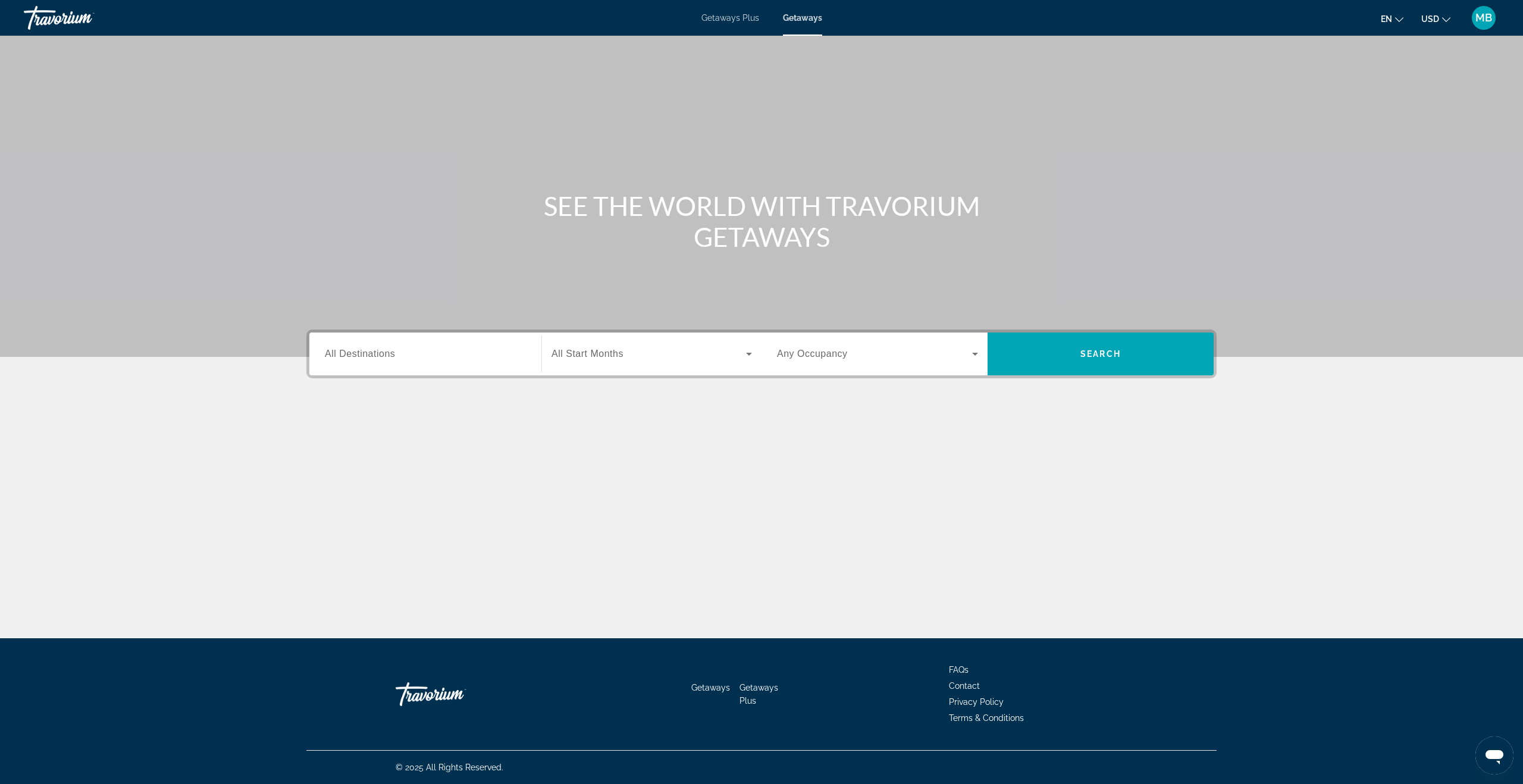
click at [450, 370] on div "Search widget" at bounding box center [425, 354] width 201 height 34
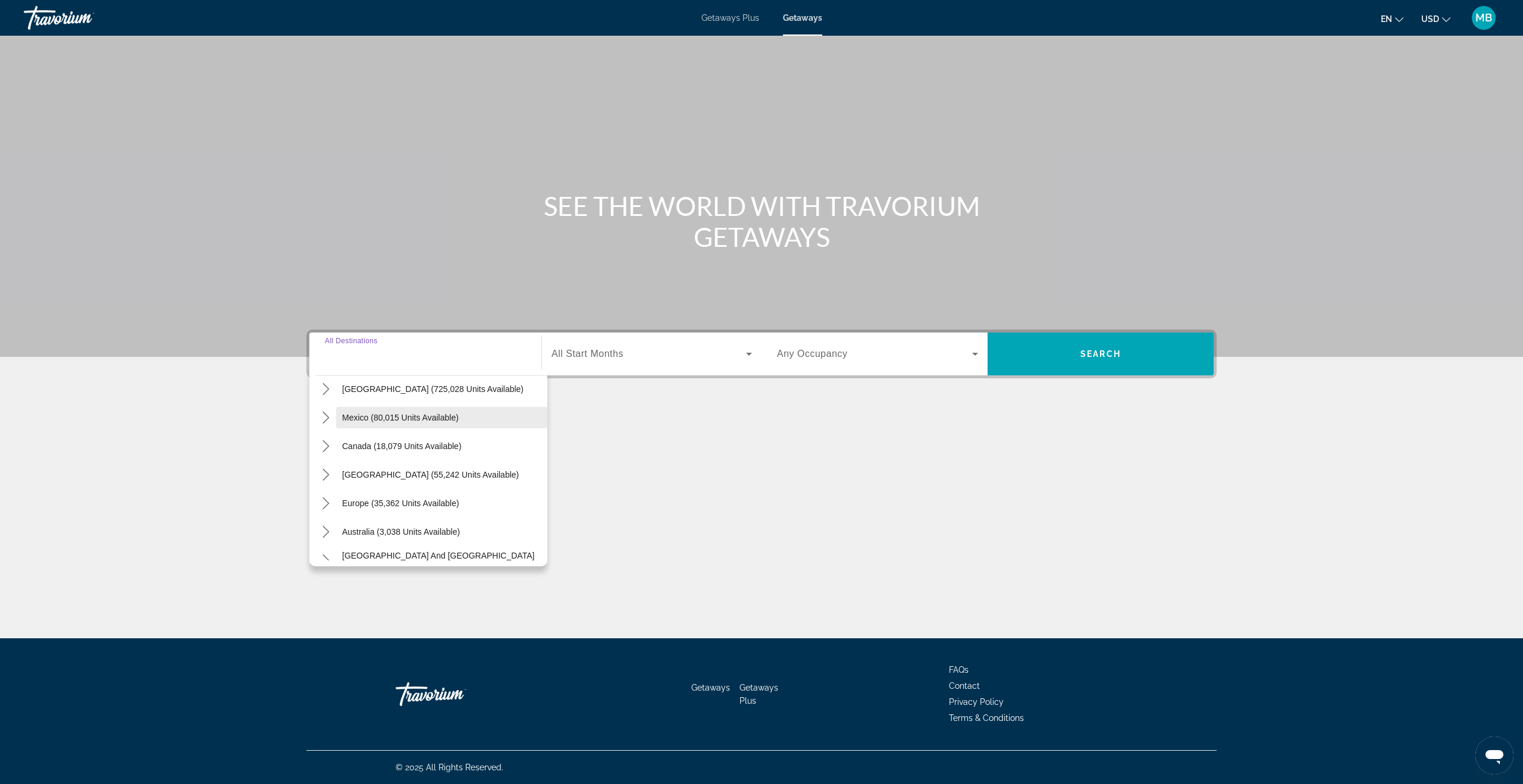
scroll to position [43, 0]
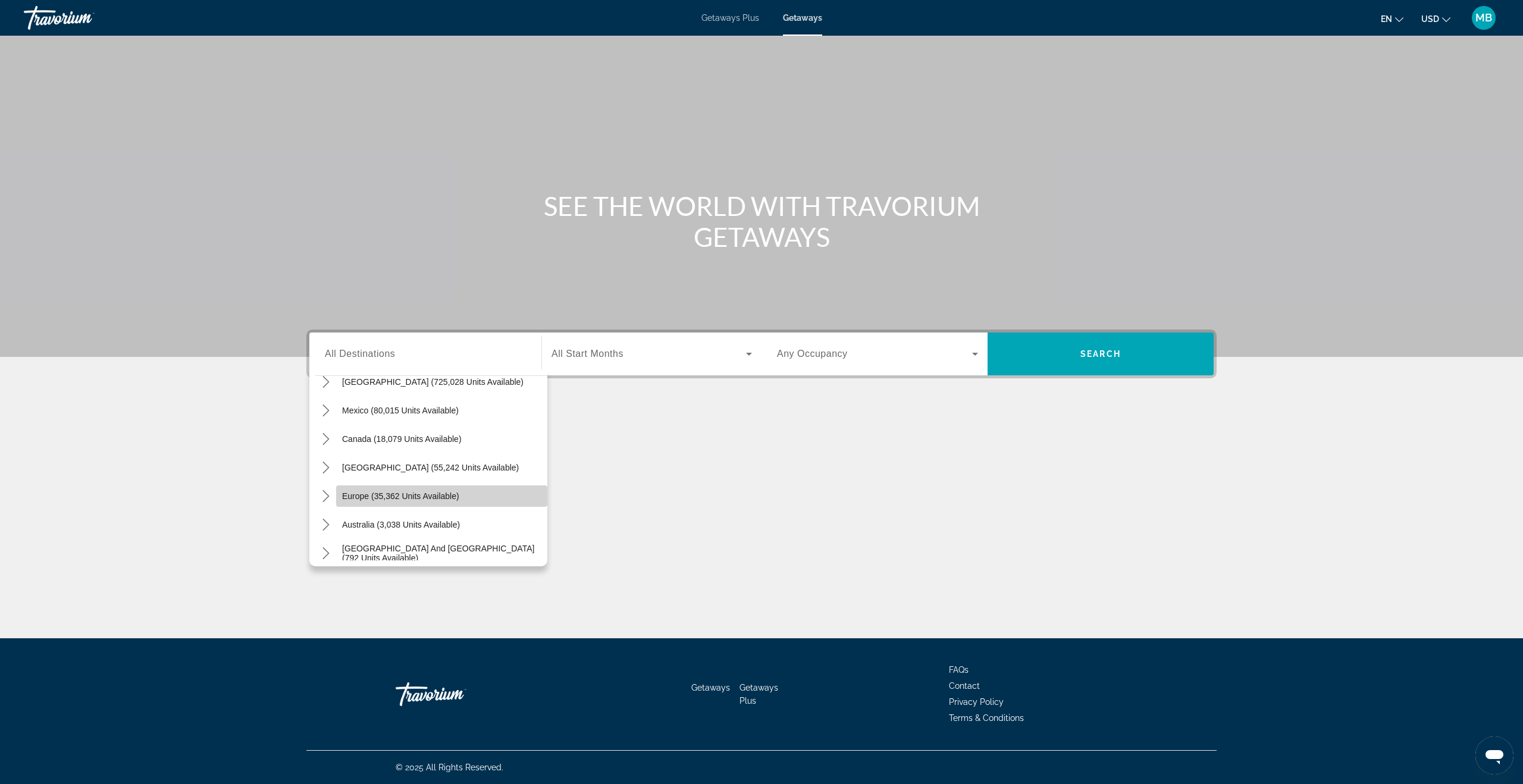
click at [356, 492] on span "Europe (35,362 units available)" at bounding box center [401, 496] width 117 height 9
type input "**********"
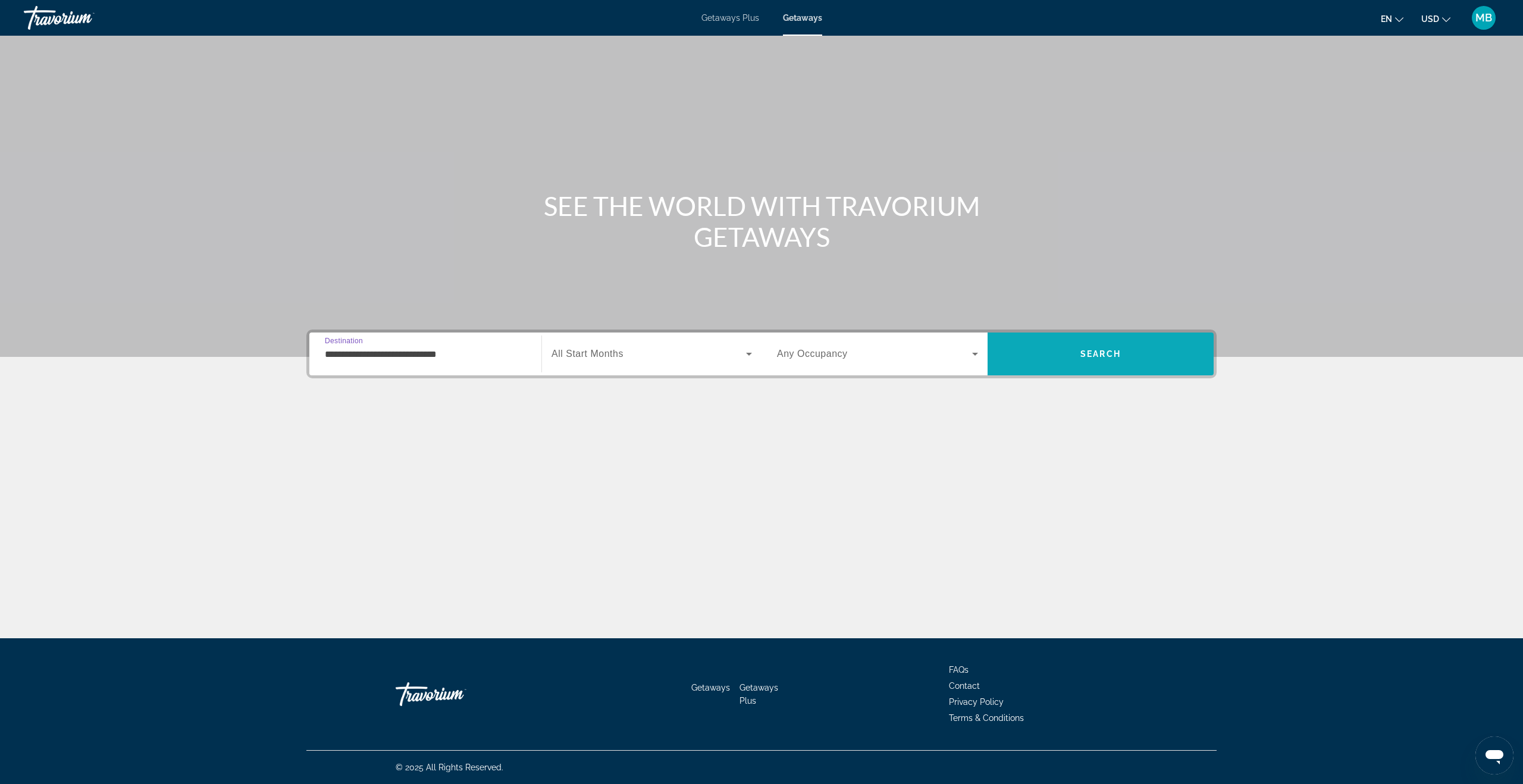
click at [1038, 341] on span "Search" at bounding box center [1101, 354] width 226 height 28
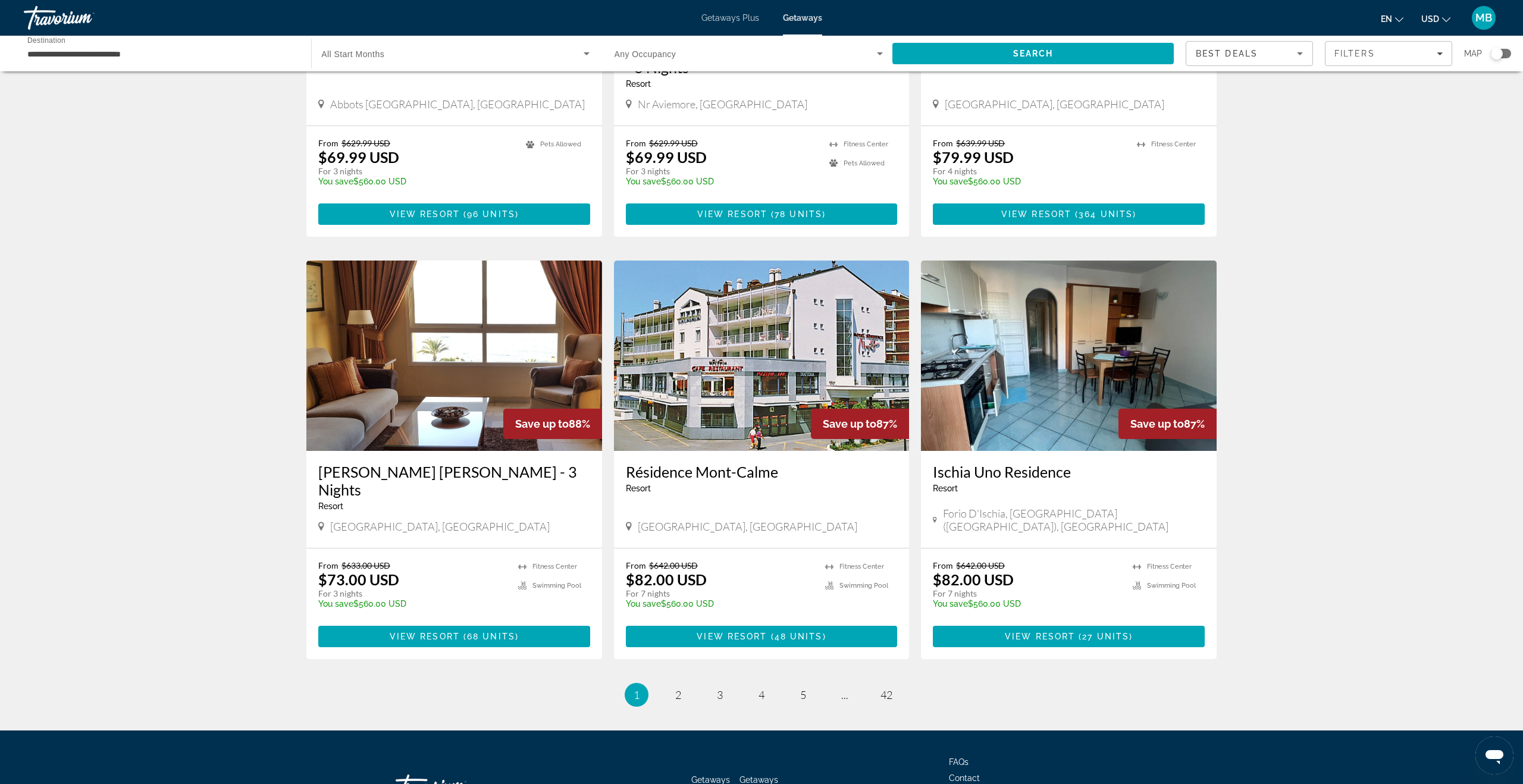
scroll to position [1140, 0]
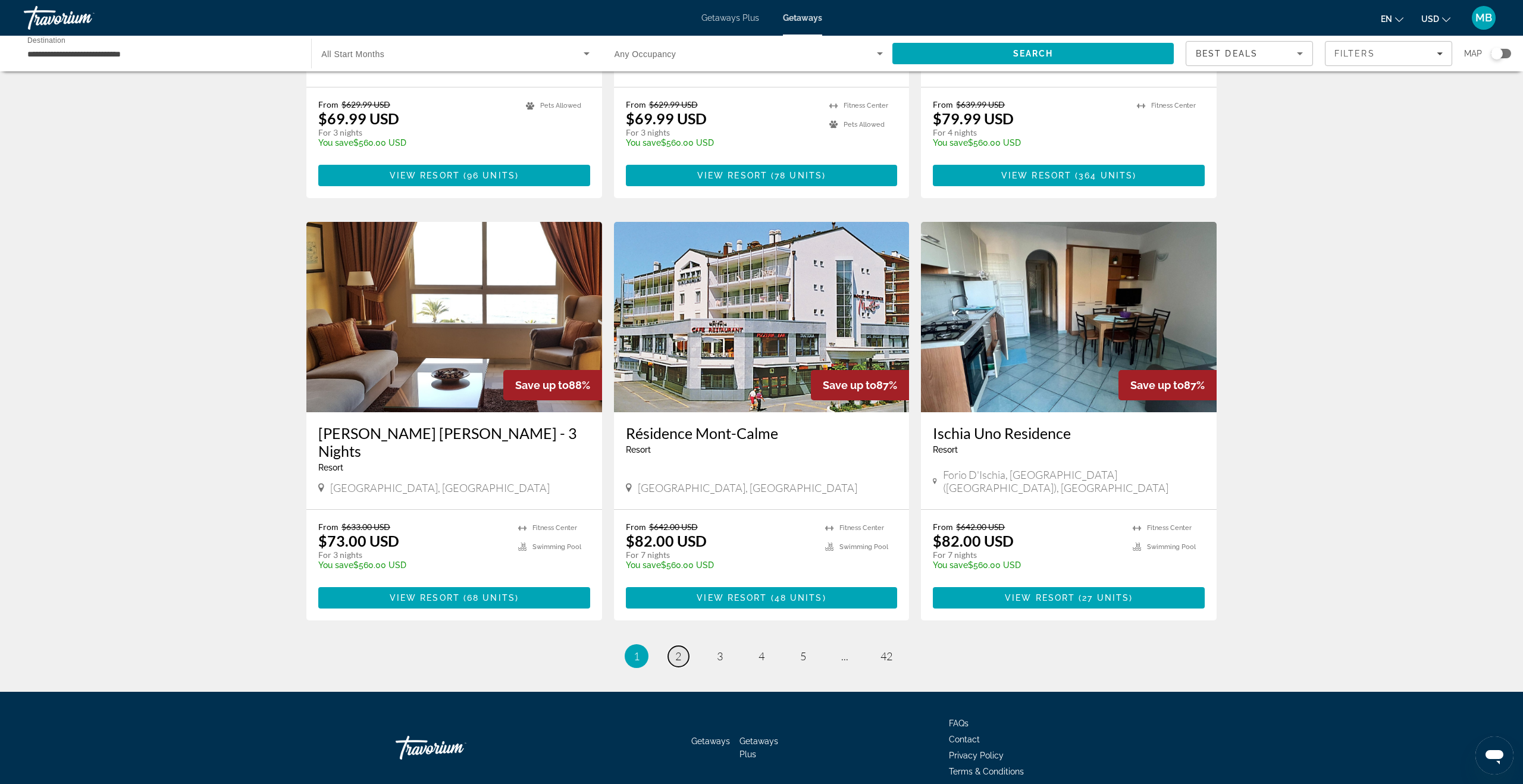
click at [673, 646] on link "page 2" at bounding box center [678, 656] width 21 height 21
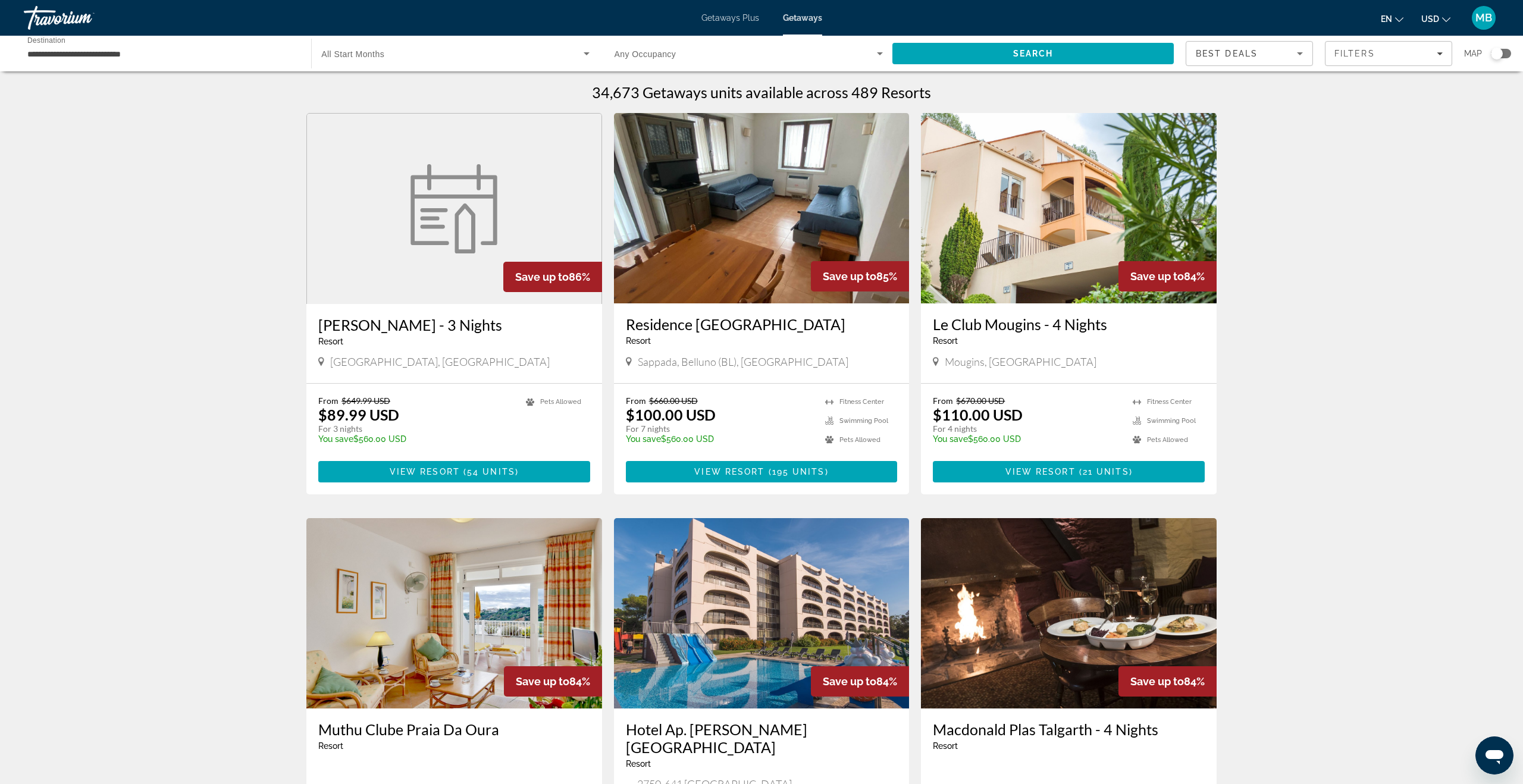
click at [718, 19] on span "Getaways Plus" at bounding box center [731, 17] width 58 height 9
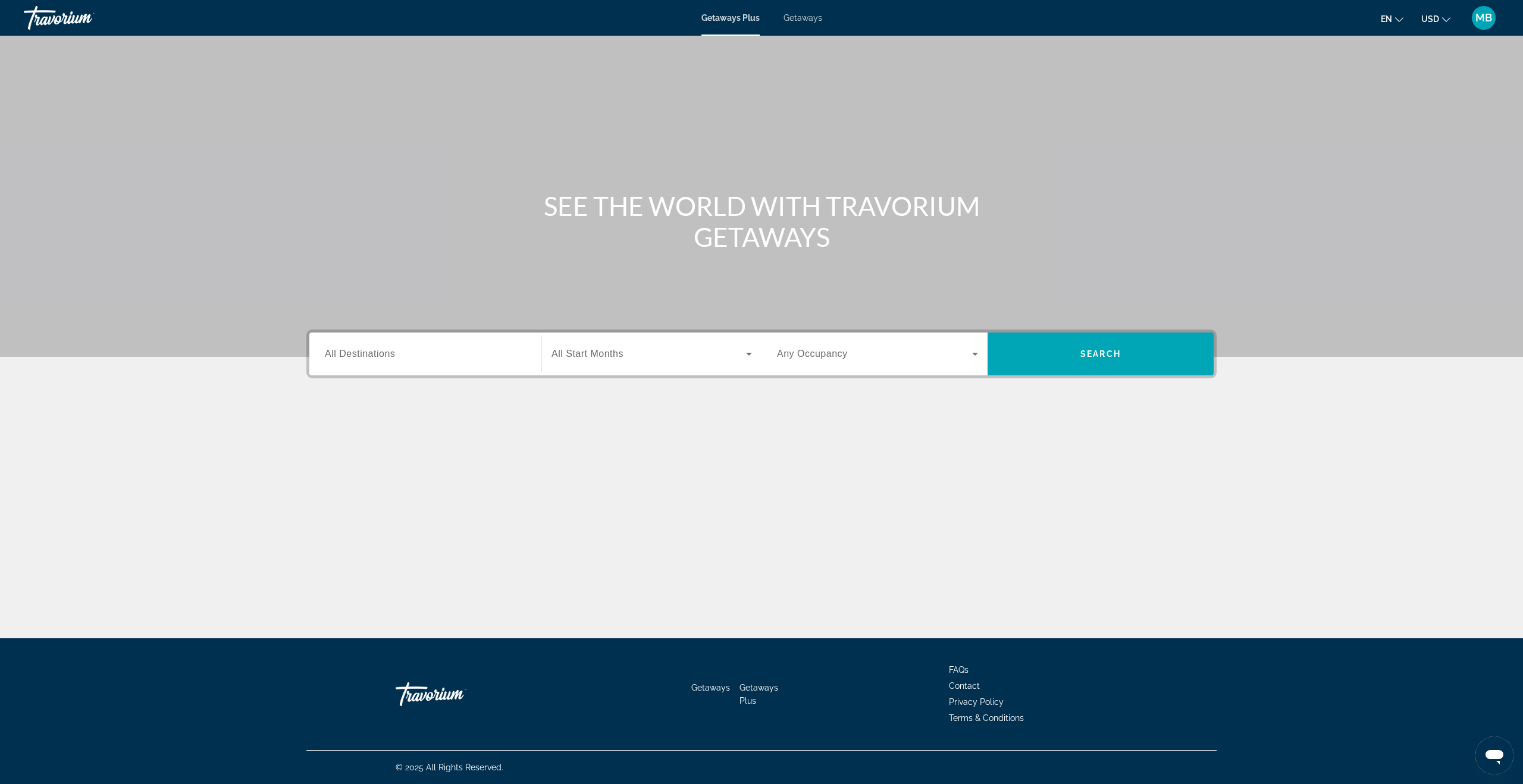
click at [454, 366] on div "Search widget" at bounding box center [425, 354] width 201 height 34
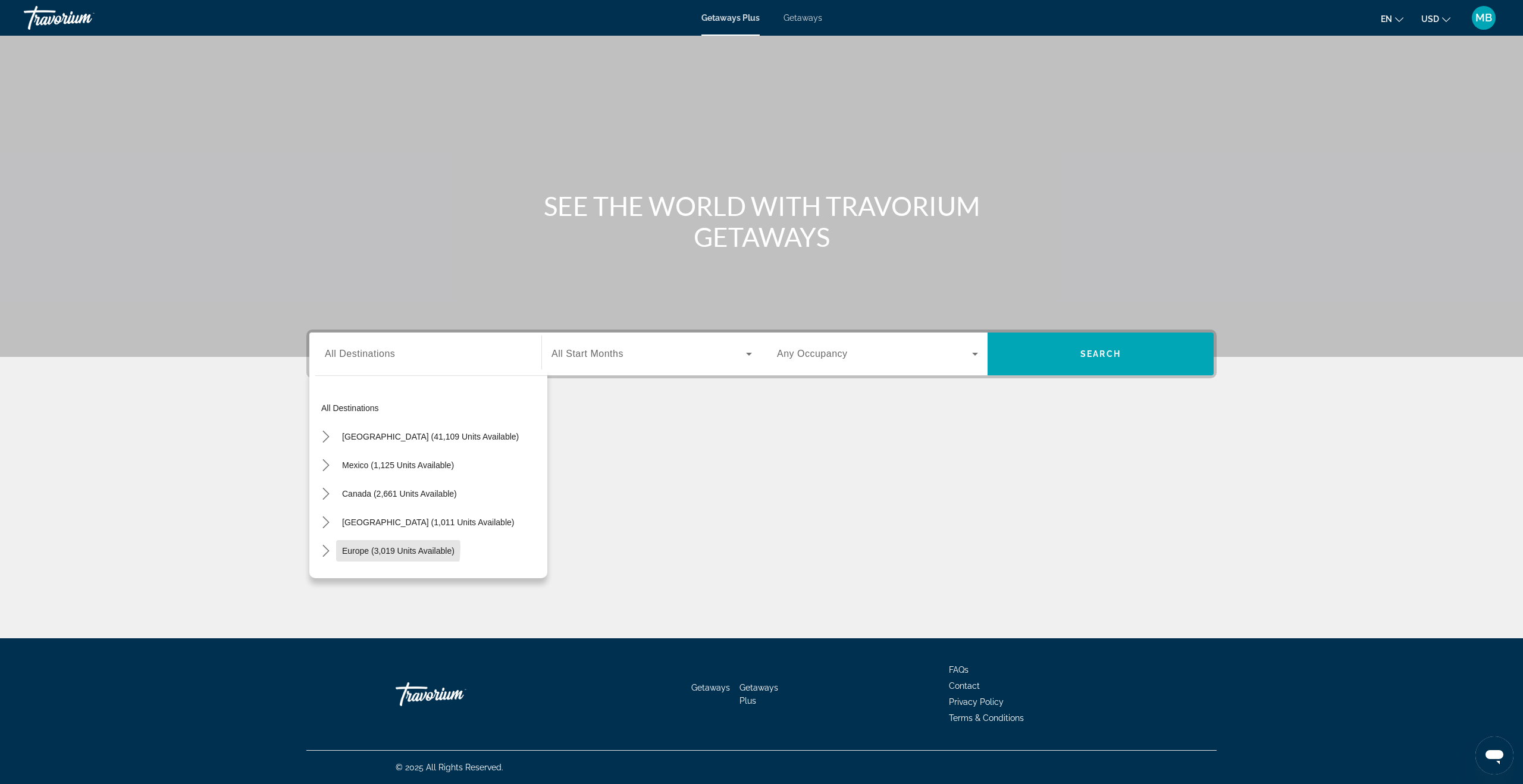
drag, startPoint x: 360, startPoint y: 547, endPoint x: 390, endPoint y: 529, distance: 35.0
click at [360, 546] on span "Europe (3,019 units available)" at bounding box center [398, 551] width 112 height 9
type input "**********"
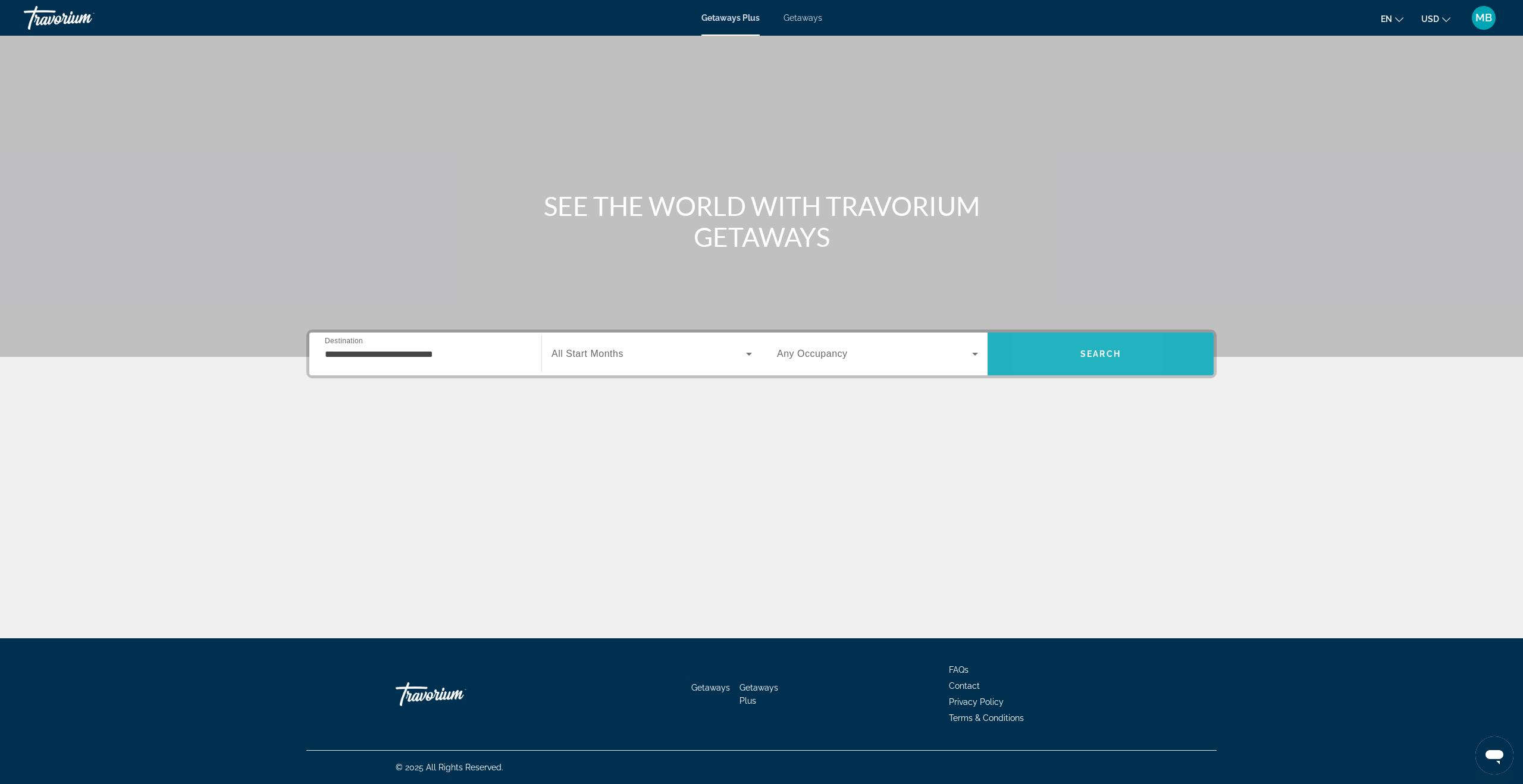
click at [1038, 347] on span "Search" at bounding box center [1101, 354] width 226 height 28
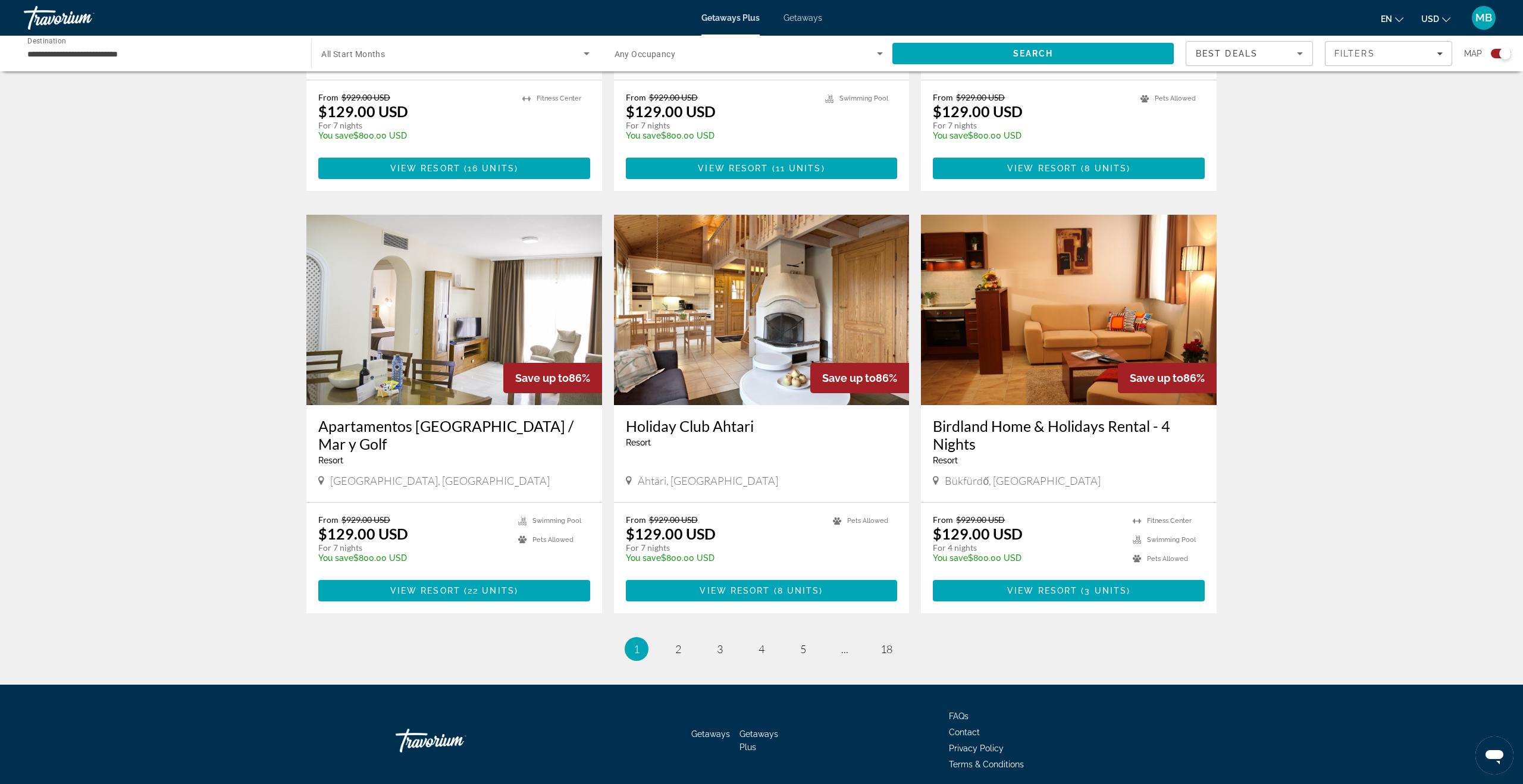
scroll to position [1527, 0]
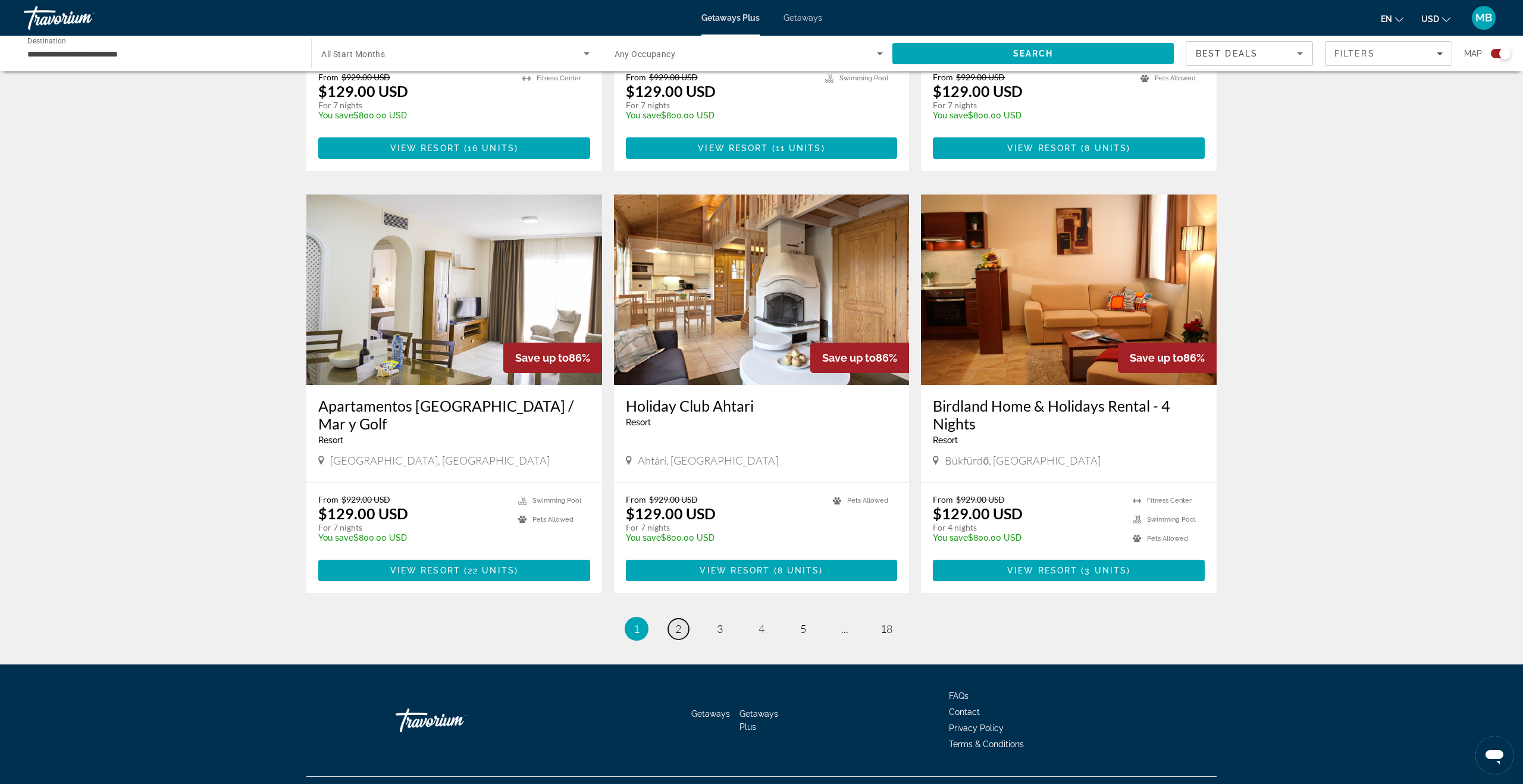
click at [677, 622] on span "2" at bounding box center [678, 628] width 6 height 13
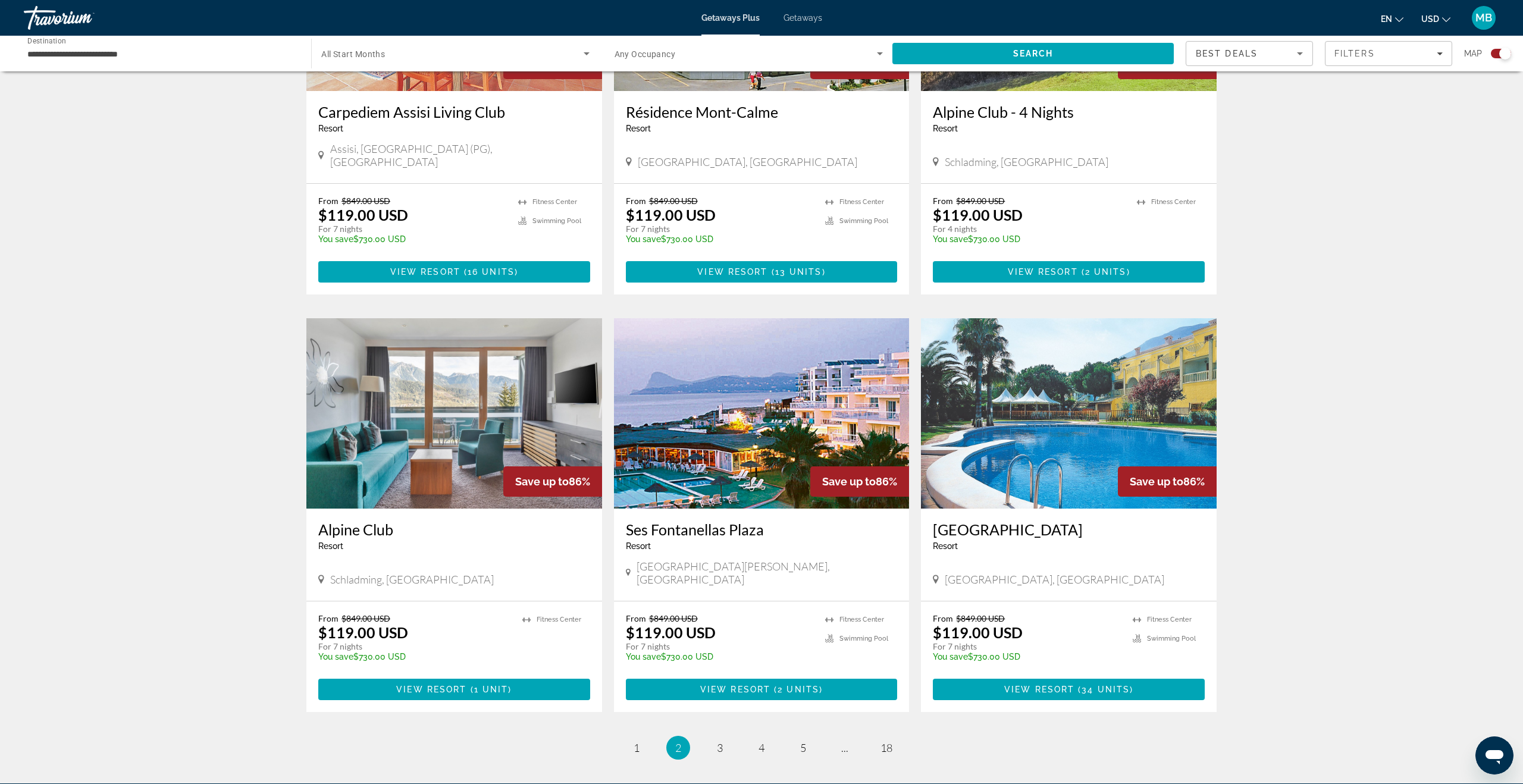
scroll to position [1405, 0]
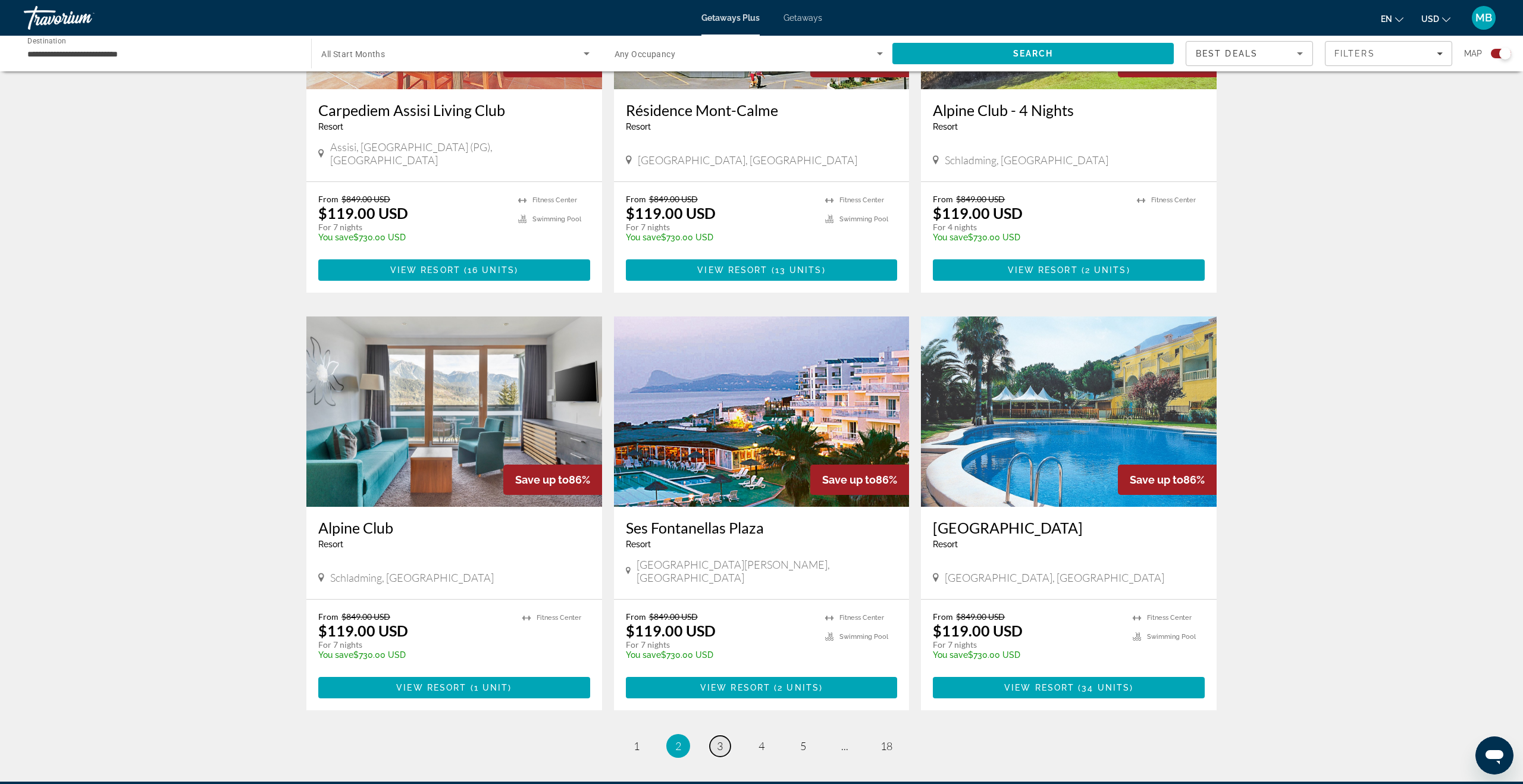
click at [718, 739] on span "3" at bounding box center [720, 745] width 6 height 13
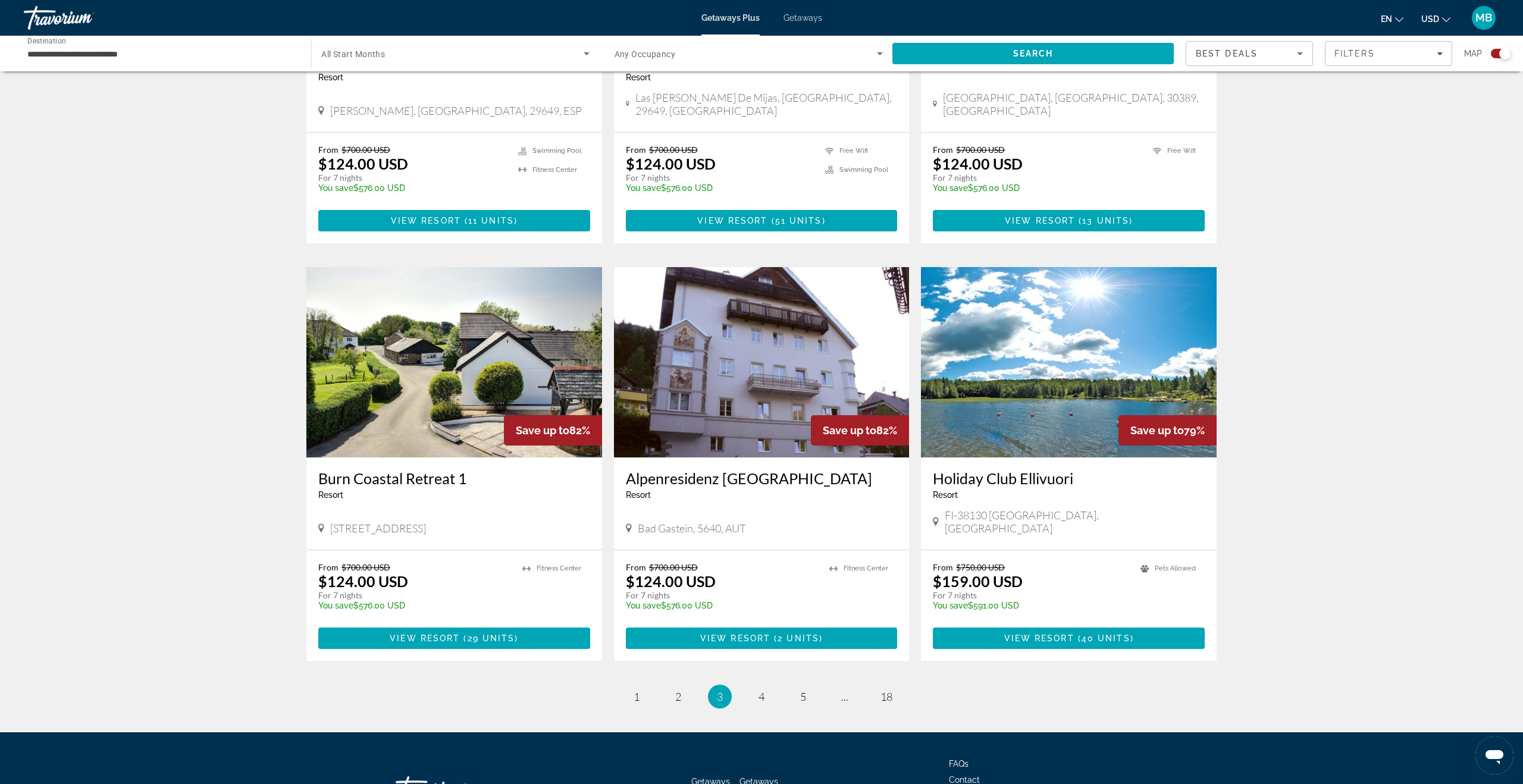
scroll to position [1527, 0]
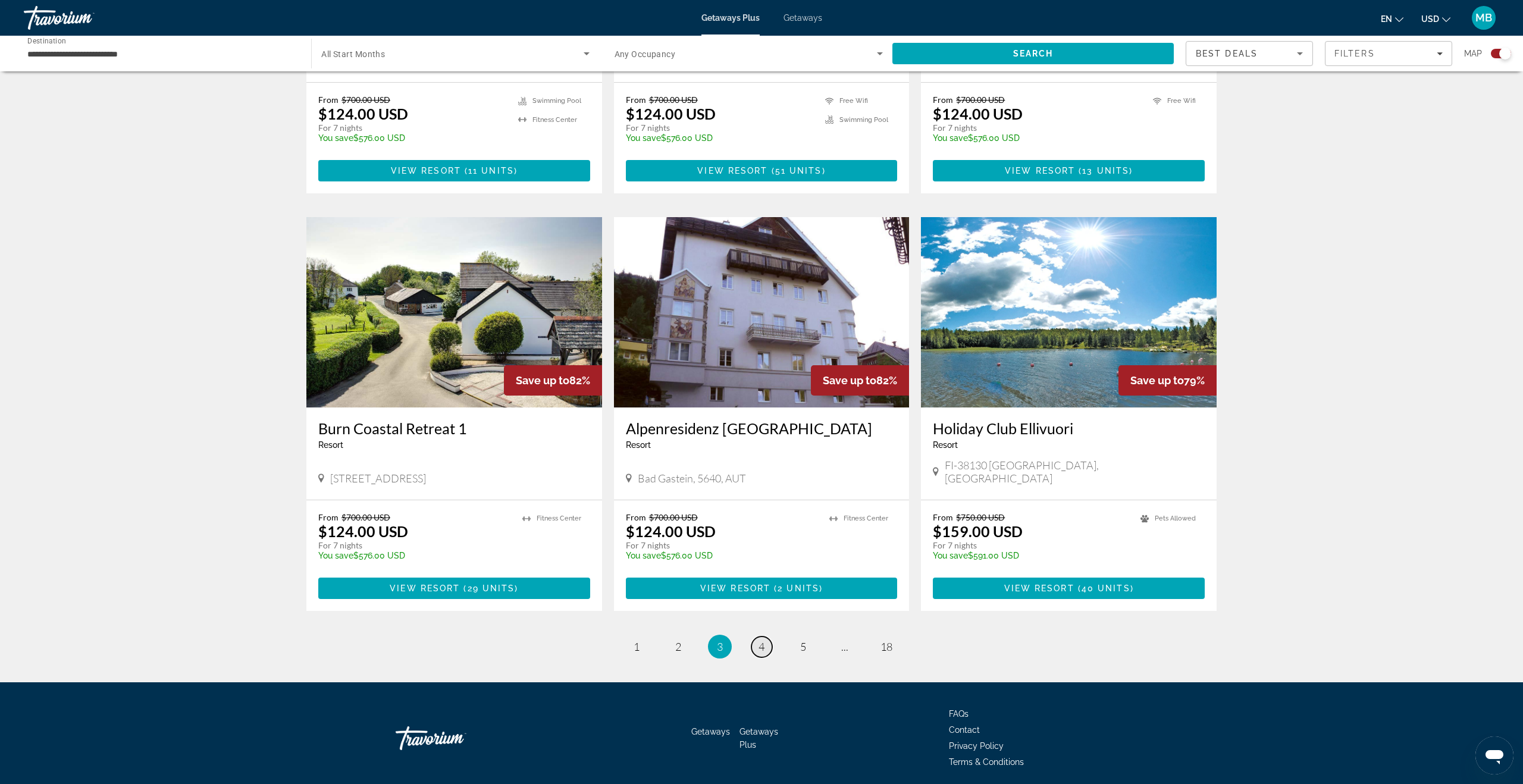
click at [764, 640] on span "4" at bounding box center [762, 646] width 6 height 13
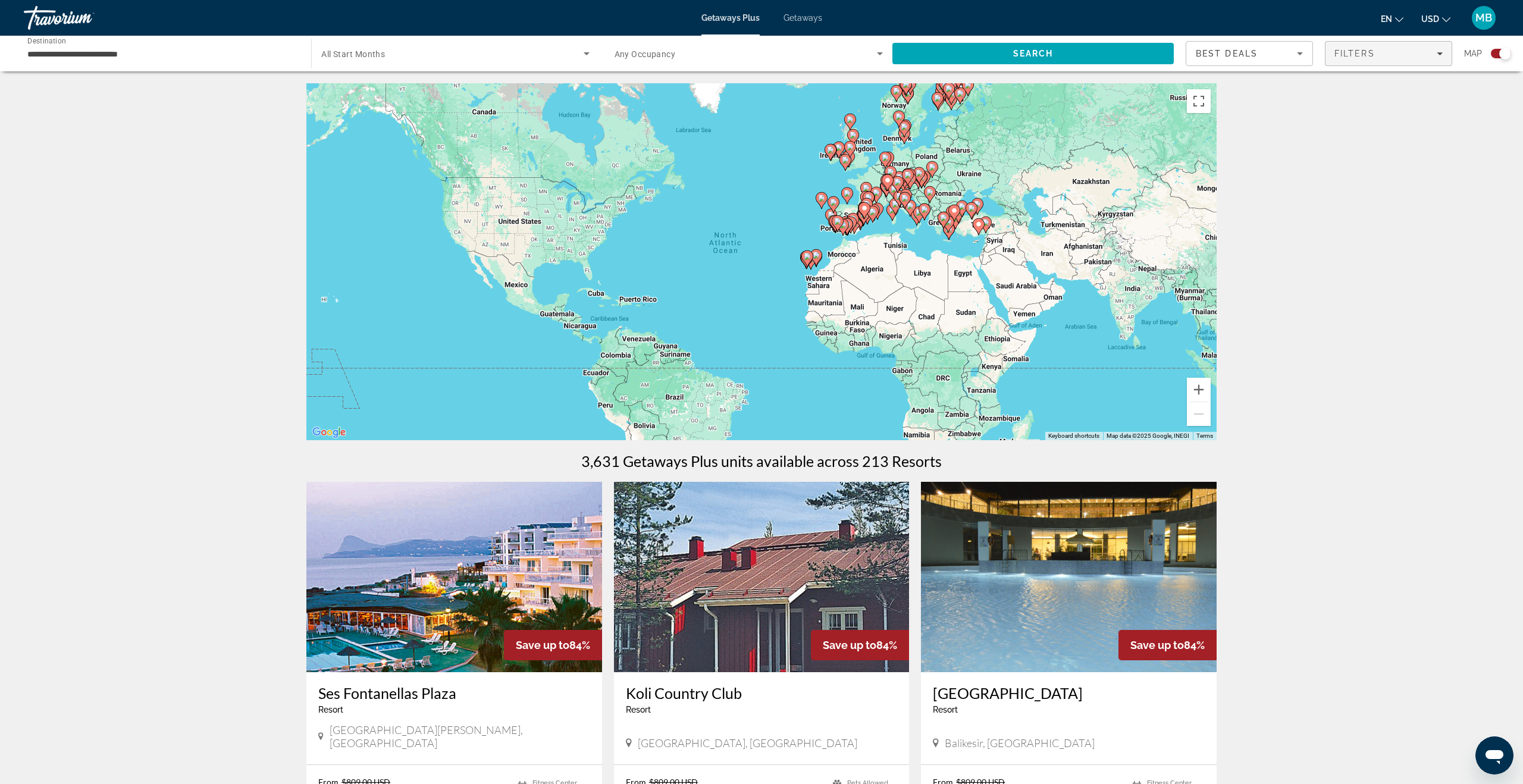
click at [1333, 62] on span "Filters" at bounding box center [1389, 53] width 126 height 28
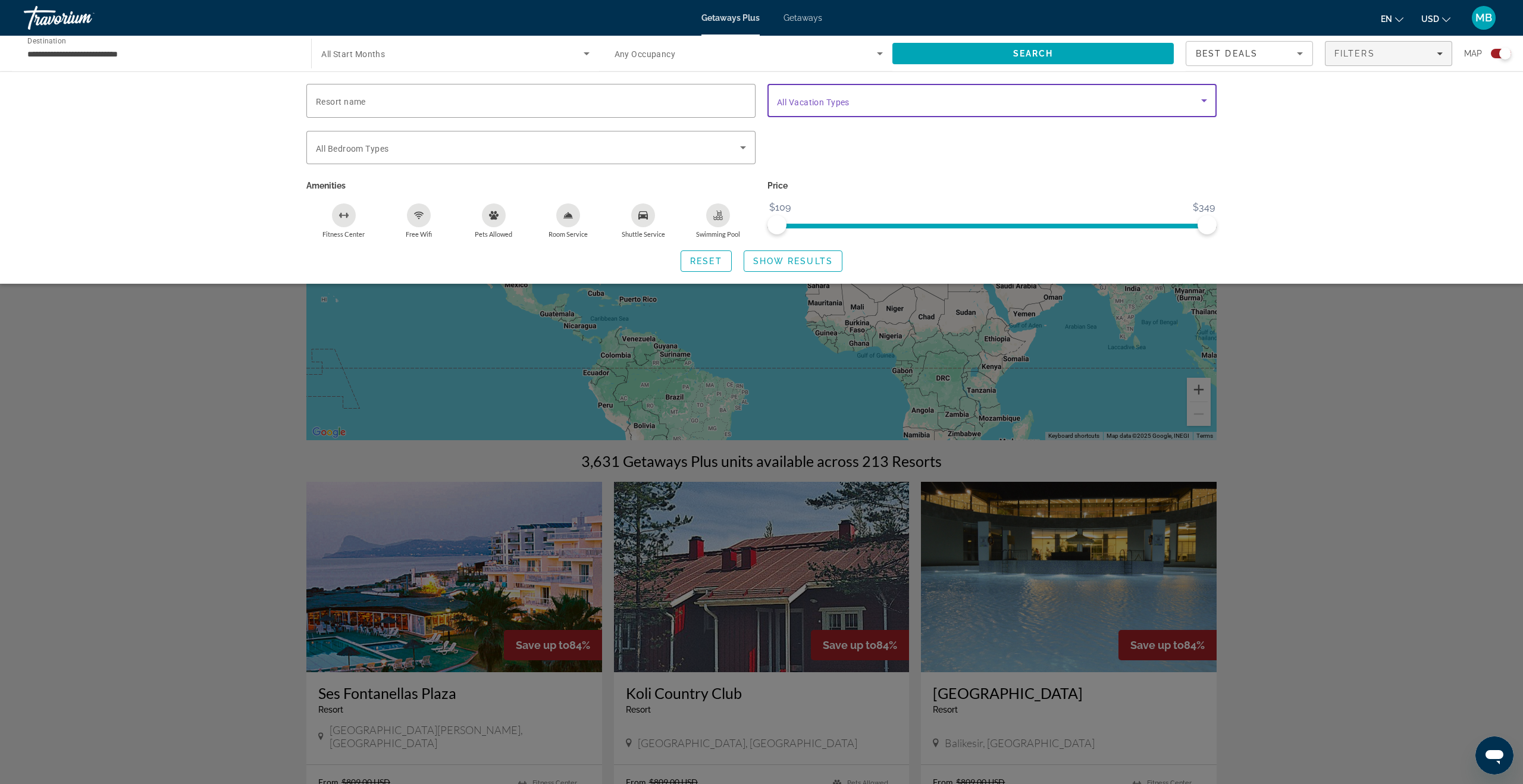
click at [900, 105] on span "Search widget" at bounding box center [989, 100] width 424 height 14
click at [853, 132] on mat-option "short" at bounding box center [992, 136] width 449 height 28
click at [778, 265] on div at bounding box center [762, 392] width 1523 height 784
click at [785, 262] on span "Show Results" at bounding box center [793, 261] width 80 height 9
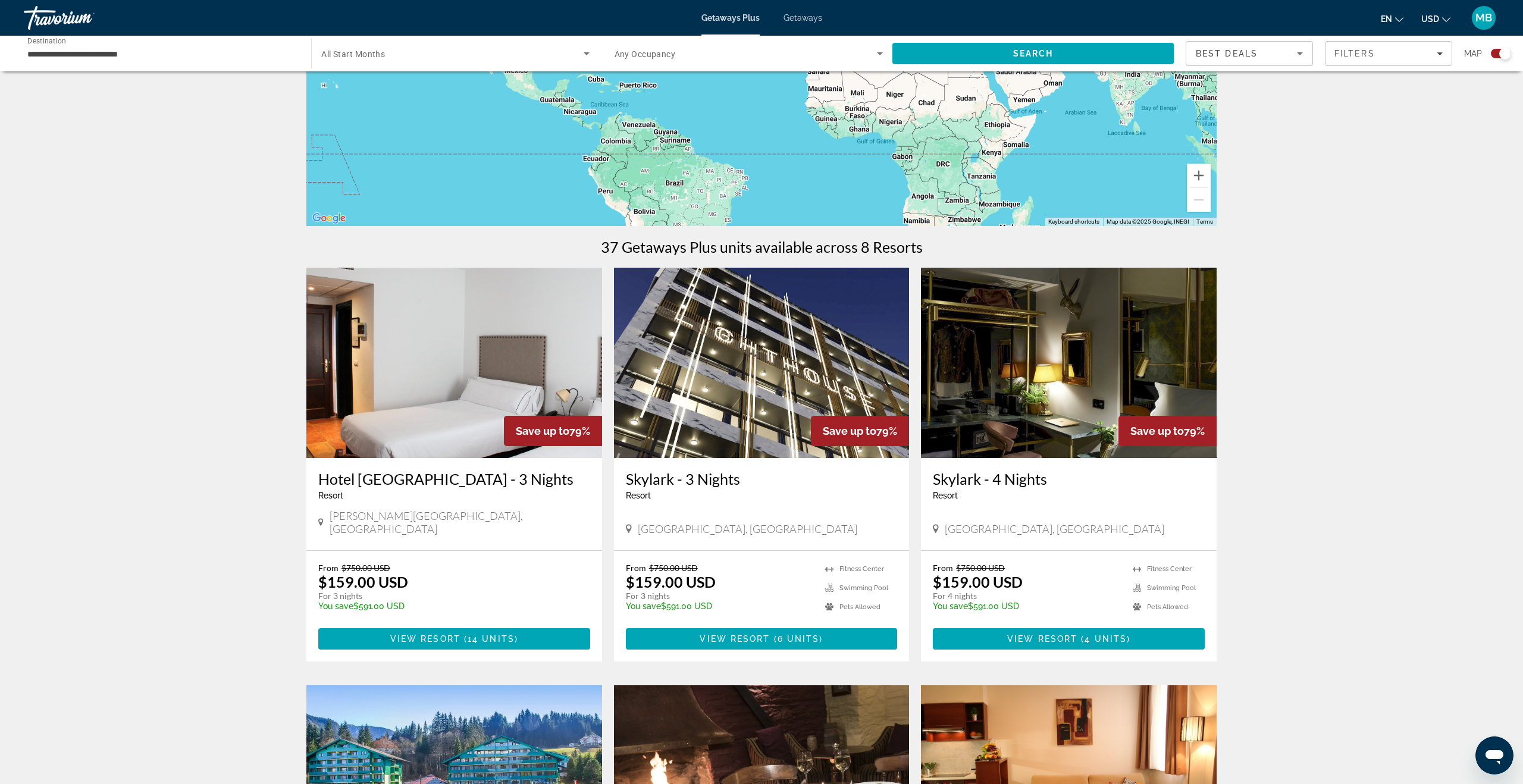
scroll to position [215, 0]
click at [1237, 57] on span "Best Deals" at bounding box center [1227, 54] width 62 height 9
click at [1231, 112] on span "Lowest Price" at bounding box center [1219, 113] width 48 height 9
click at [1115, 52] on span "Search" at bounding box center [1033, 53] width 282 height 28
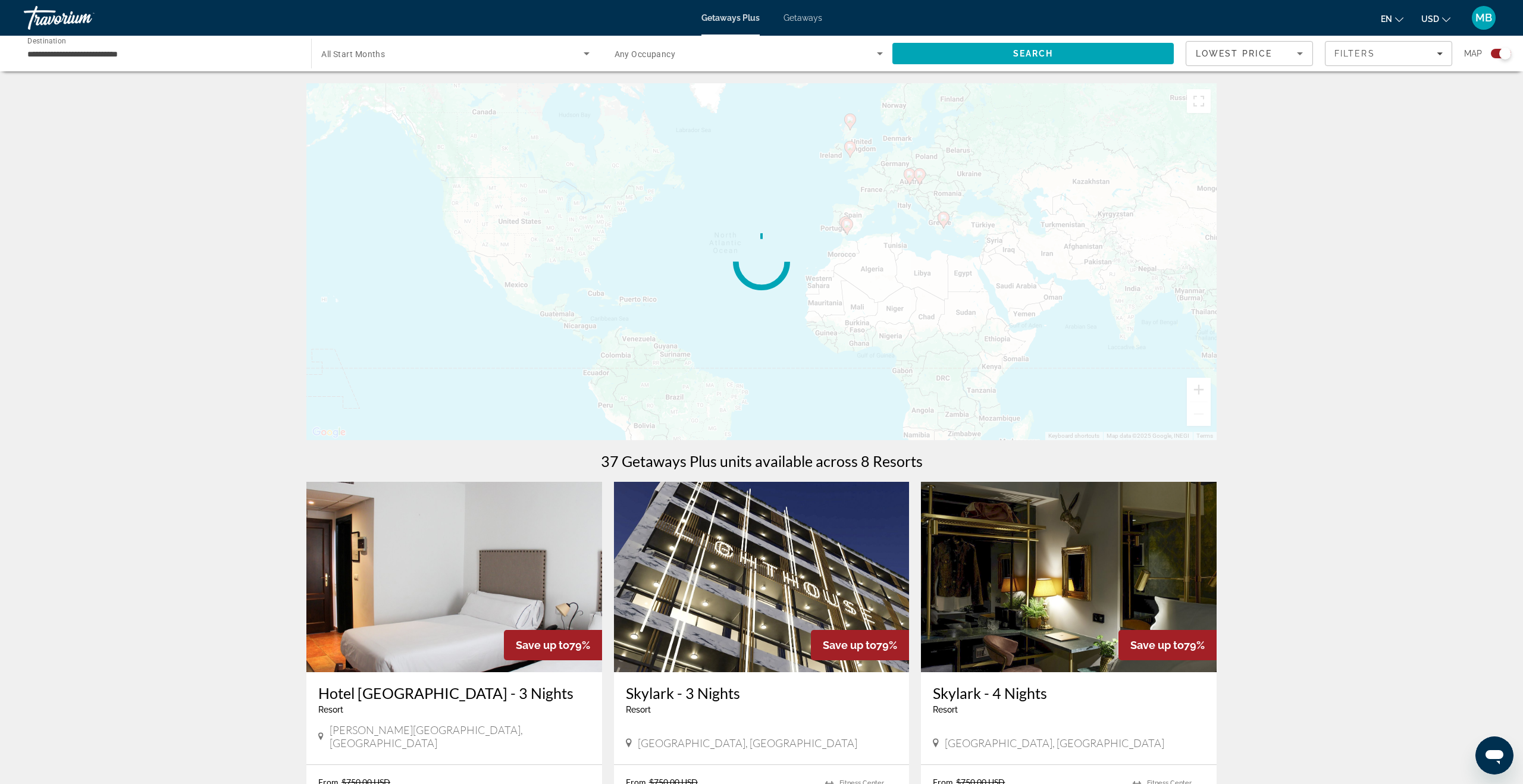
click at [805, 15] on span "Getaways" at bounding box center [803, 17] width 39 height 9
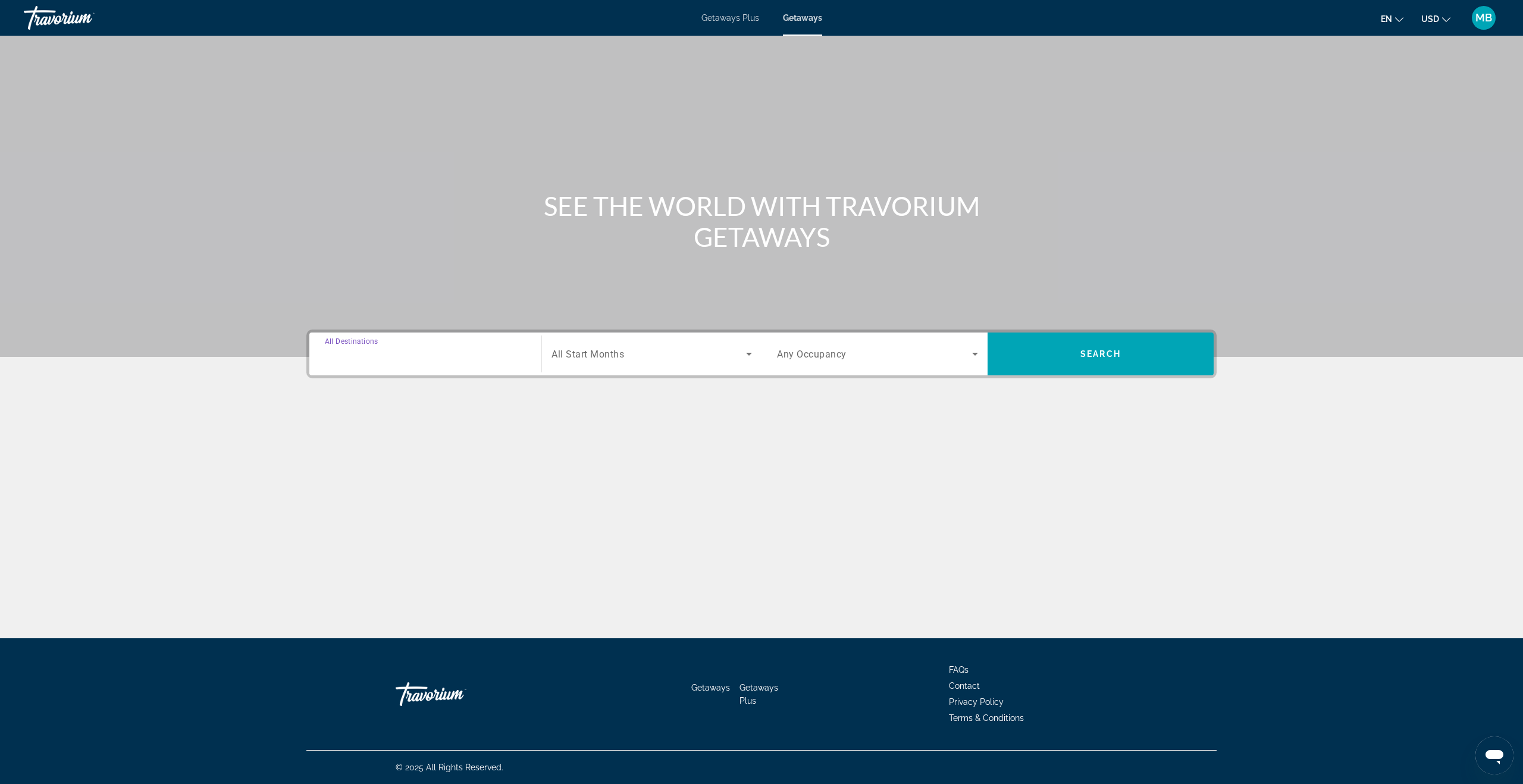
click at [442, 357] on input "Destination All Destinations" at bounding box center [425, 354] width 201 height 14
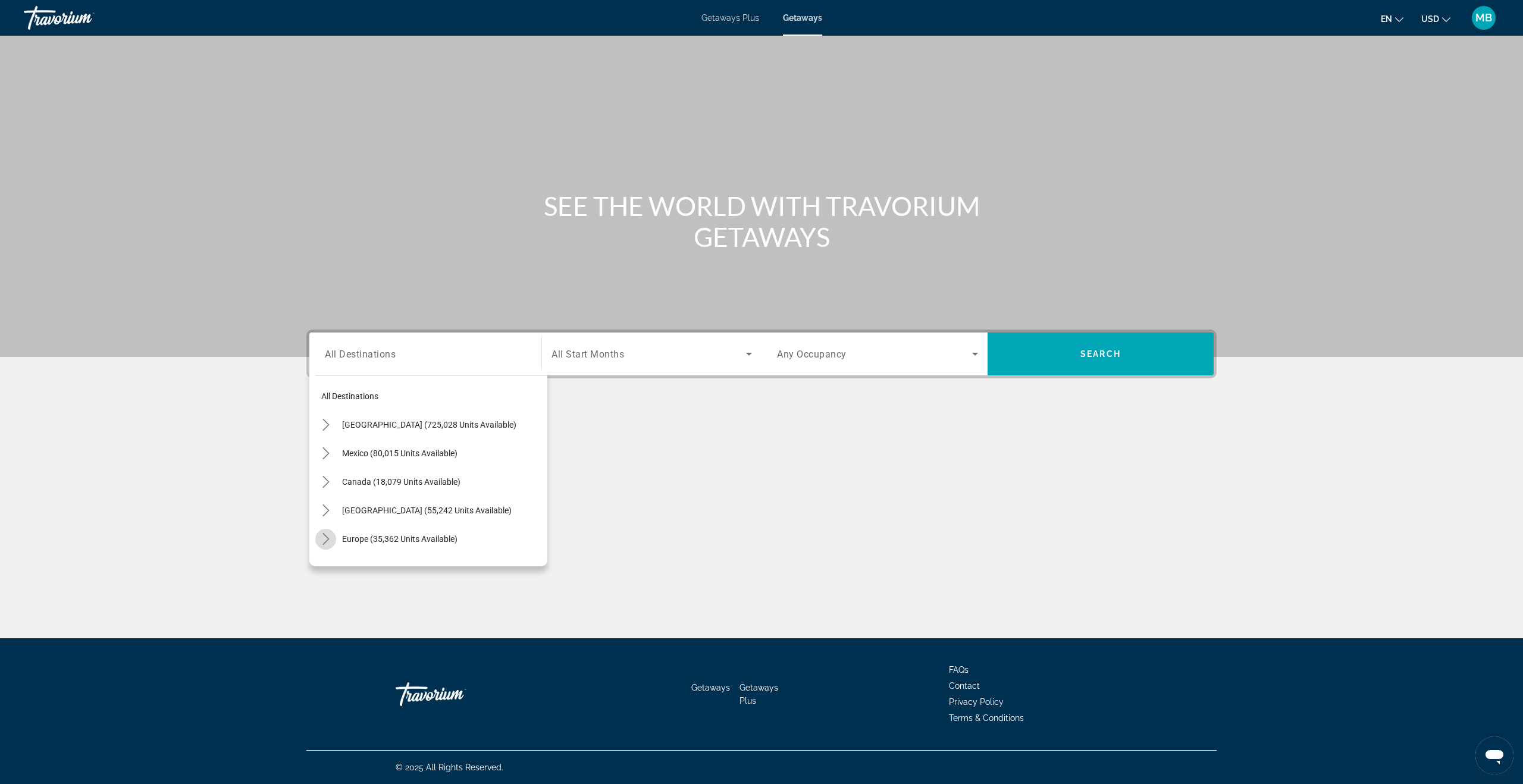
click at [327, 541] on icon "Toggle Europe (35,362 units available) submenu" at bounding box center [326, 539] width 12 height 12
drag, startPoint x: 397, startPoint y: 450, endPoint x: 427, endPoint y: 443, distance: 30.8
click at [397, 450] on span "[GEOGRAPHIC_DATA] (5,566 units available)" at bounding box center [415, 449] width 165 height 9
type input "**********"
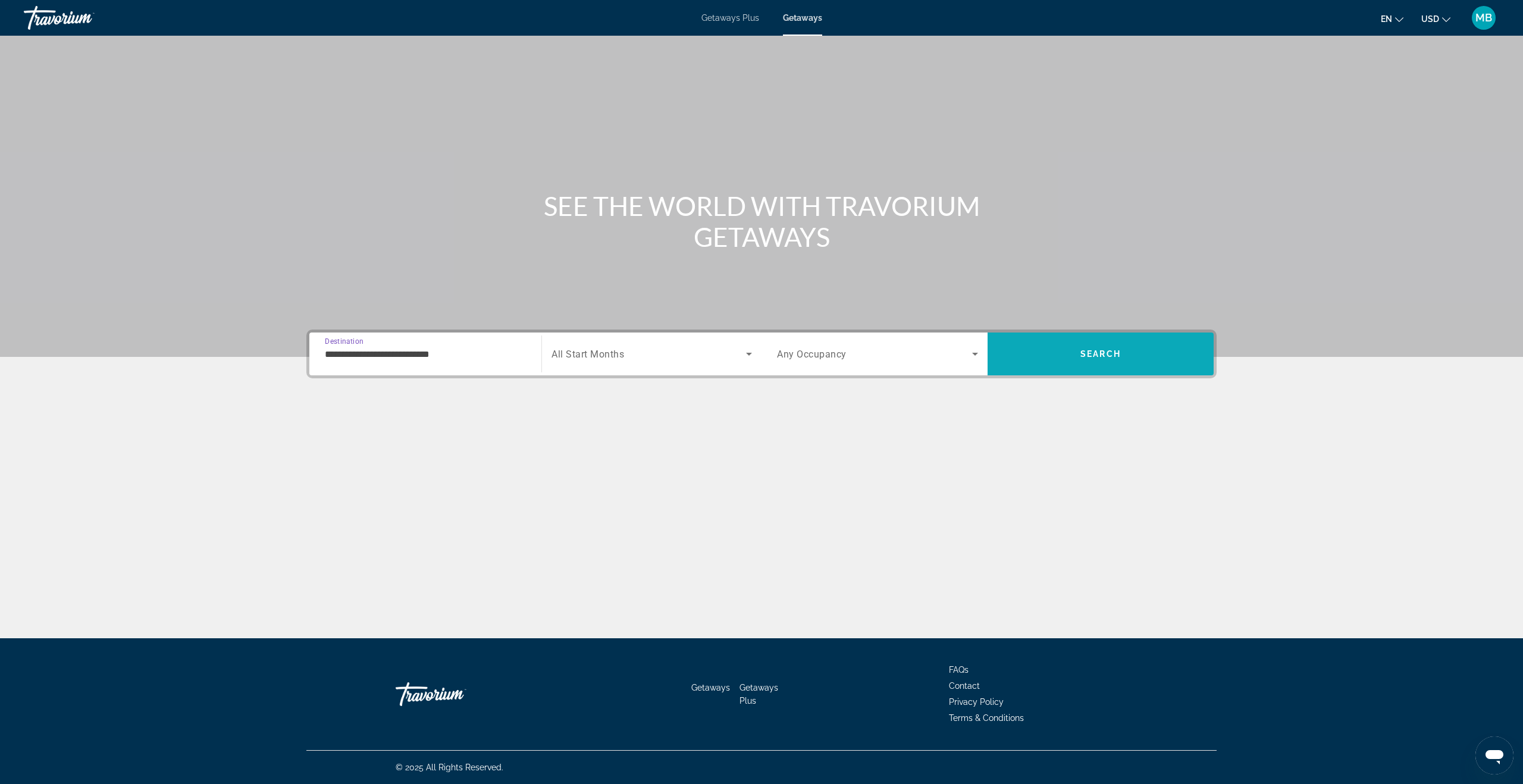
click at [1026, 352] on span "Search" at bounding box center [1101, 354] width 226 height 28
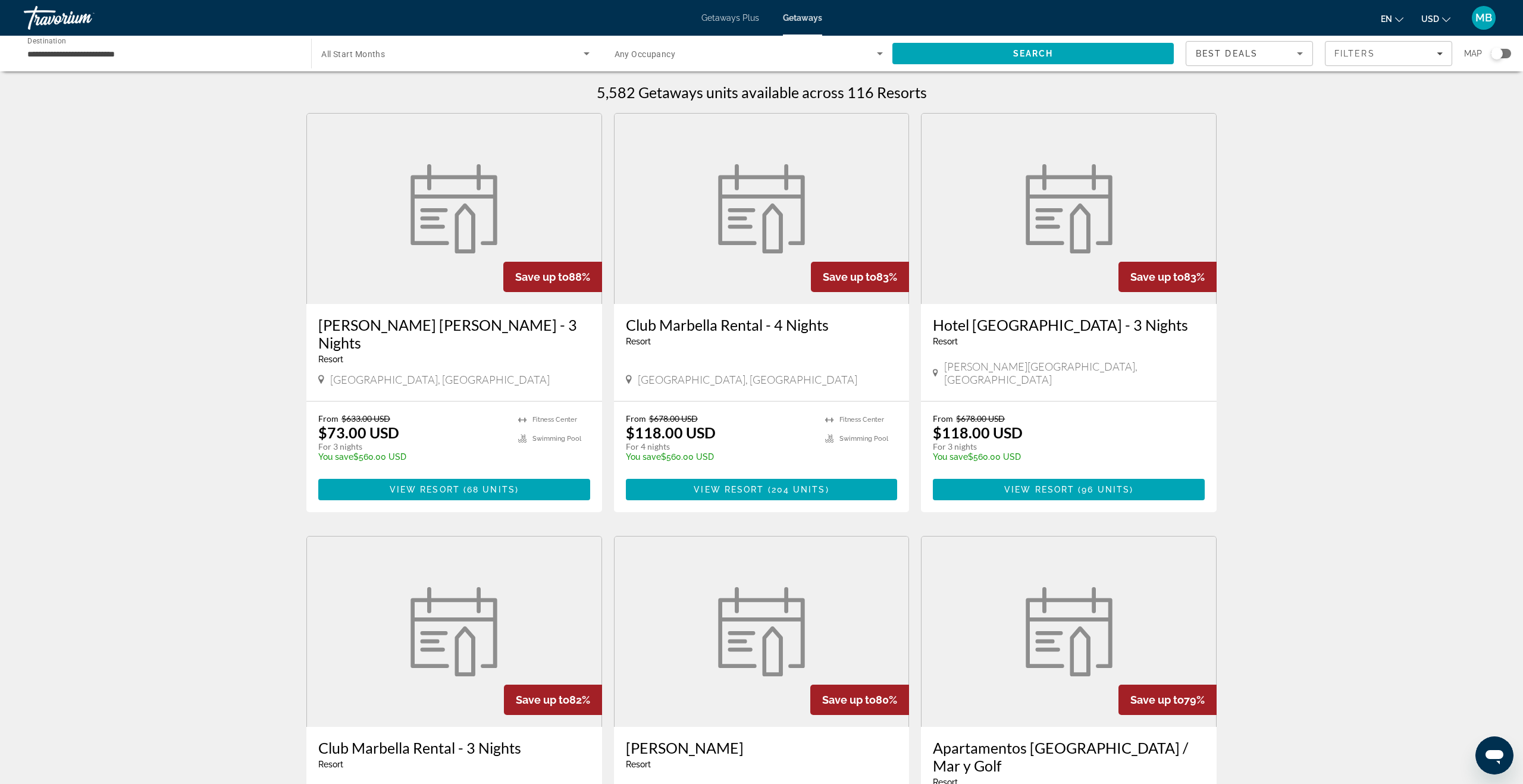
click at [1279, 57] on div "Best Deals" at bounding box center [1246, 53] width 101 height 14
click at [1217, 119] on span "Lowest Price" at bounding box center [1219, 113] width 48 height 14
